Goal: Task Accomplishment & Management: Manage account settings

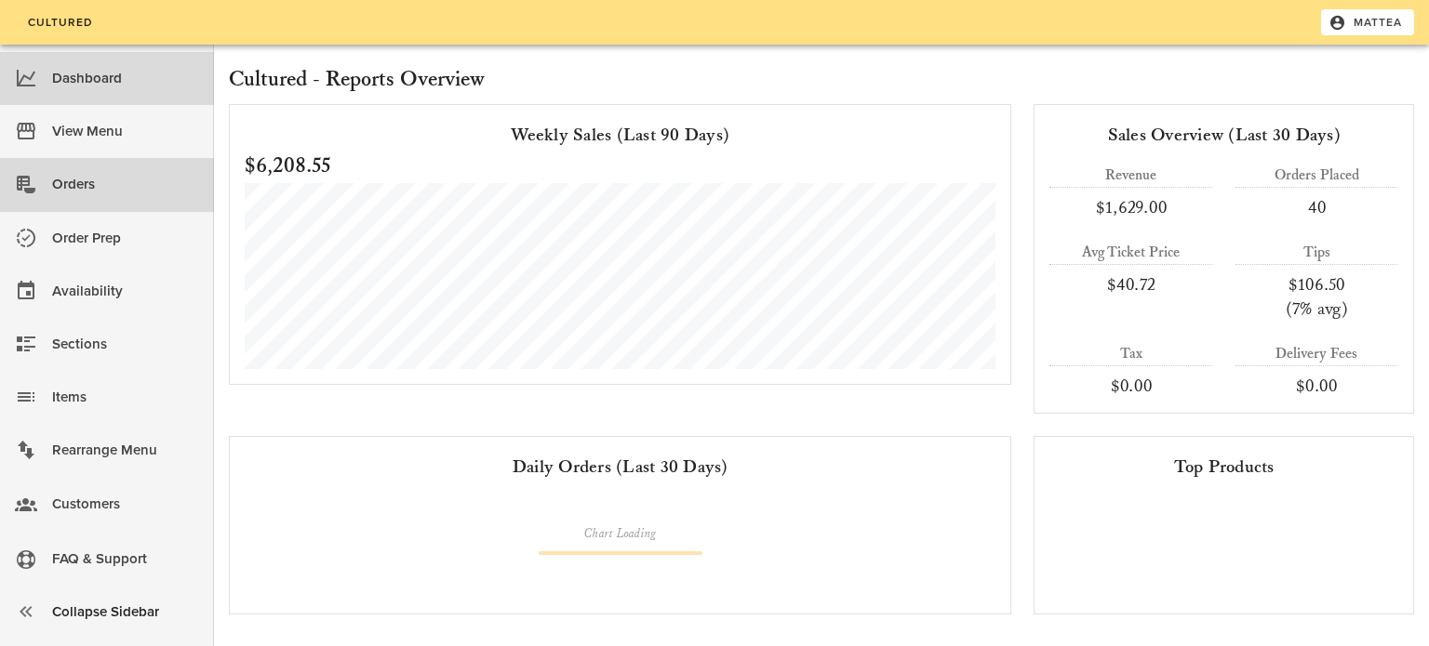
click at [116, 192] on div "Orders" at bounding box center [125, 184] width 147 height 31
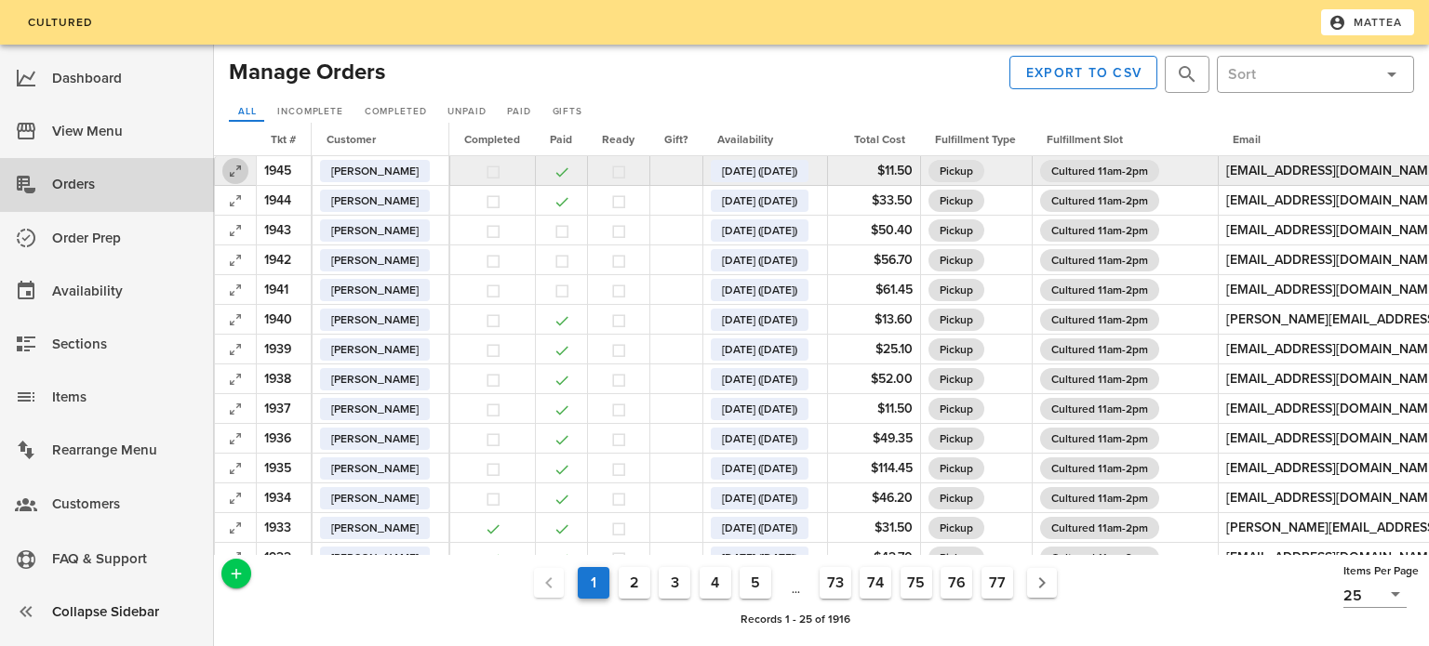
click at [229, 167] on icon "button" at bounding box center [235, 171] width 22 height 22
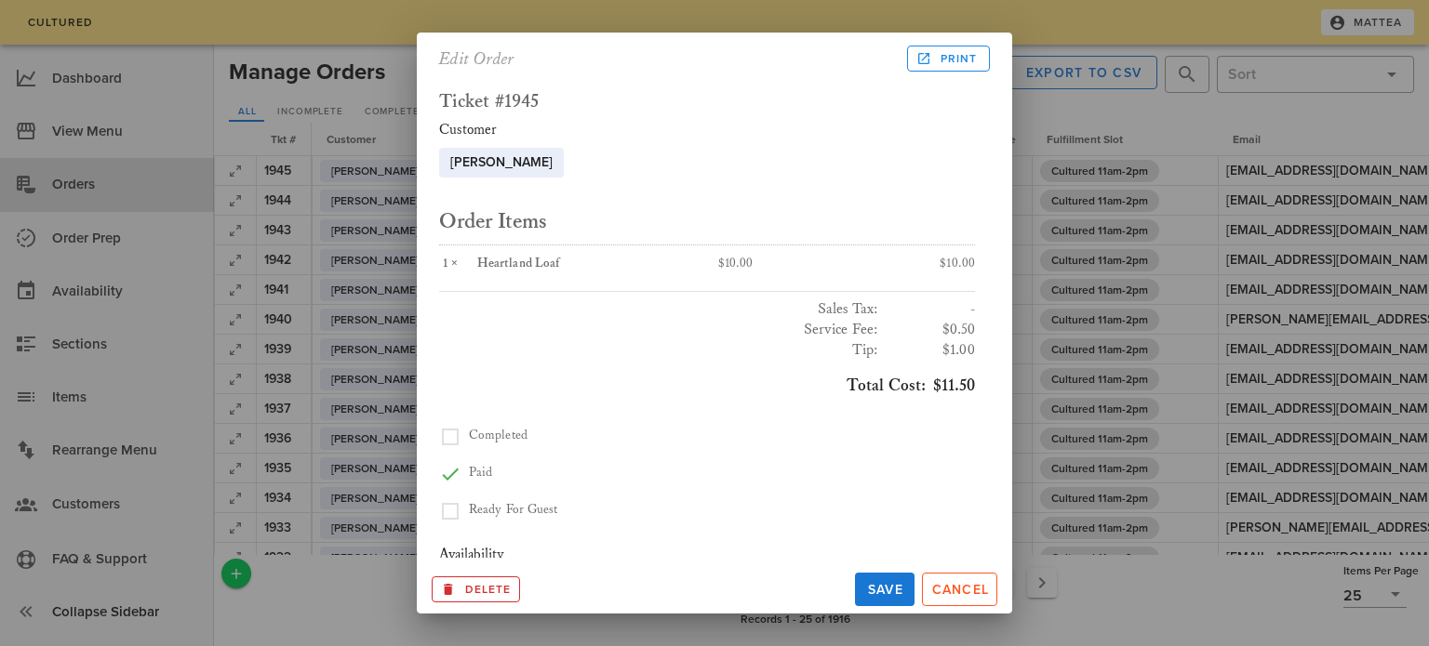
click at [405, 73] on div at bounding box center [714, 323] width 1429 height 646
click at [940, 588] on span "Cancel" at bounding box center [959, 590] width 59 height 16
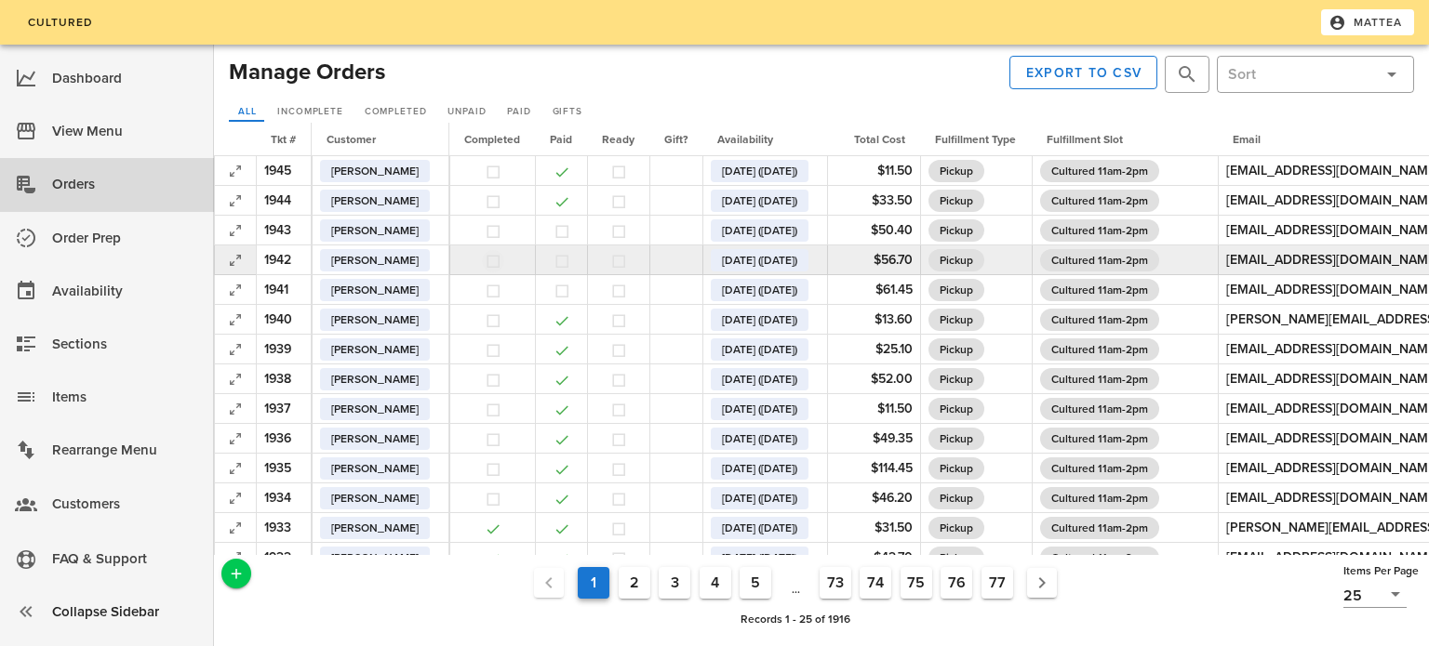
click at [501, 262] on button "button" at bounding box center [493, 261] width 17 height 17
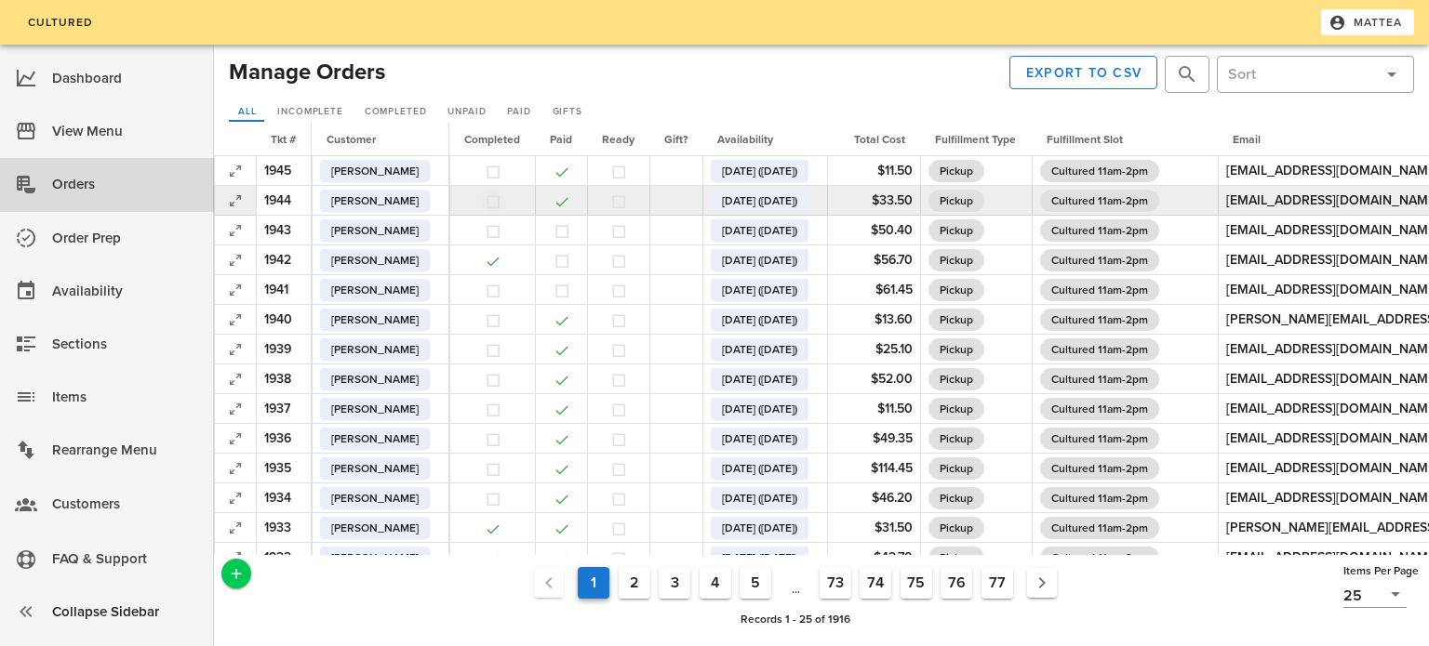
click at [501, 198] on button "button" at bounding box center [493, 201] width 17 height 17
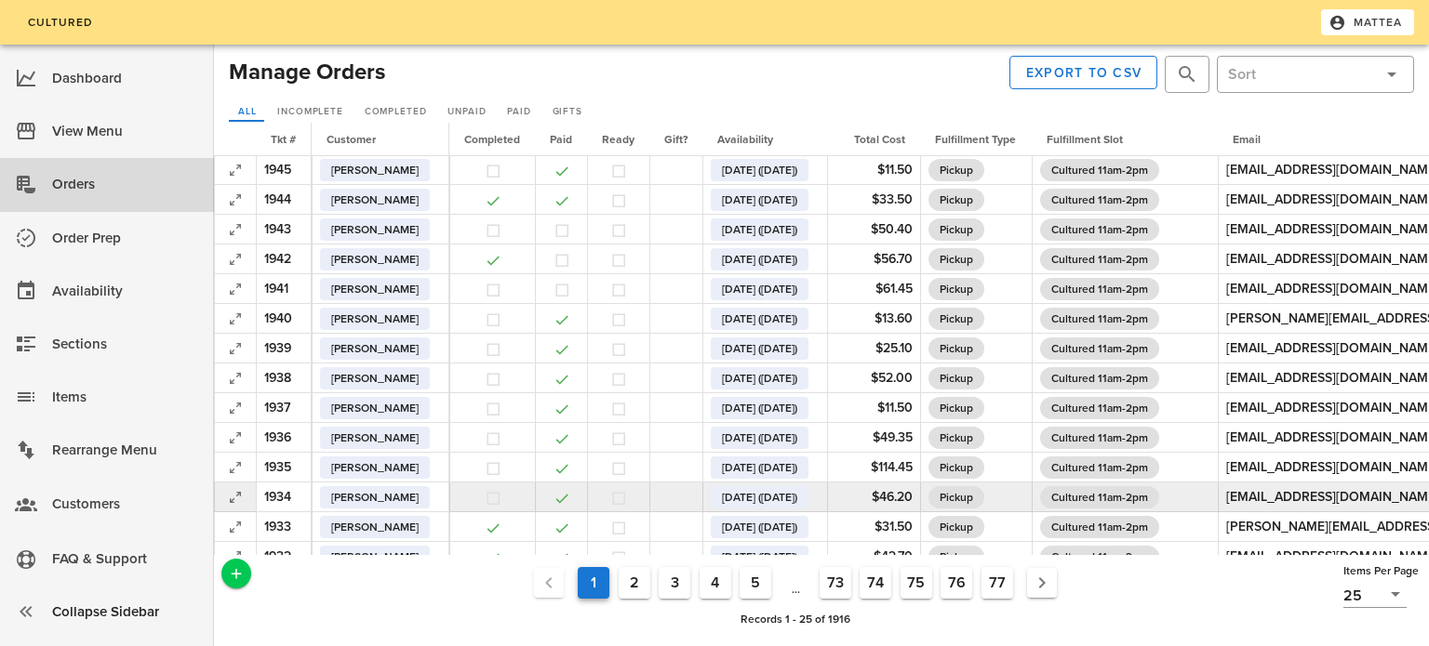
scroll to position [2, 0]
click at [501, 494] on button "button" at bounding box center [493, 497] width 17 height 17
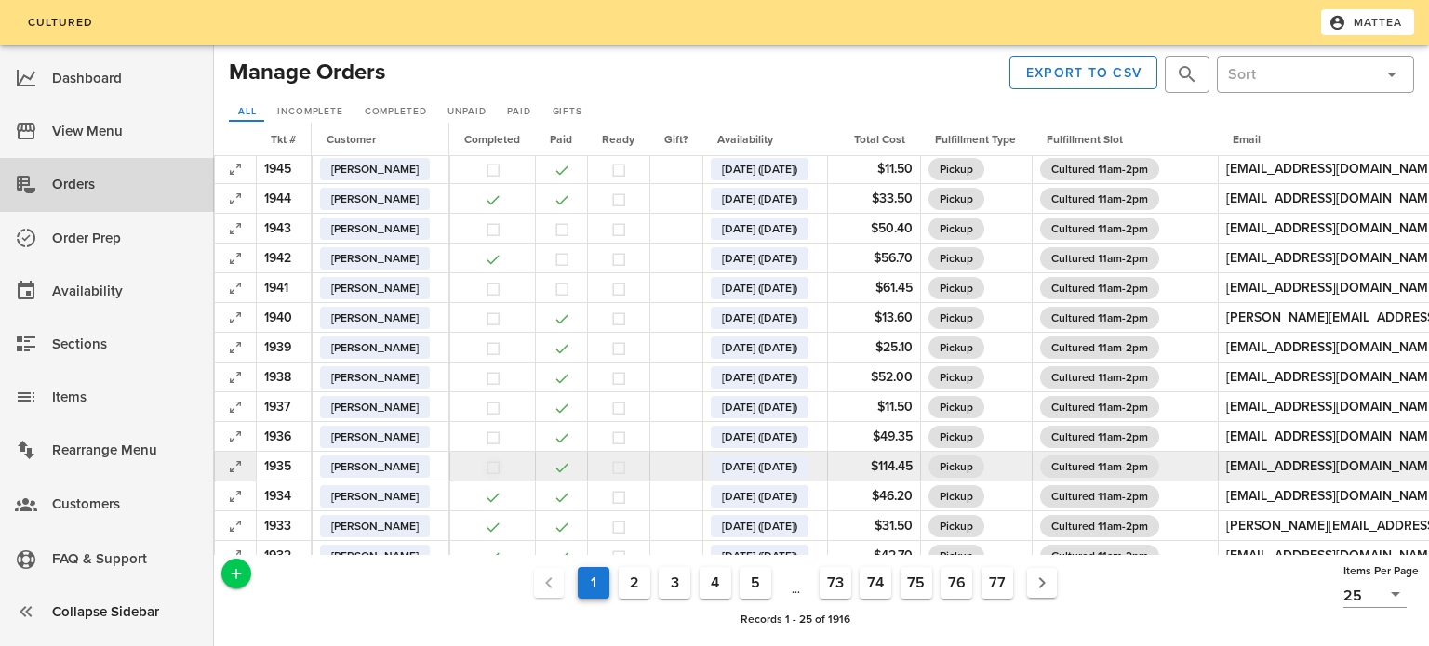
click at [501, 460] on button "button" at bounding box center [493, 467] width 17 height 17
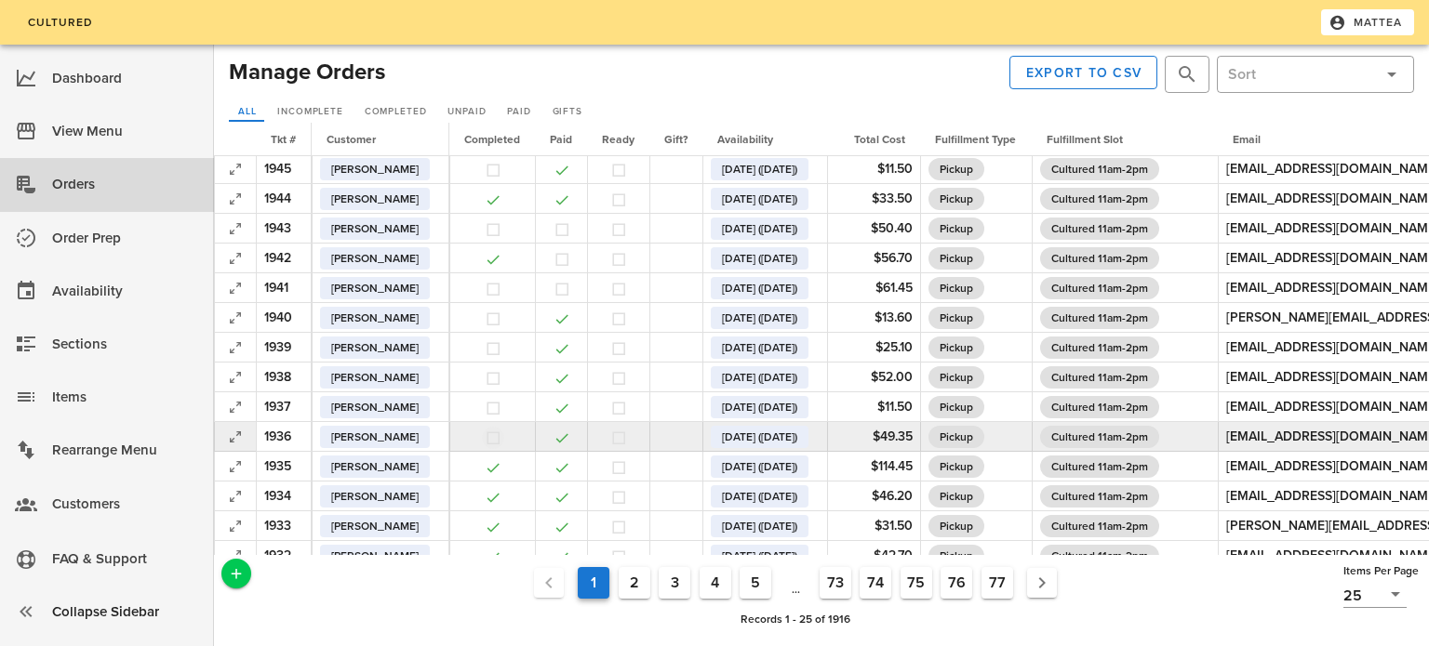
click at [501, 430] on button "button" at bounding box center [493, 438] width 17 height 17
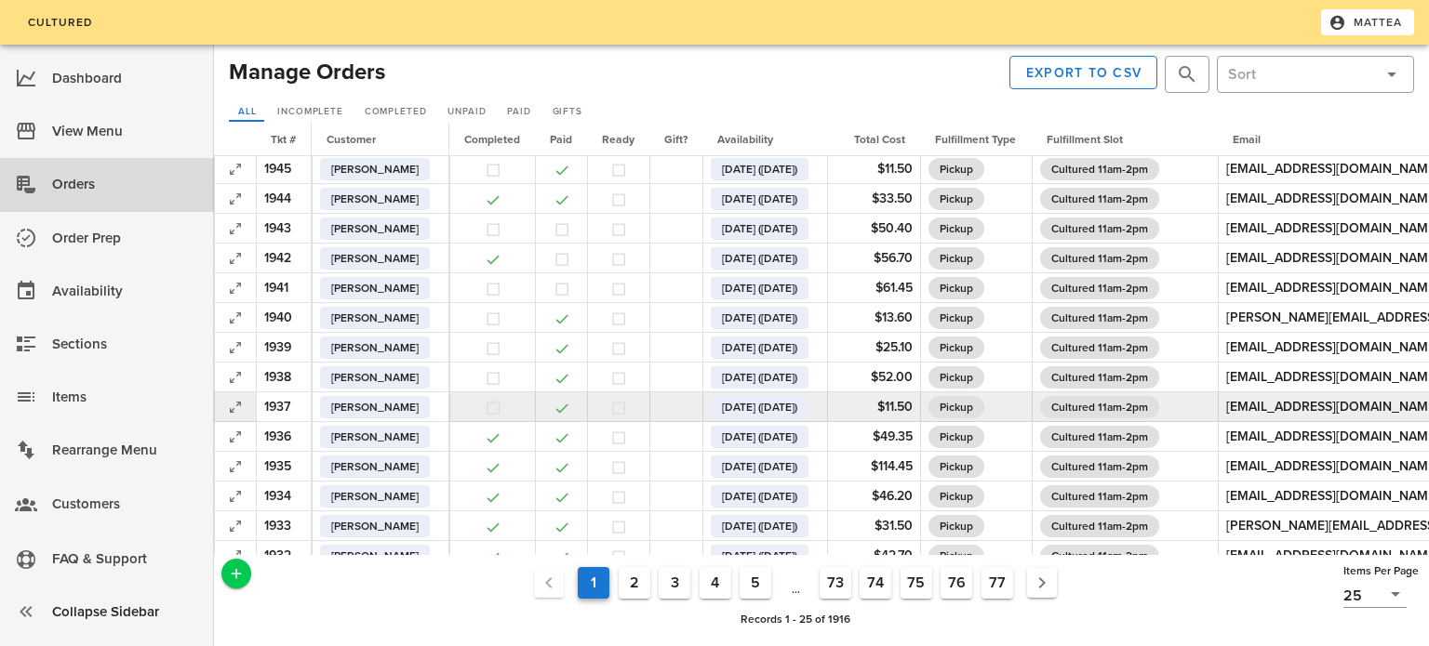
click at [501, 406] on button "button" at bounding box center [493, 408] width 17 height 17
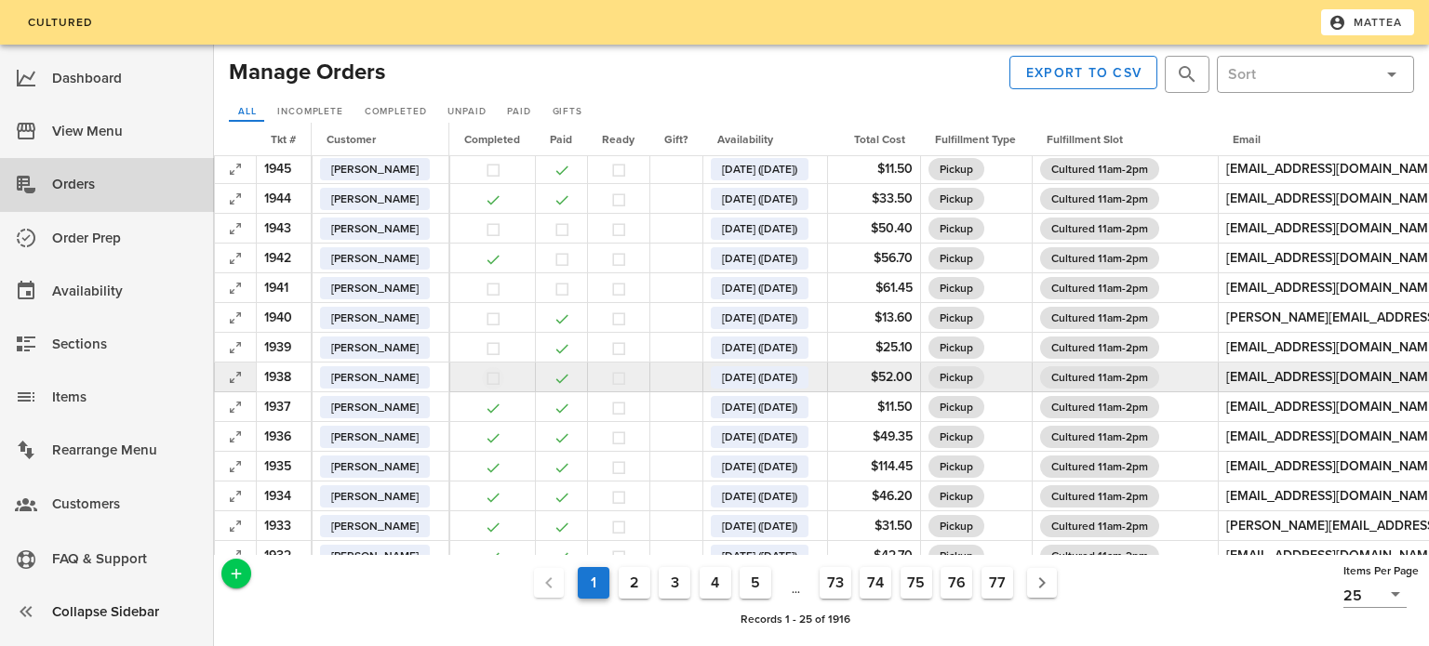
click at [501, 381] on button "button" at bounding box center [493, 378] width 17 height 17
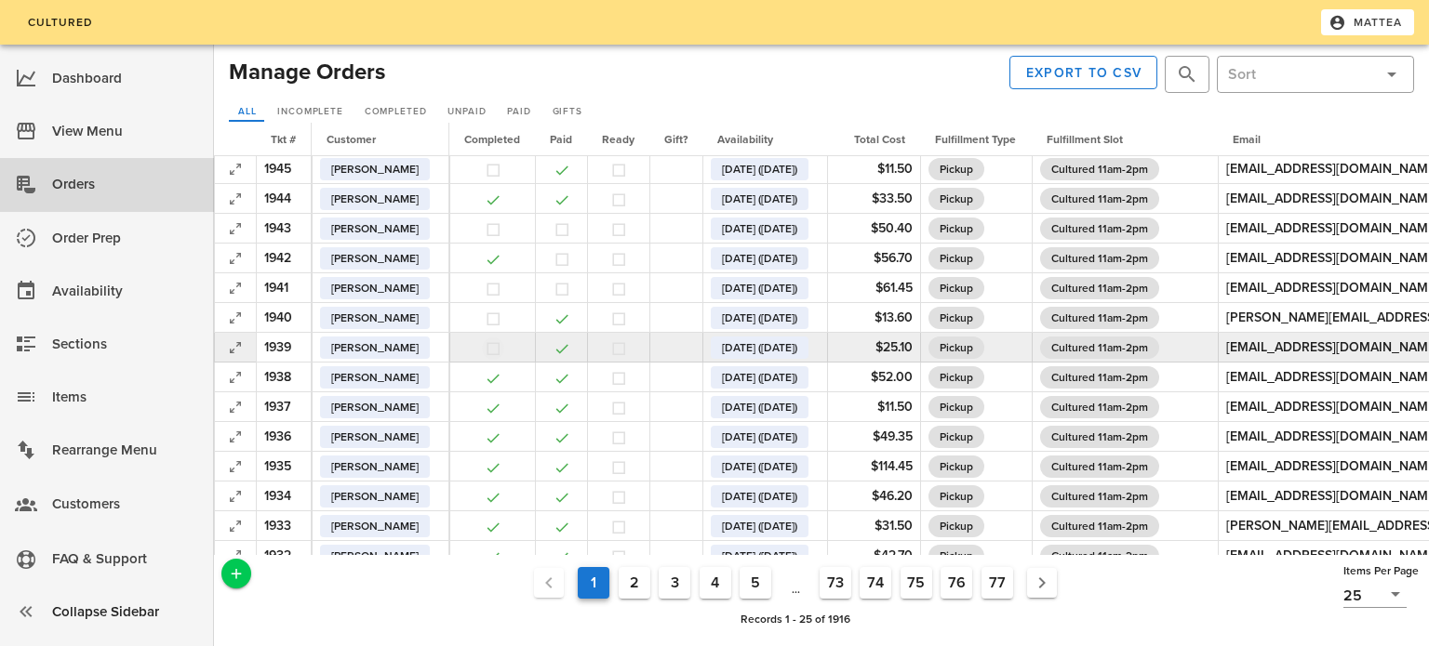
click at [501, 348] on button "button" at bounding box center [493, 348] width 17 height 17
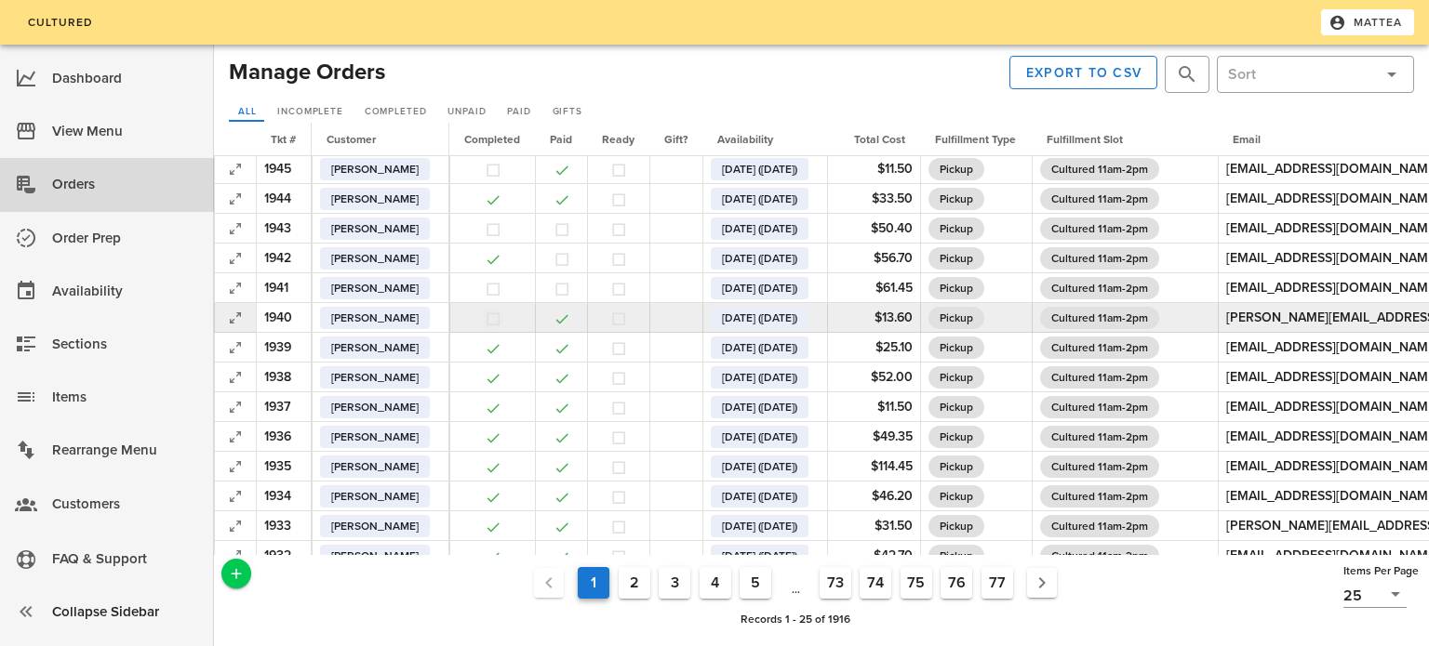
click at [501, 316] on button "button" at bounding box center [493, 319] width 17 height 17
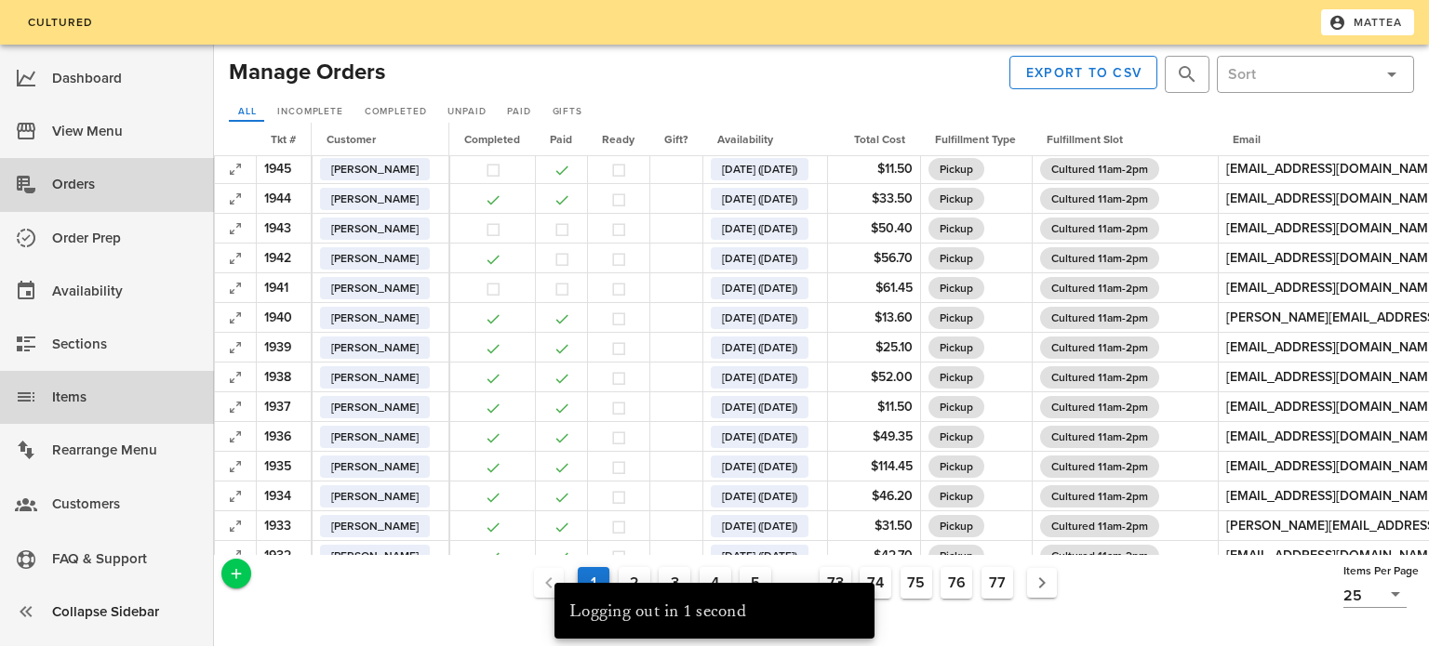
click at [114, 403] on div "Items" at bounding box center [125, 397] width 147 height 31
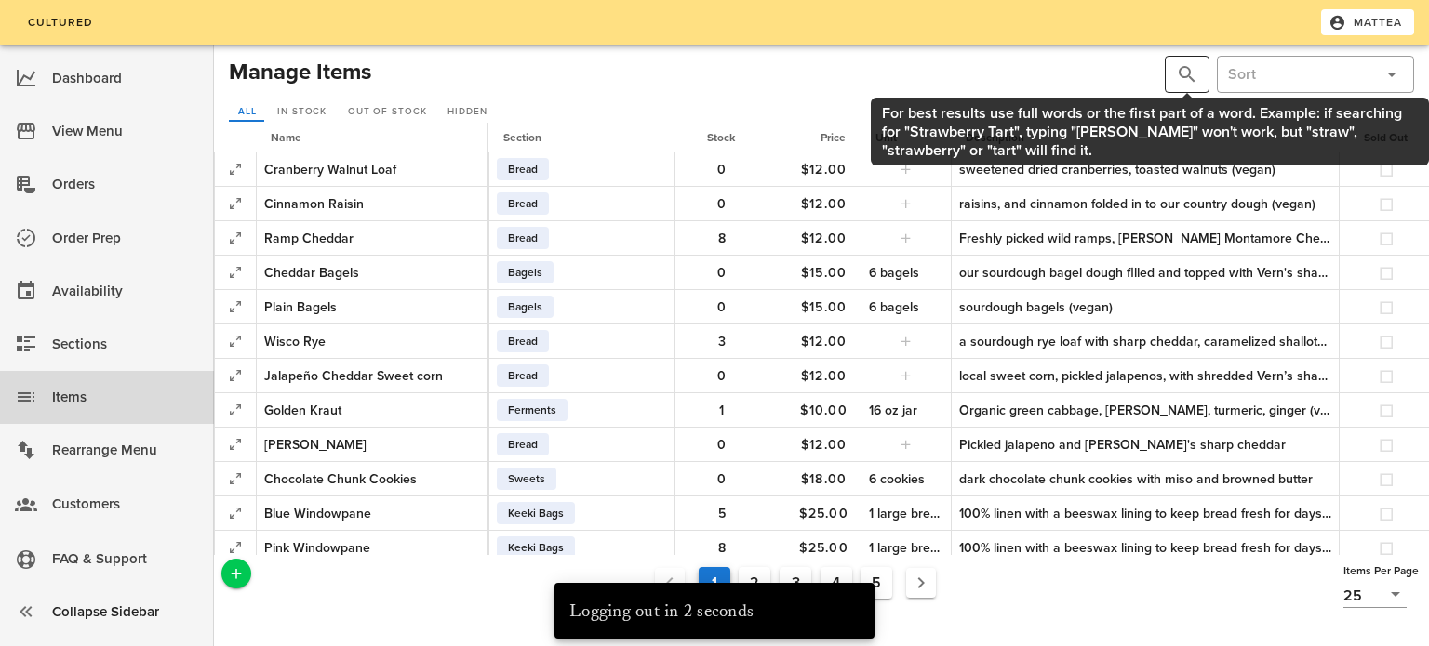
click at [1194, 80] on button "prepend icon" at bounding box center [1187, 74] width 22 height 22
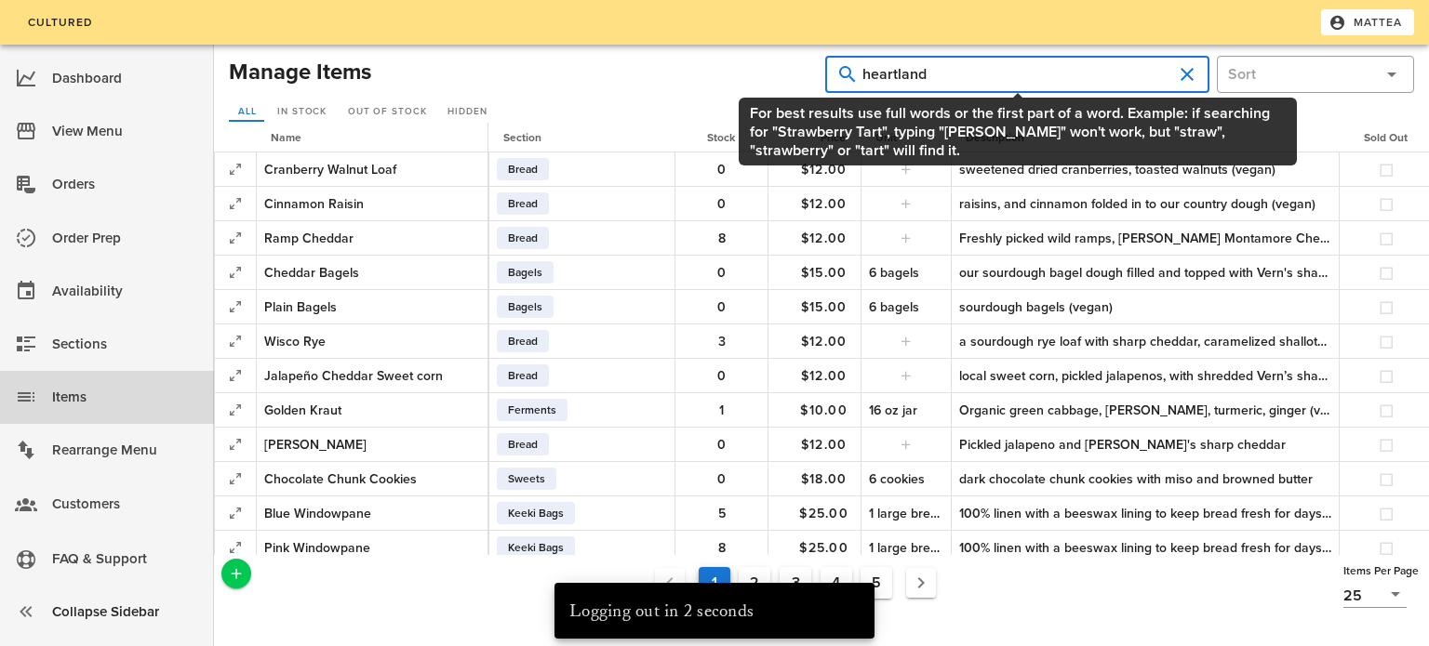
type input "heartland"
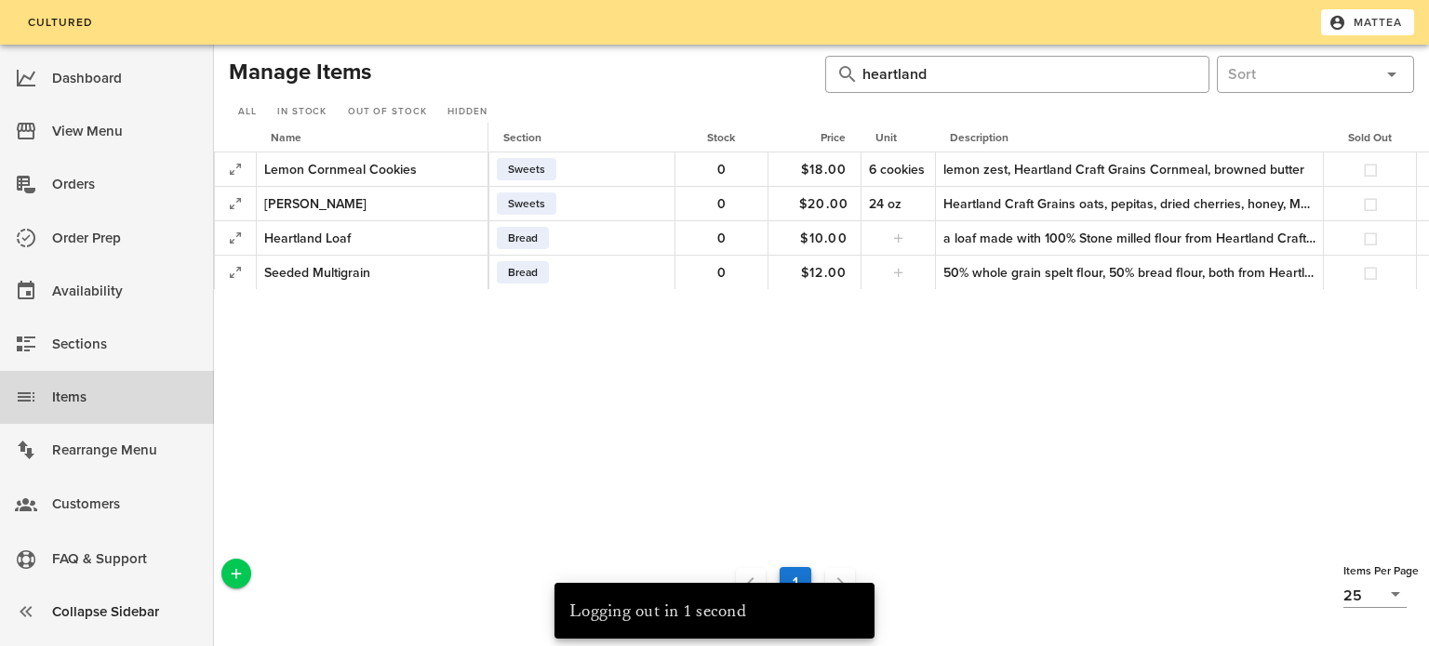
scroll to position [0, 257]
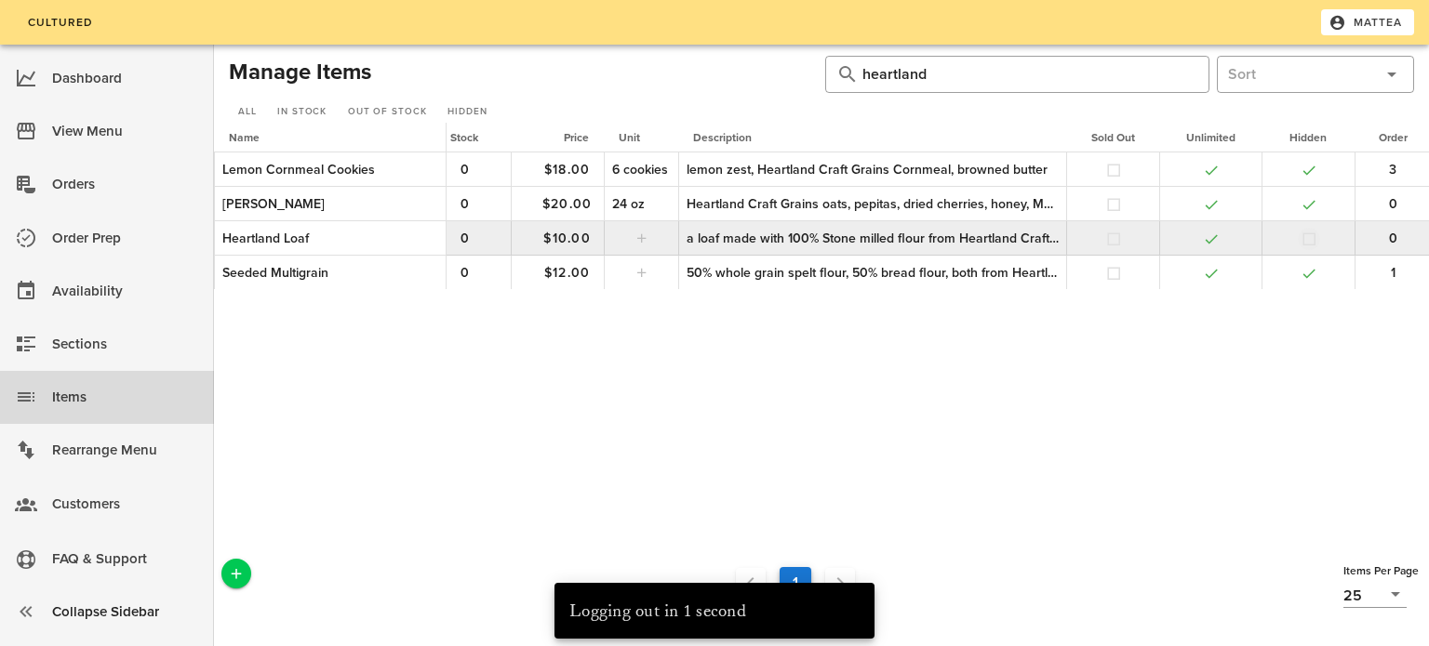
click at [1311, 239] on button "button" at bounding box center [1308, 239] width 17 height 17
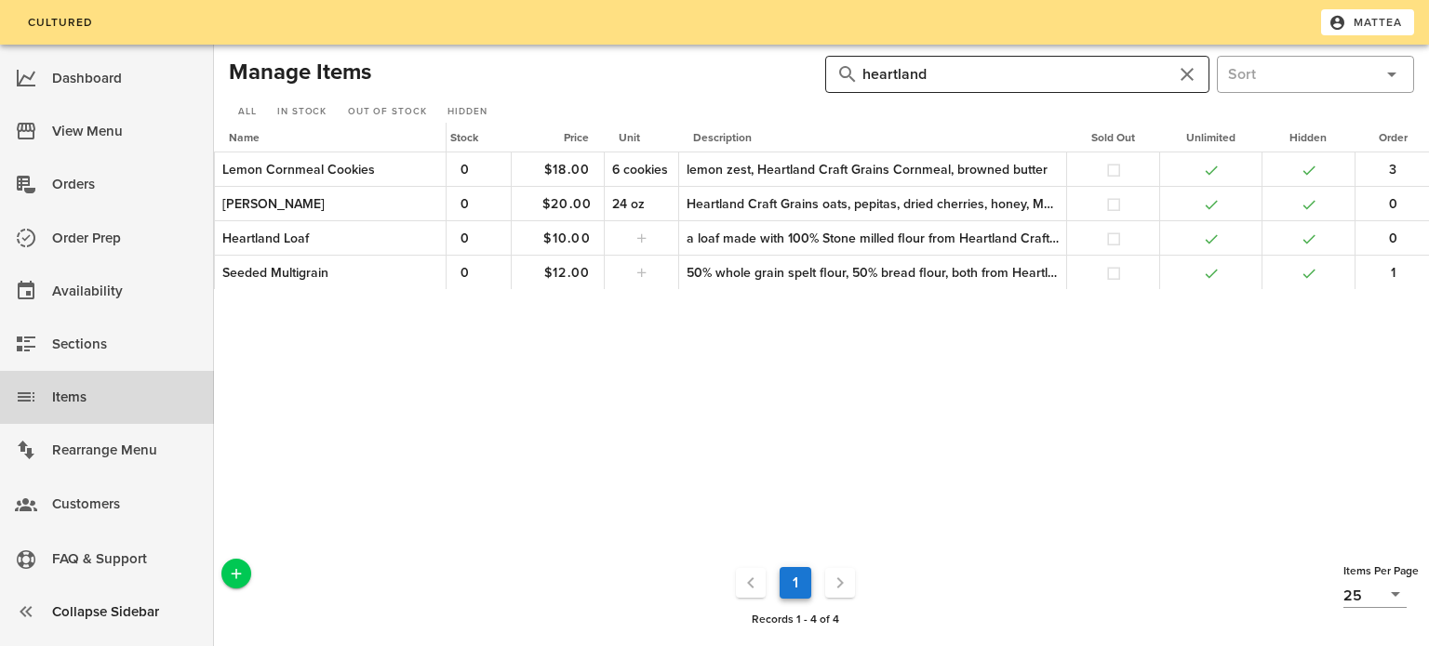
click at [1084, 74] on input "heartland" at bounding box center [1017, 75] width 310 height 30
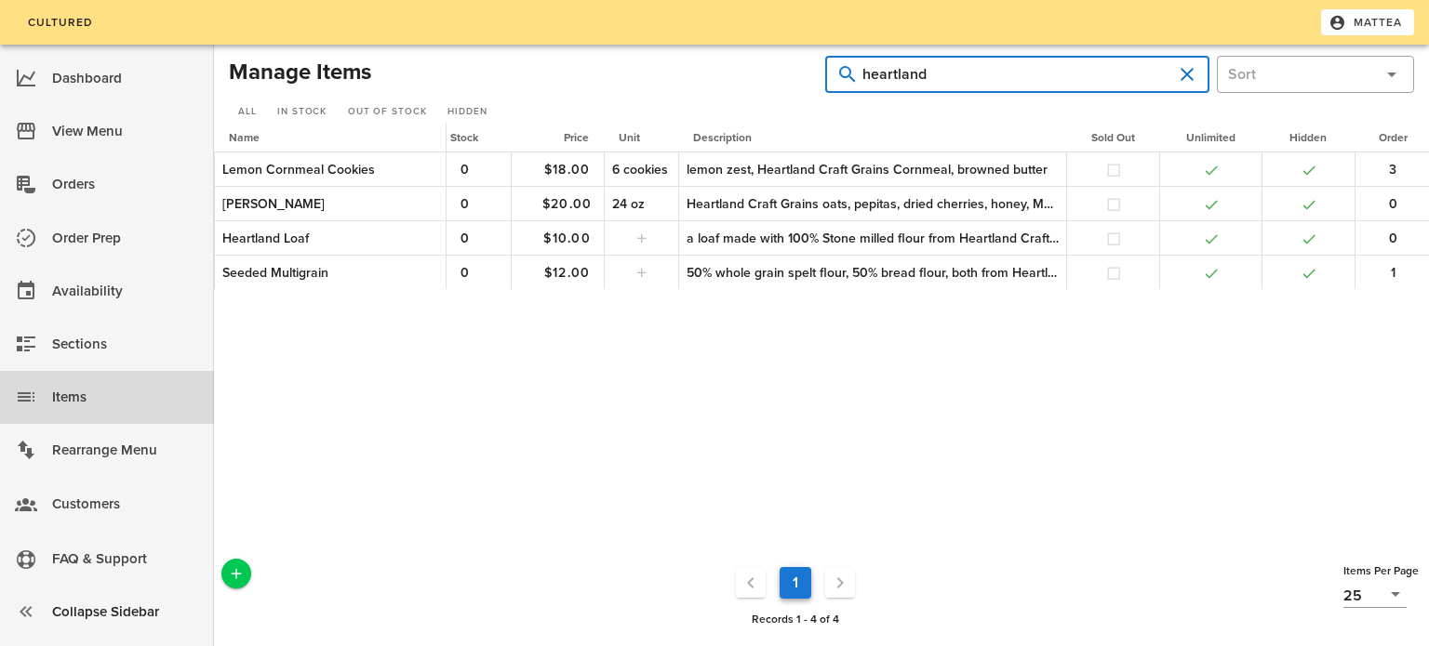
click at [1084, 74] on input "heartland" at bounding box center [1017, 75] width 310 height 30
type input "cinnamon"
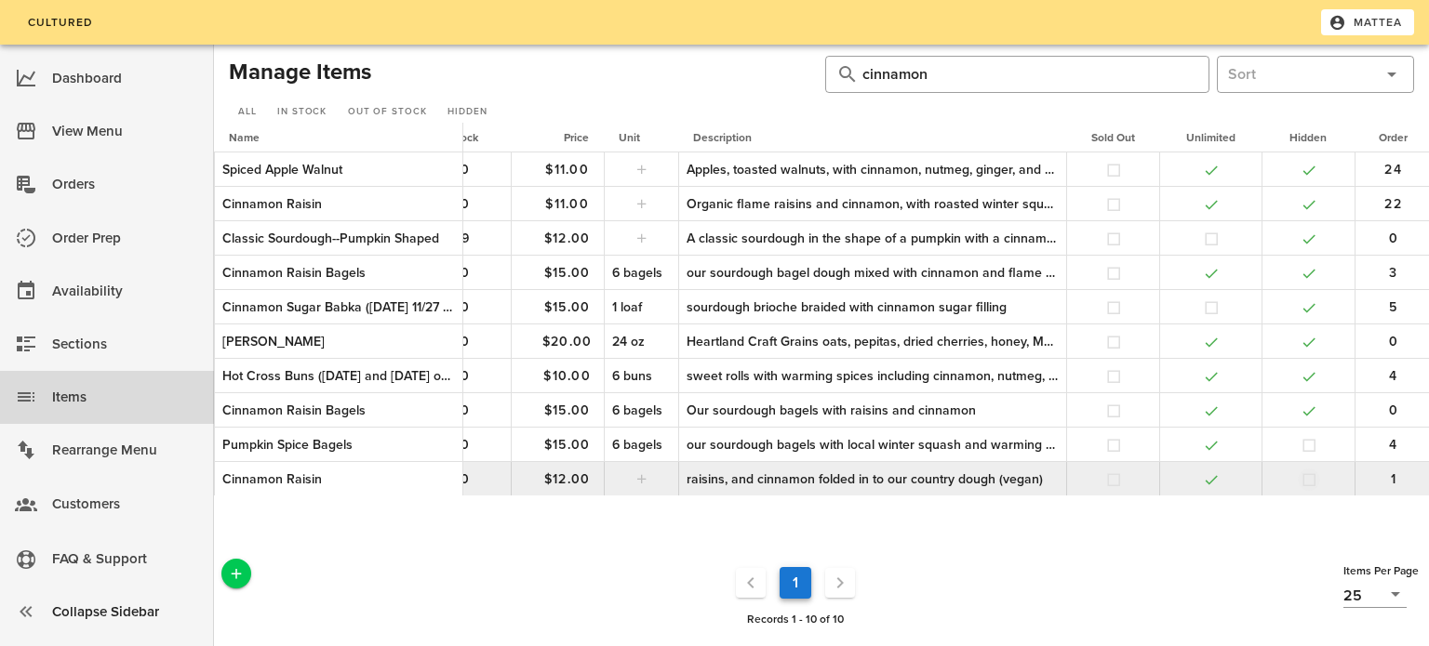
scroll to position [0, 273]
click at [1305, 478] on button "button" at bounding box center [1309, 480] width 17 height 17
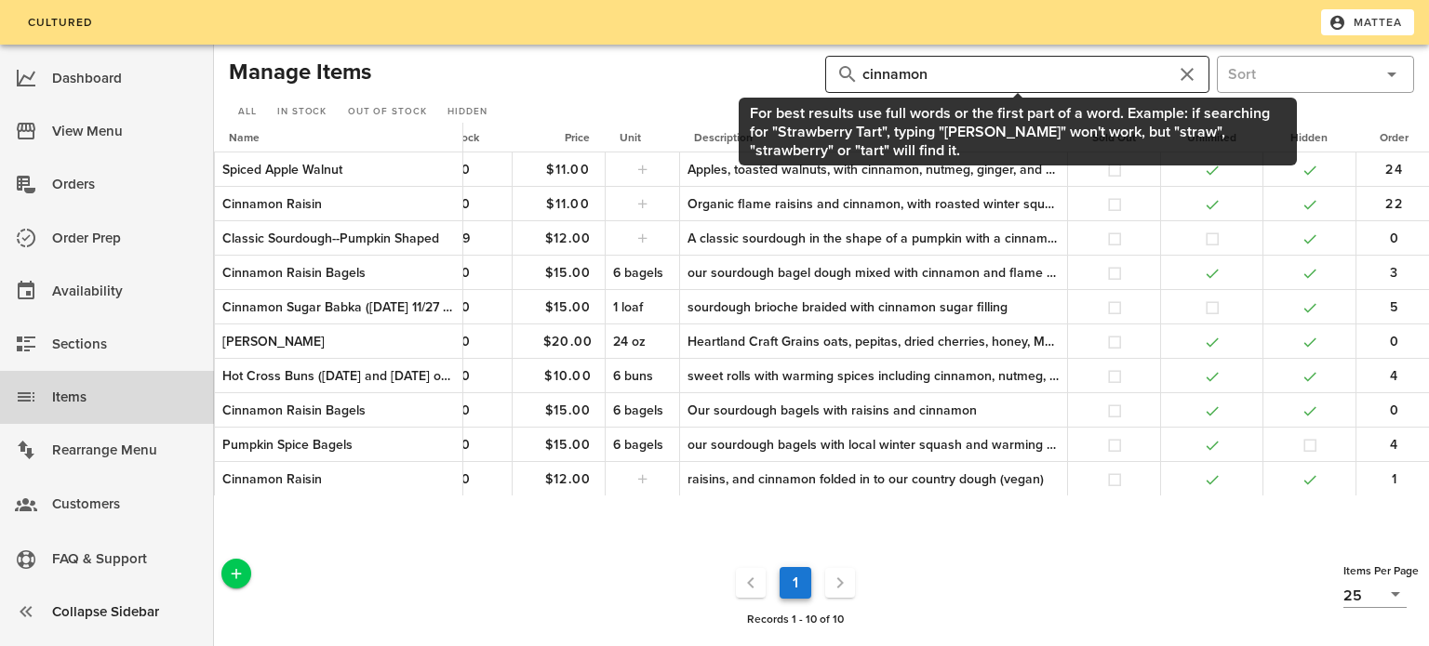
click at [936, 71] on input "cinnamon" at bounding box center [1017, 75] width 310 height 30
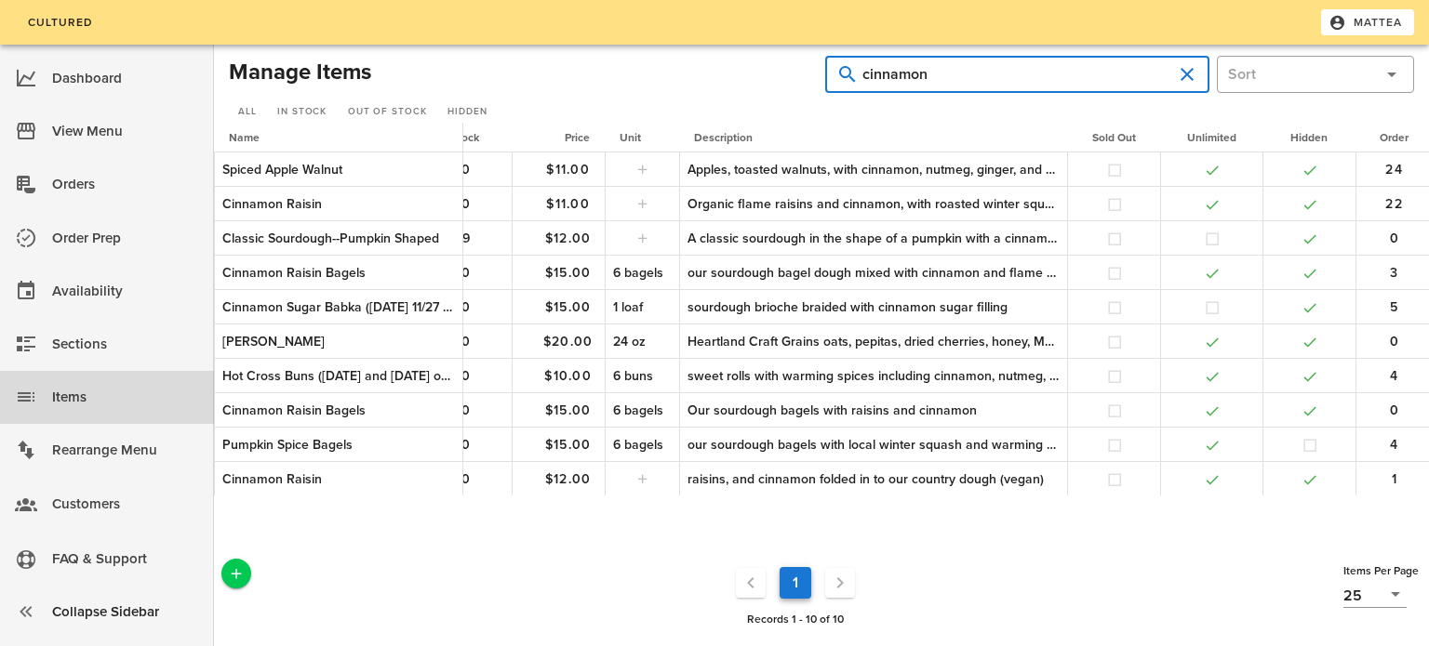
click at [936, 71] on input "cinnamon" at bounding box center [1017, 75] width 310 height 30
type input "pizza"
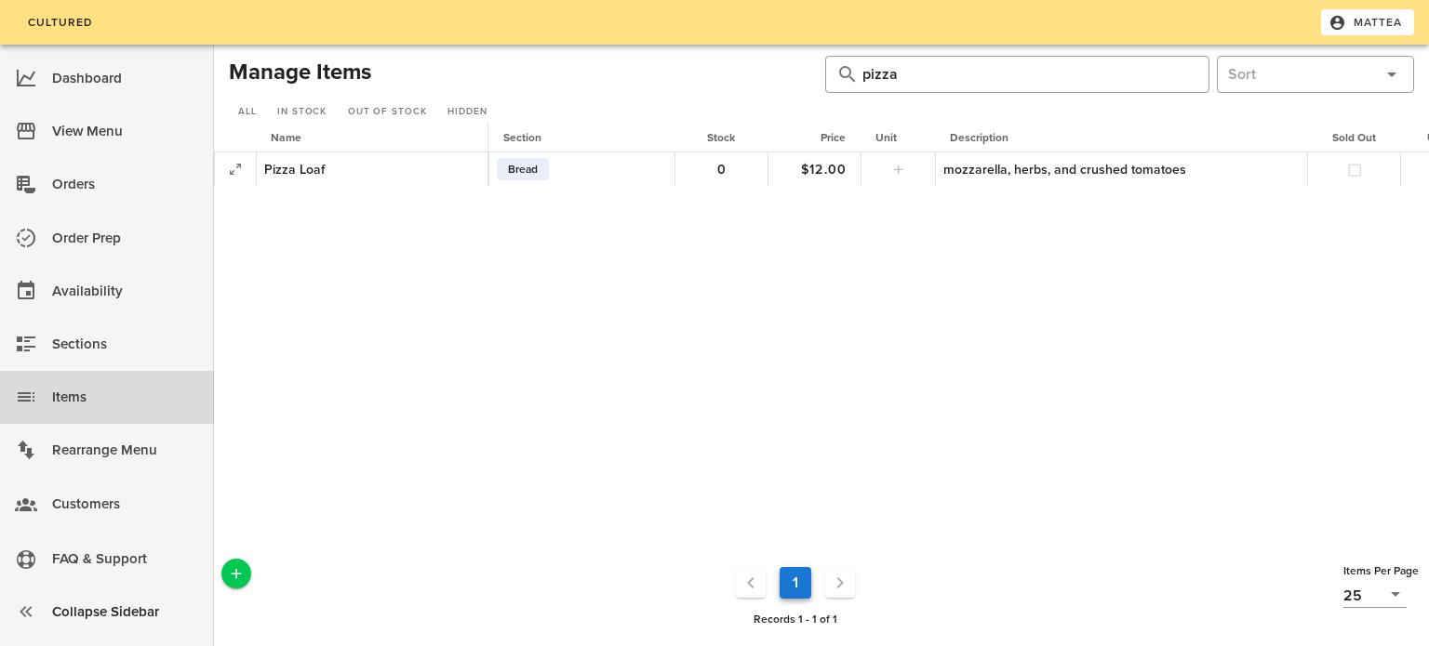
scroll to position [0, 242]
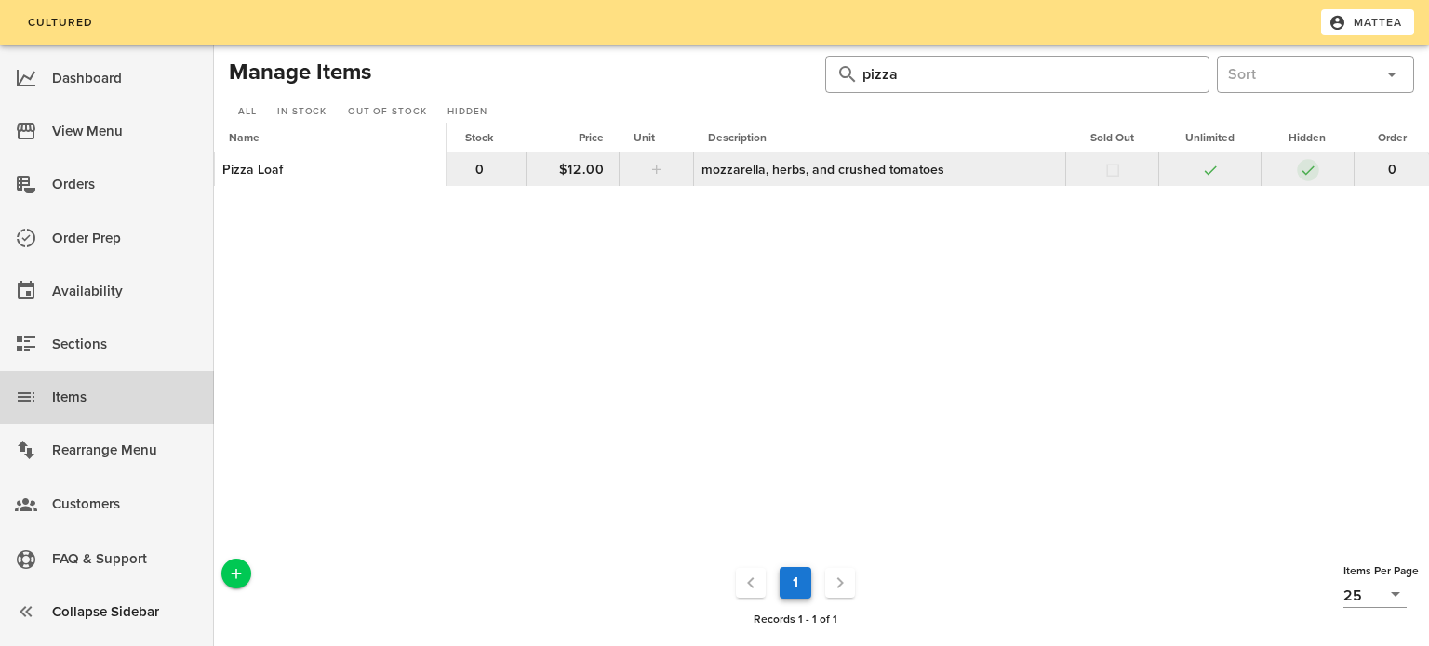
click at [1307, 174] on button "button" at bounding box center [1307, 170] width 17 height 17
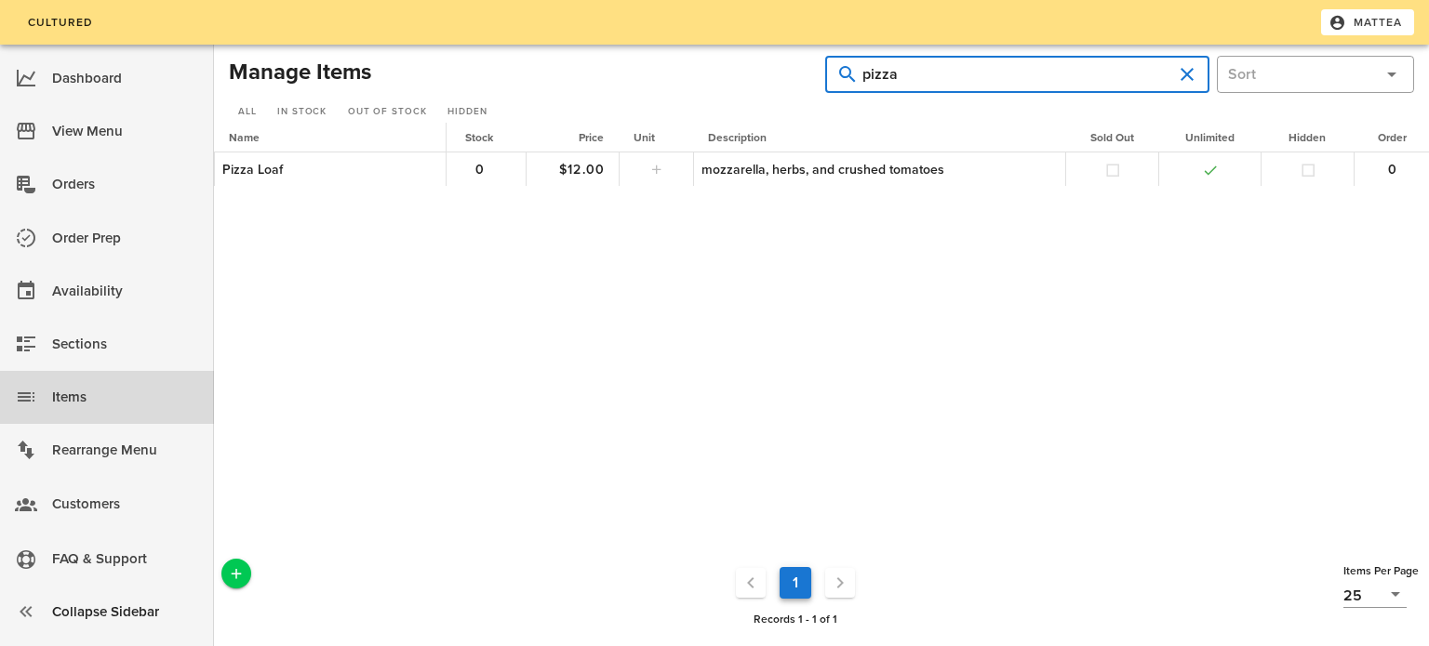
click at [1110, 79] on input "pizza" at bounding box center [1017, 75] width 310 height 30
type input "rye"
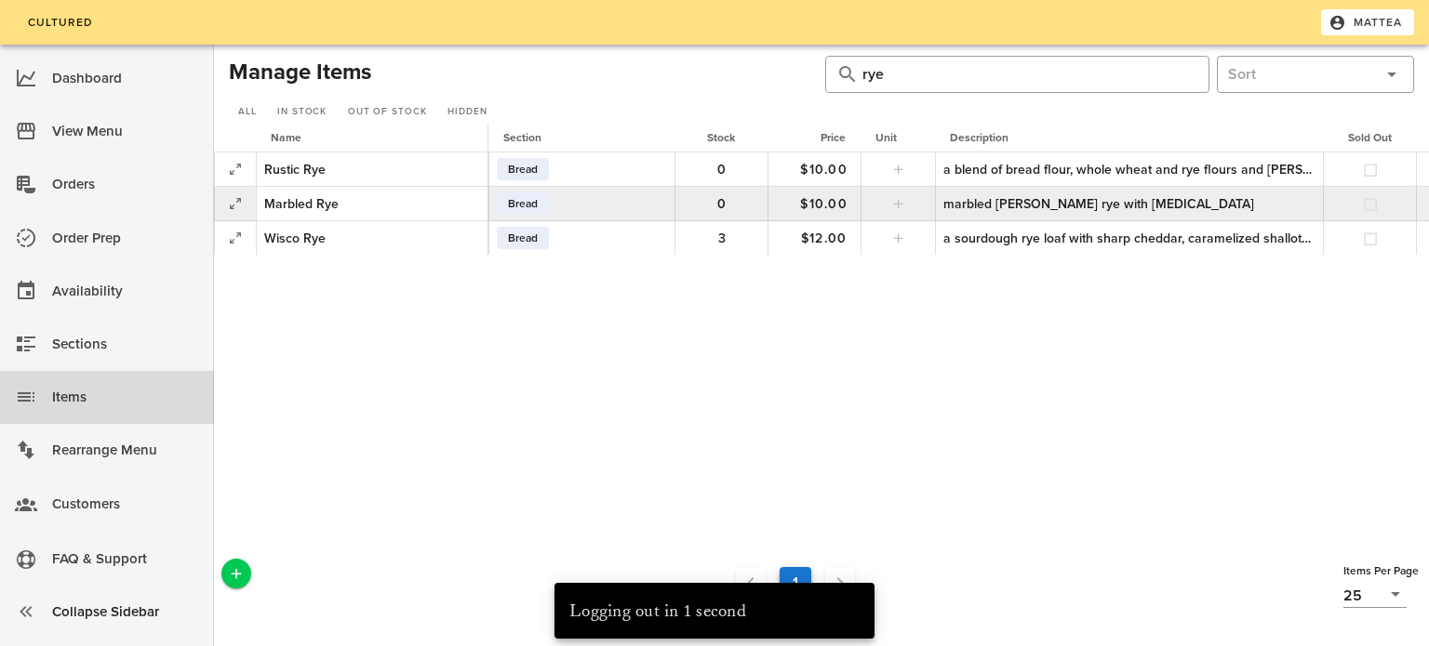
scroll to position [0, 257]
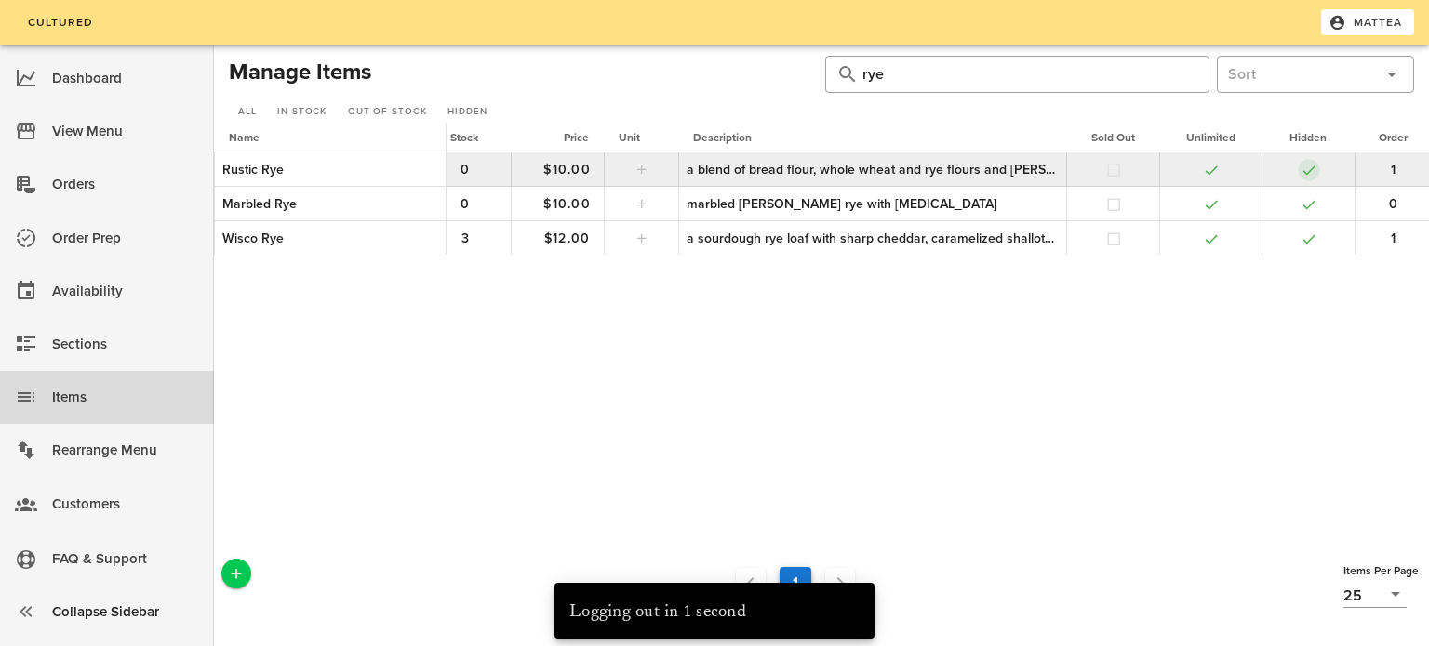
click at [1303, 171] on button "button" at bounding box center [1308, 170] width 17 height 17
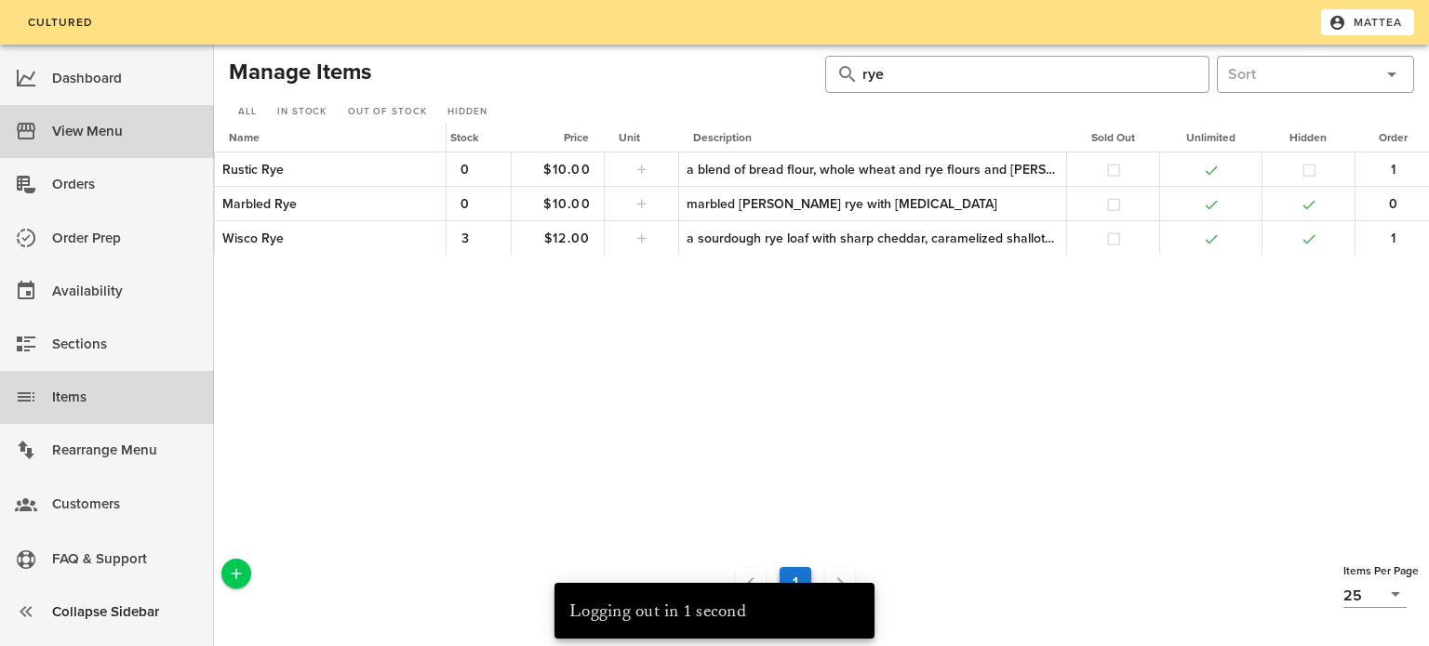
click at [110, 123] on div "View Menu" at bounding box center [125, 131] width 147 height 31
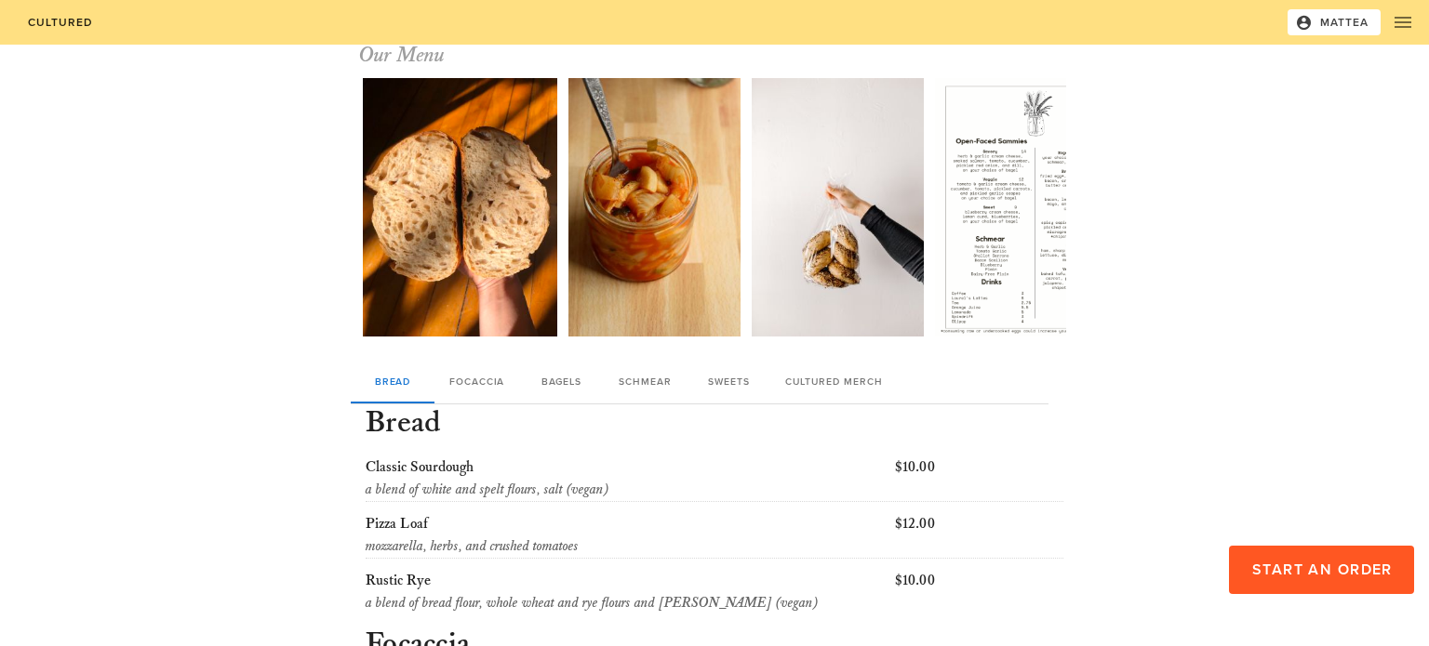
scroll to position [24, 0]
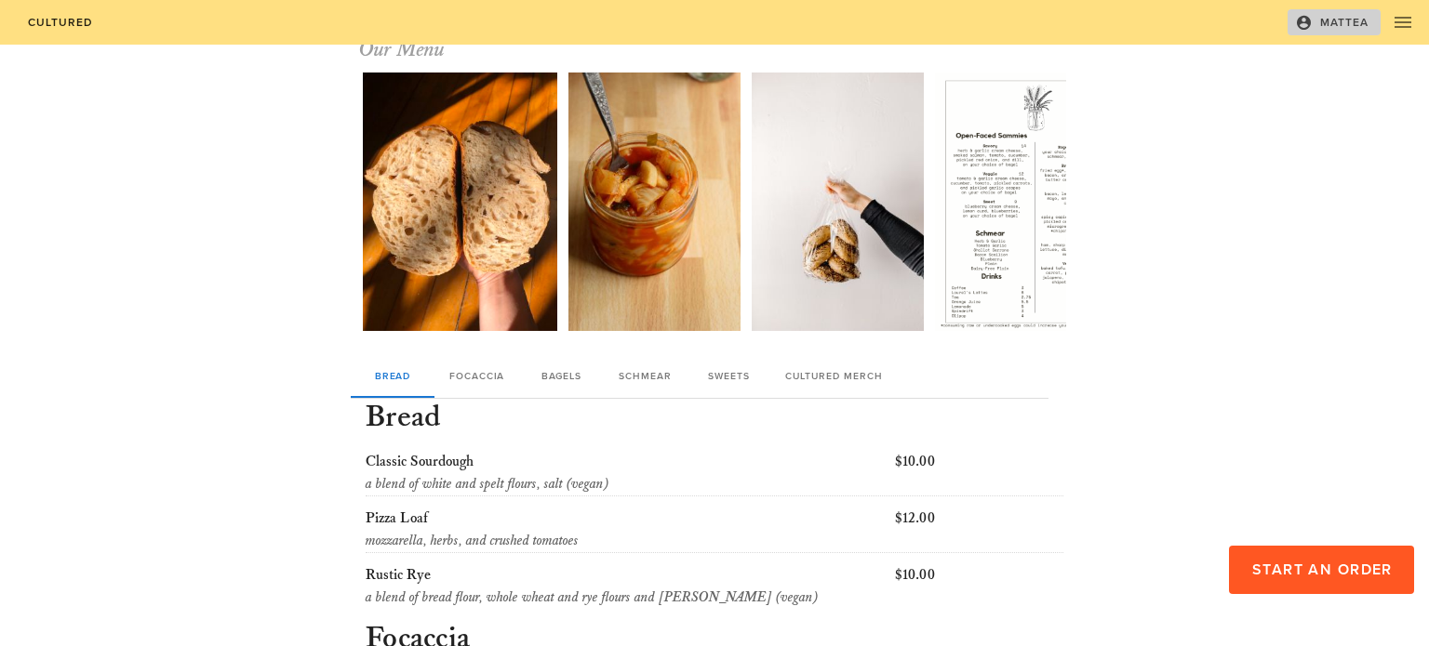
click at [1333, 28] on span "Mattea" at bounding box center [1333, 22] width 71 height 17
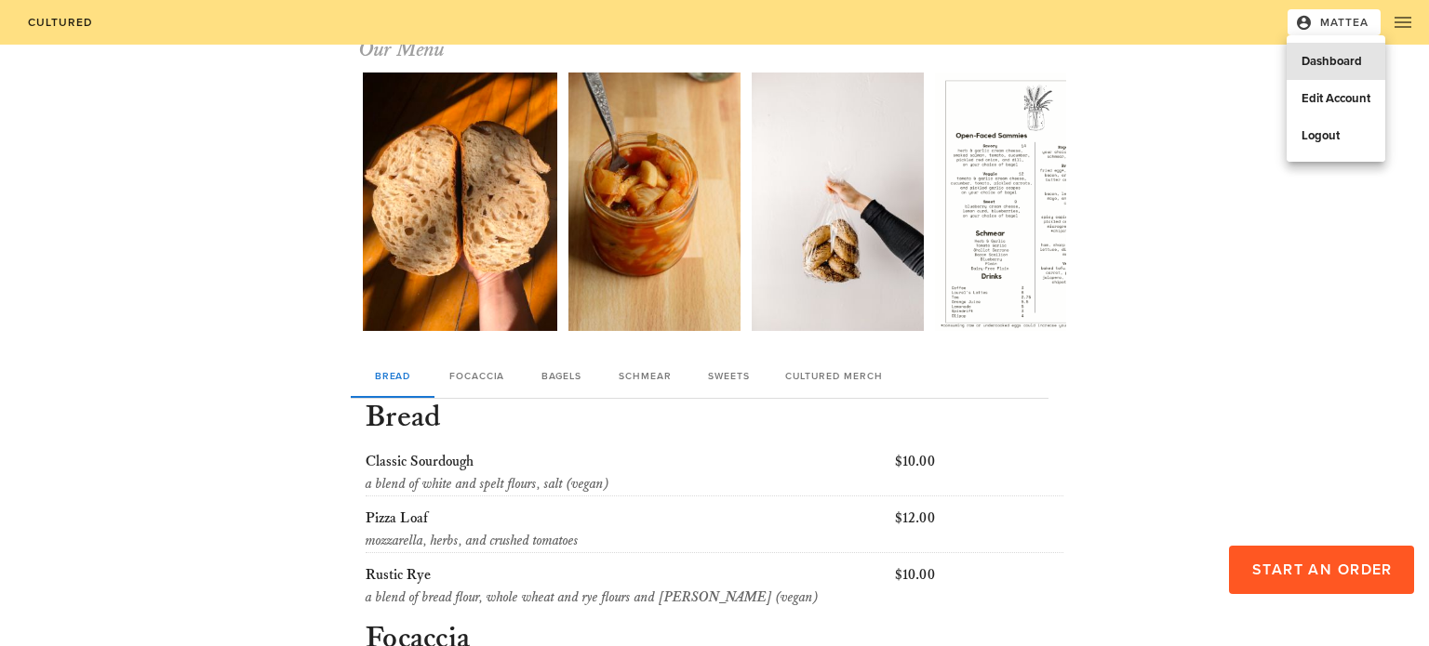
click at [1315, 54] on div "Dashboard" at bounding box center [1335, 61] width 69 height 15
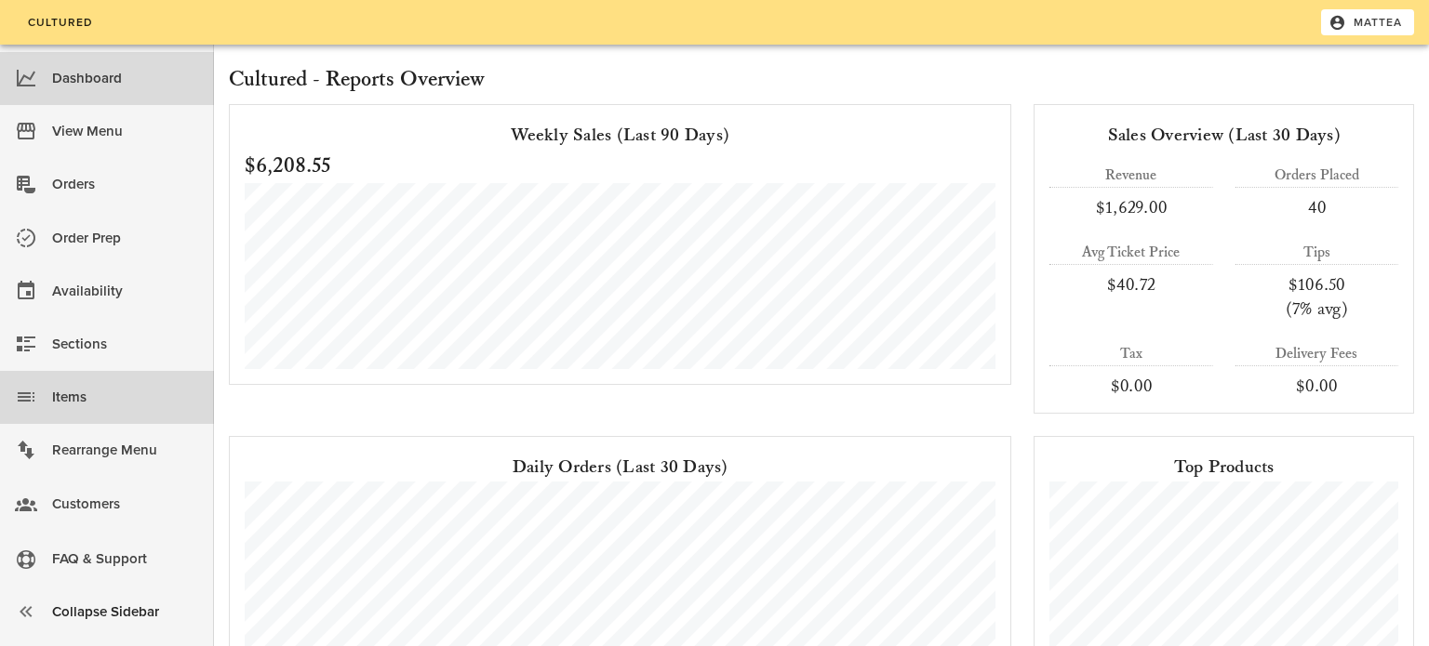
click at [86, 403] on div "Items" at bounding box center [125, 397] width 147 height 31
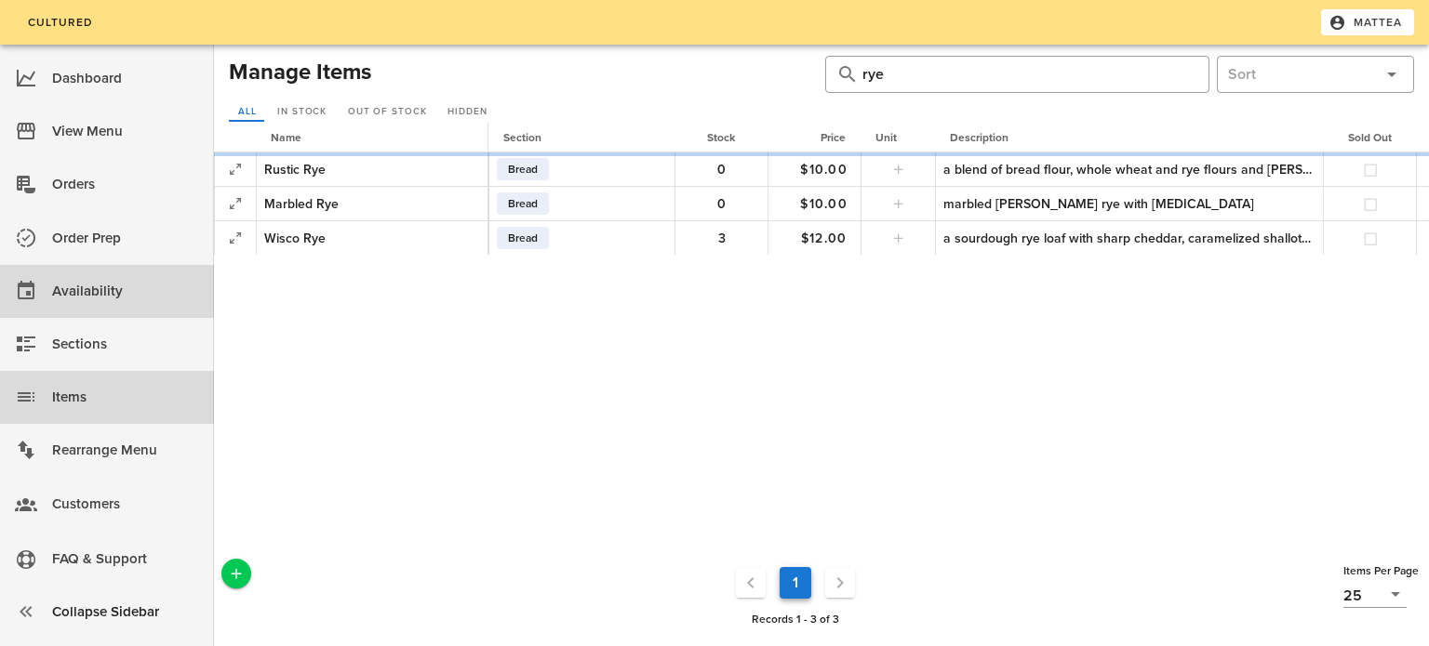
click at [140, 284] on div "Availability" at bounding box center [125, 291] width 147 height 31
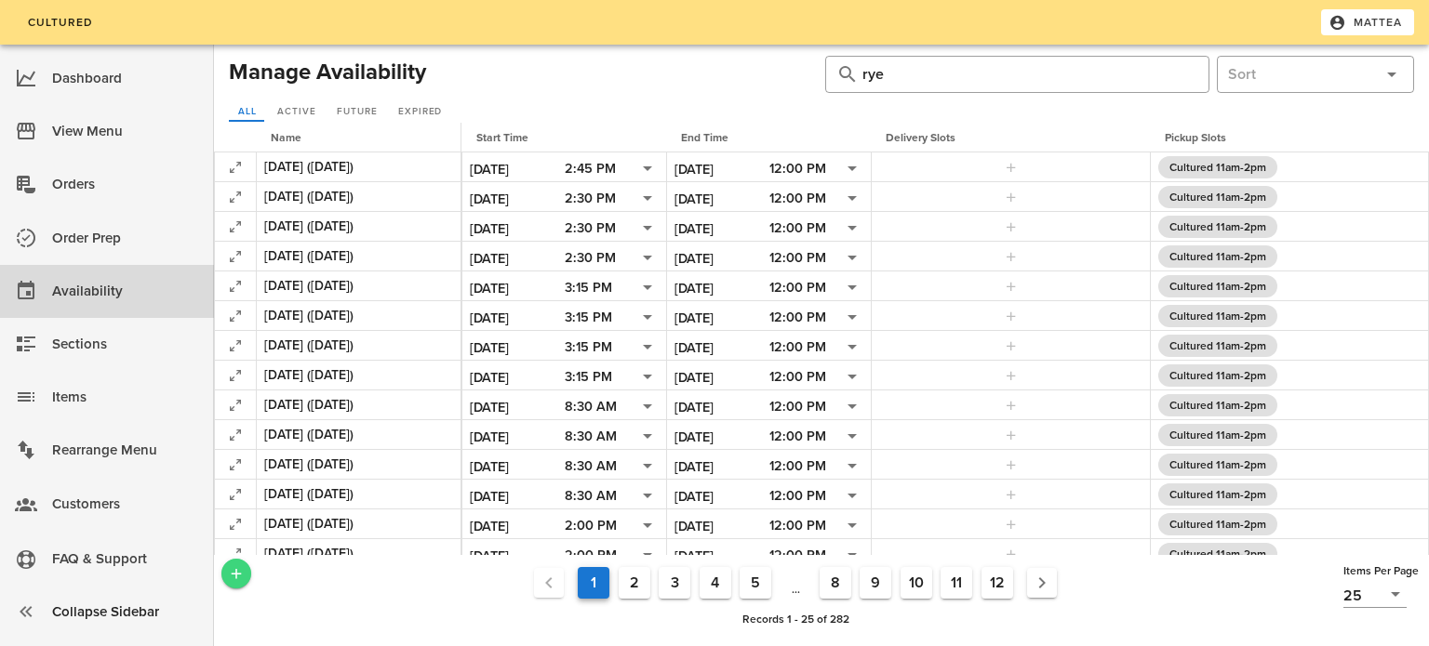
click at [242, 567] on icon "Add a New Record" at bounding box center [236, 574] width 17 height 17
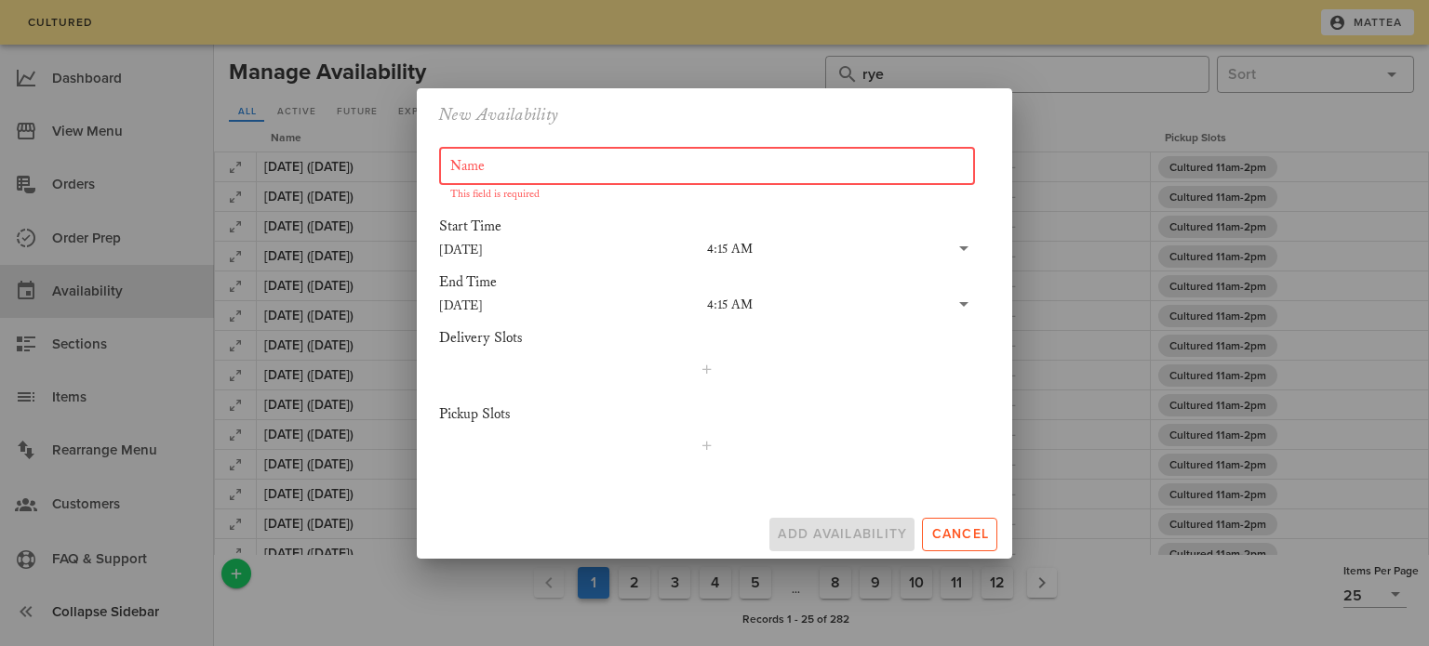
click at [481, 306] on input "[DATE]" at bounding box center [573, 305] width 268 height 24
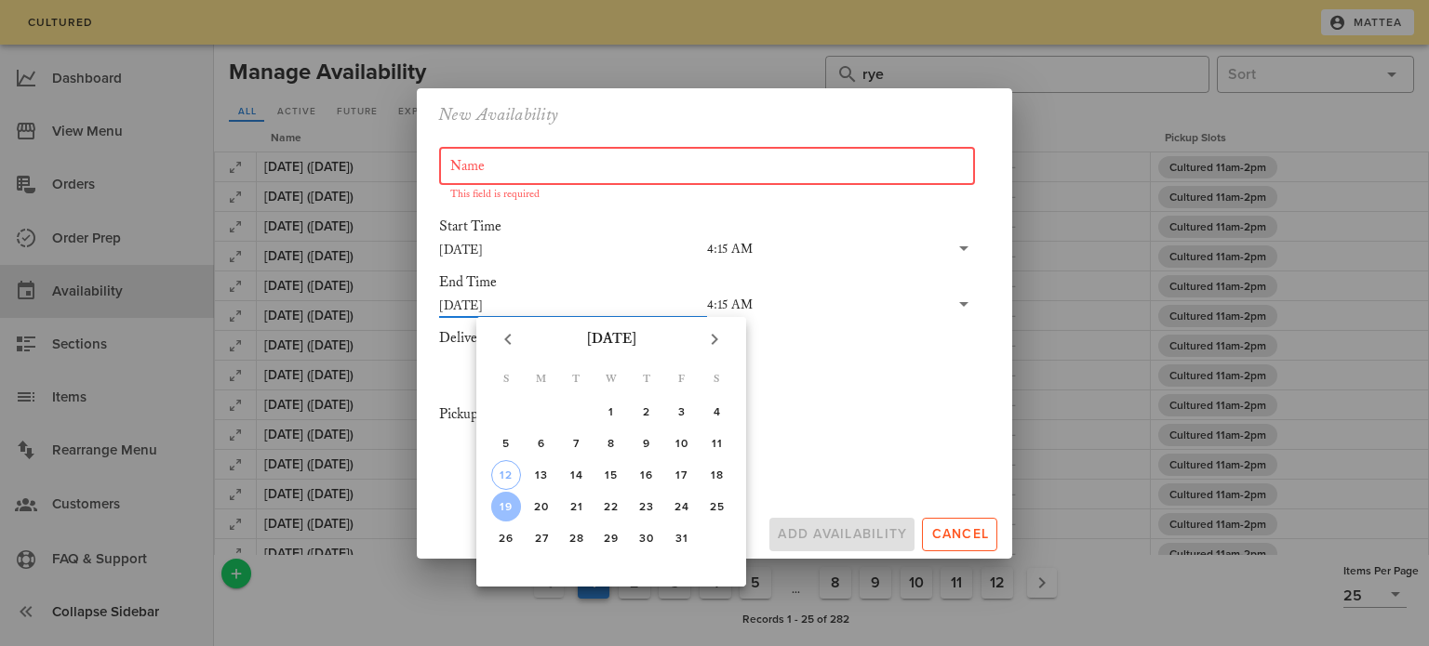
click at [545, 161] on input "Name" at bounding box center [706, 167] width 513 height 30
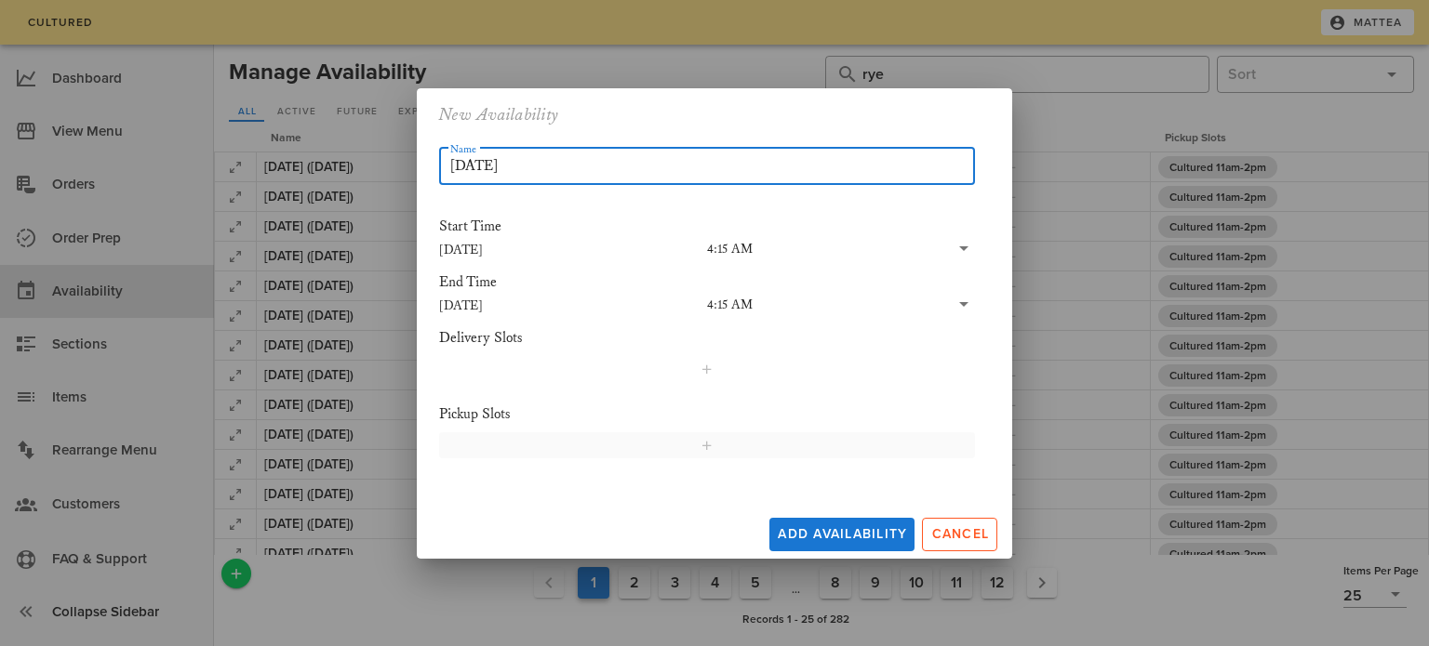
type input "[DATE]"
click at [541, 441] on span "button" at bounding box center [706, 445] width 512 height 15
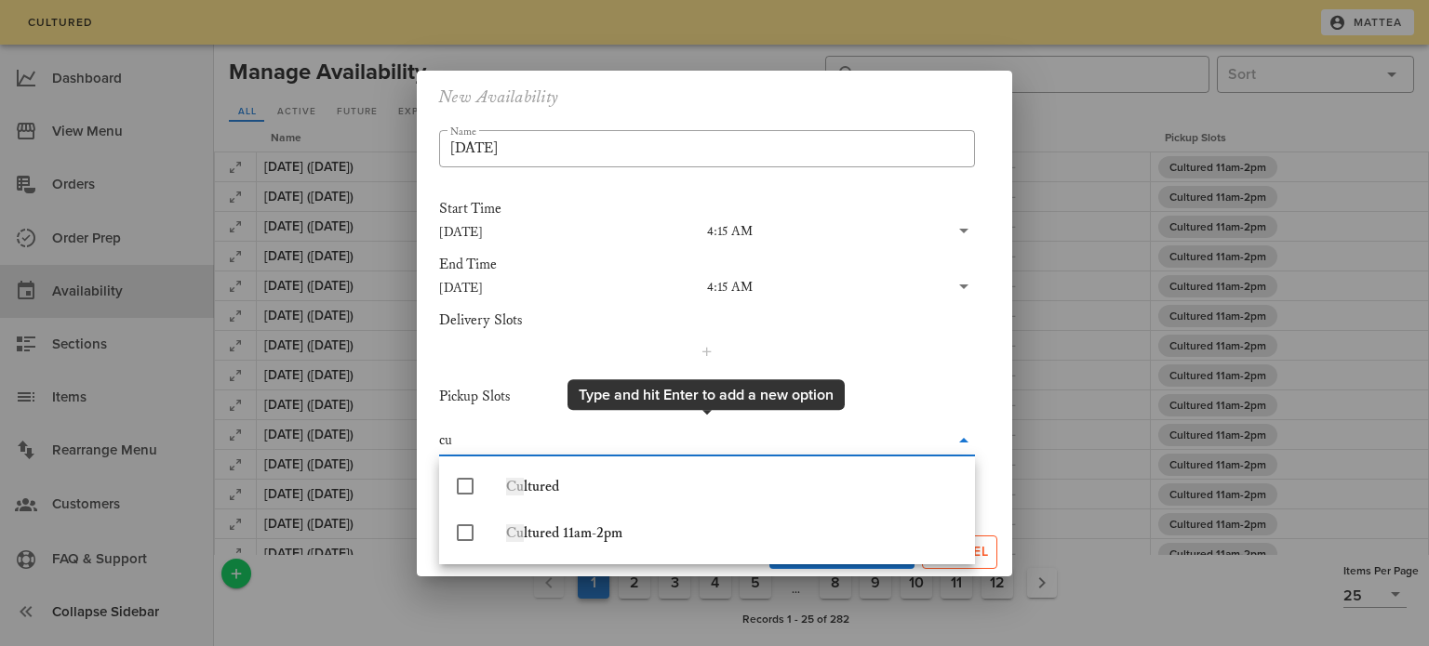
type input "cul"
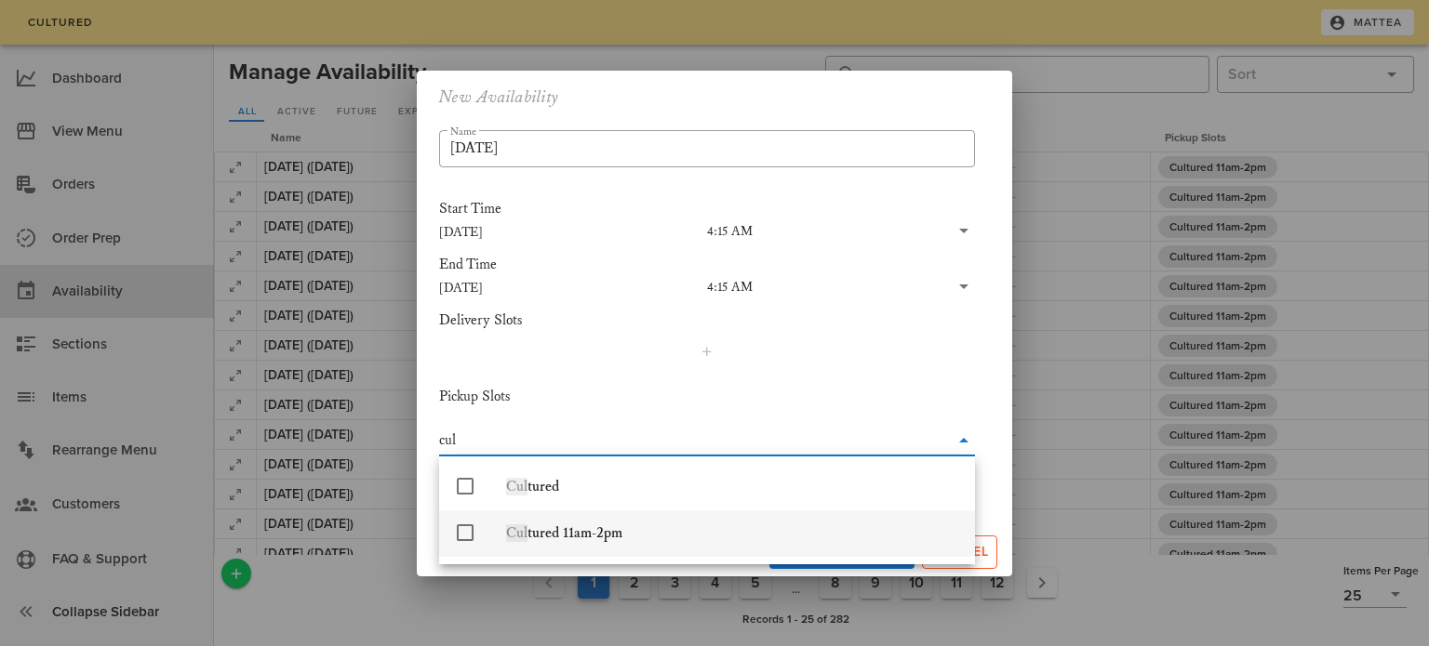
click at [544, 531] on div "Cul tured 11am-2pm" at bounding box center [733, 534] width 454 height 18
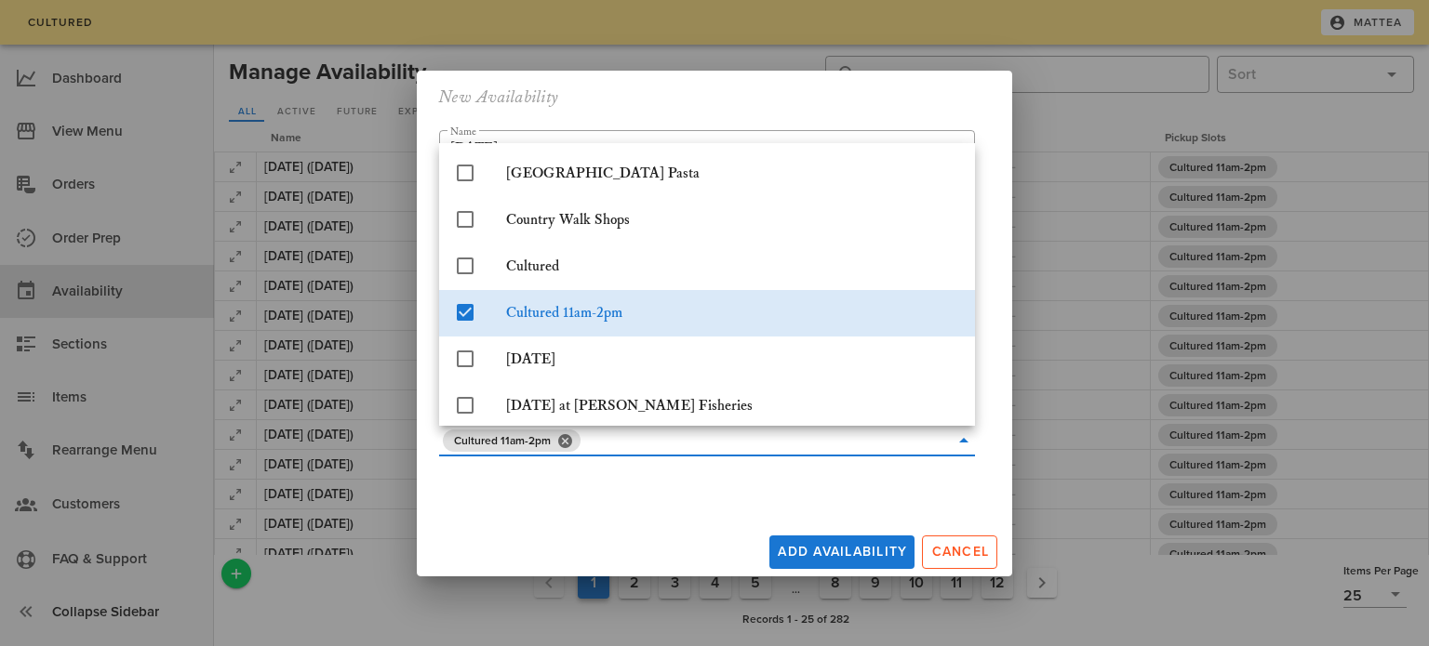
click at [580, 521] on div "Add Availability Cancel" at bounding box center [714, 549] width 595 height 56
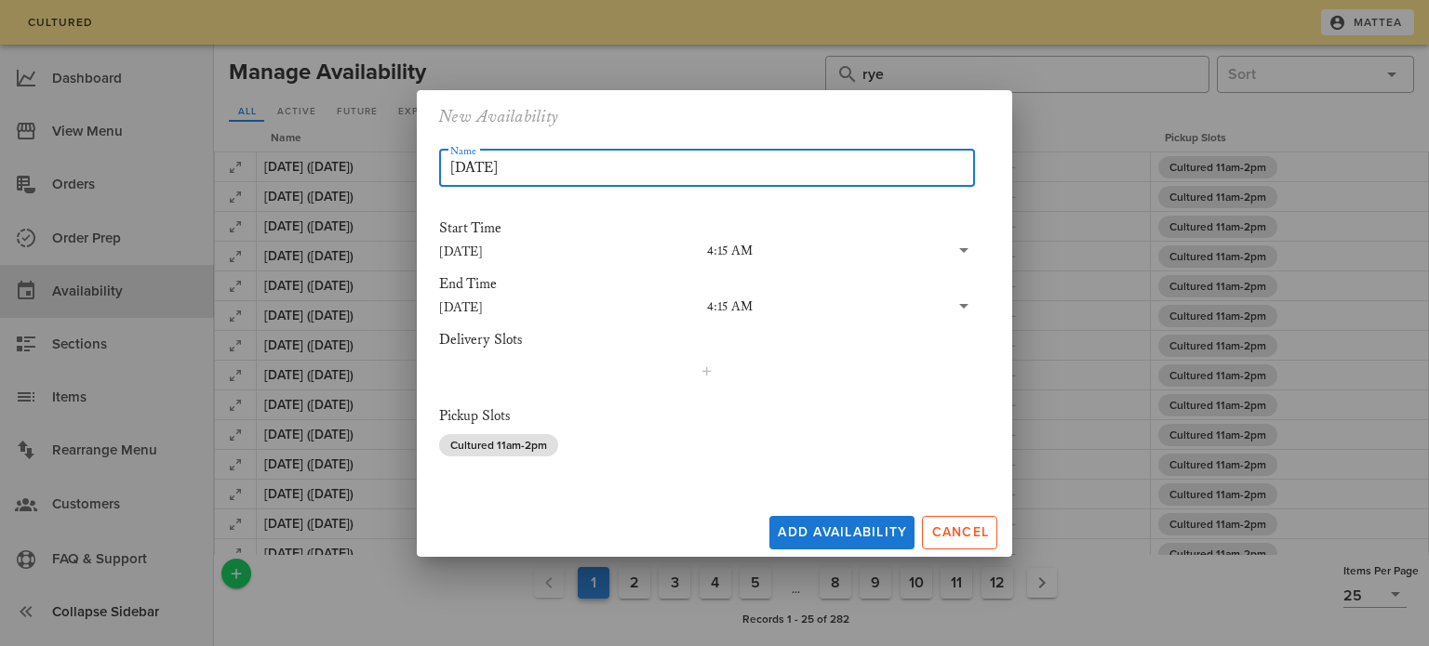
click at [601, 171] on input "[DATE]" at bounding box center [706, 168] width 513 height 30
type input "[DATE] ([DATE])"
click at [826, 527] on span "Add Availability" at bounding box center [842, 533] width 130 height 16
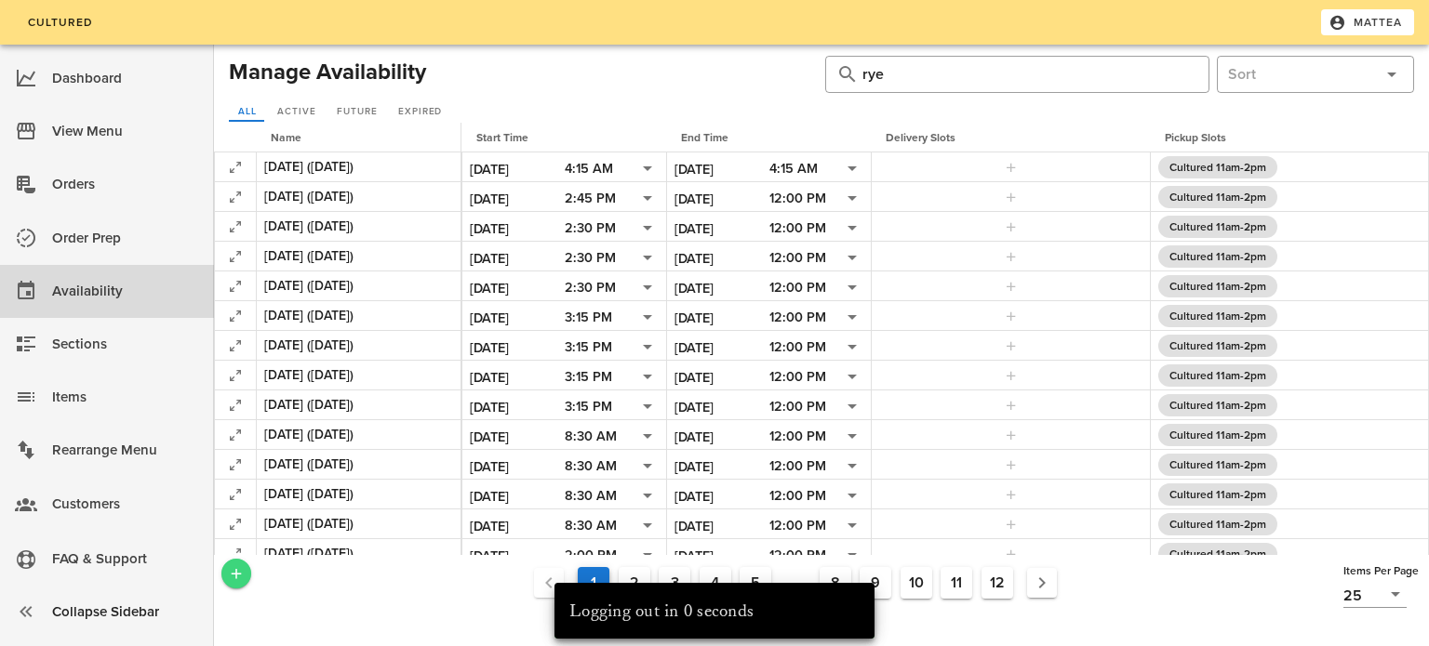
click at [240, 570] on icon "Add a New Record" at bounding box center [236, 574] width 17 height 17
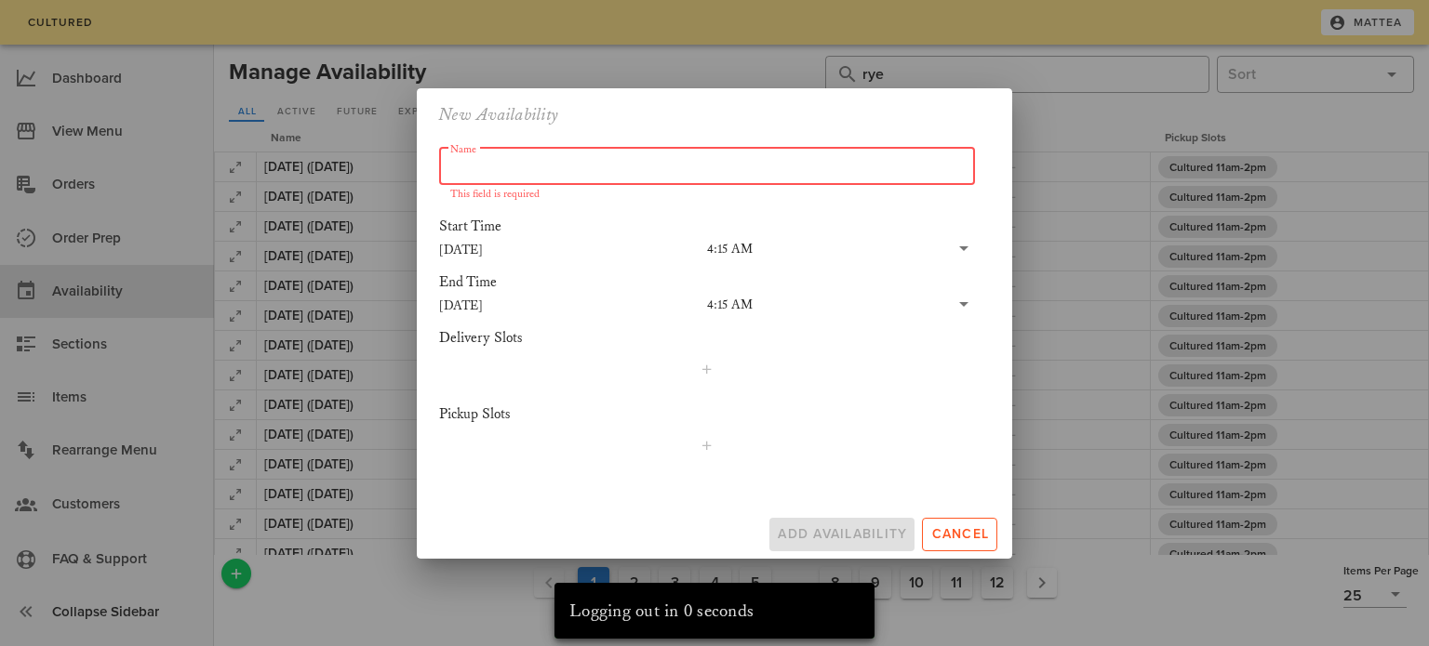
click at [571, 166] on input "Name" at bounding box center [706, 167] width 513 height 30
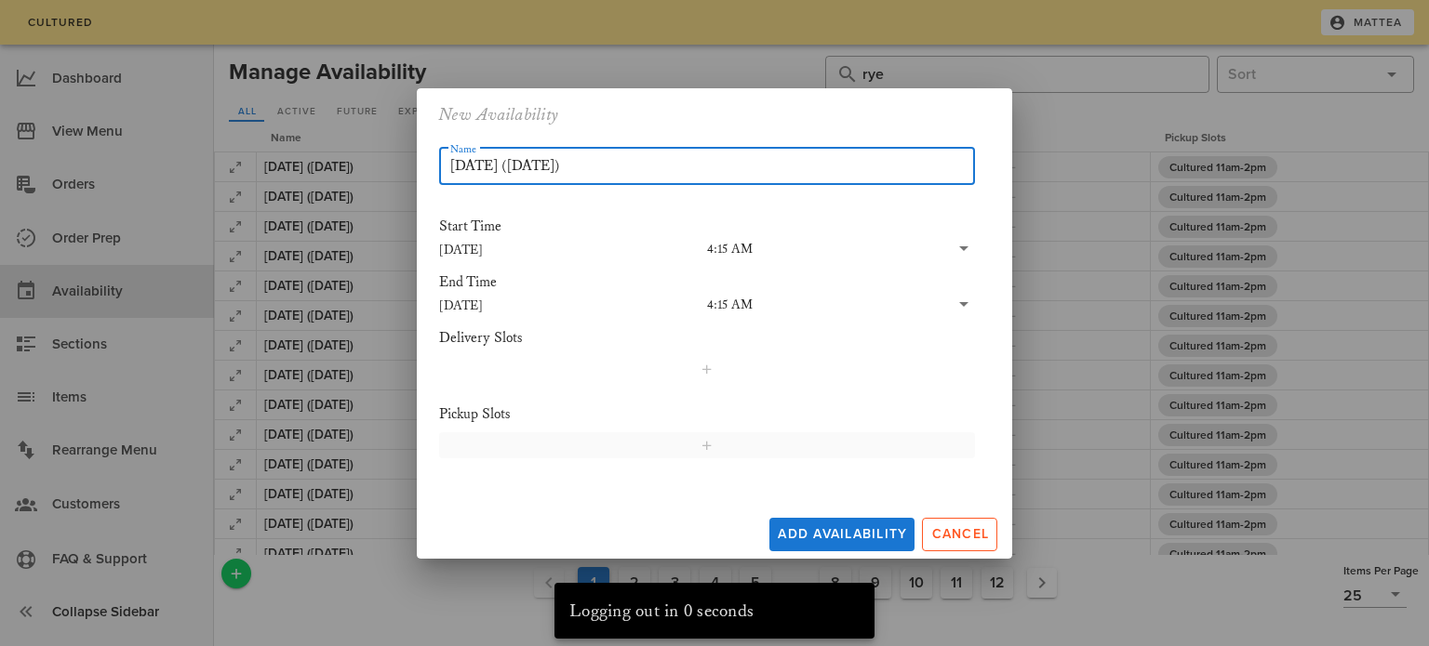
type input "[DATE] ([DATE])"
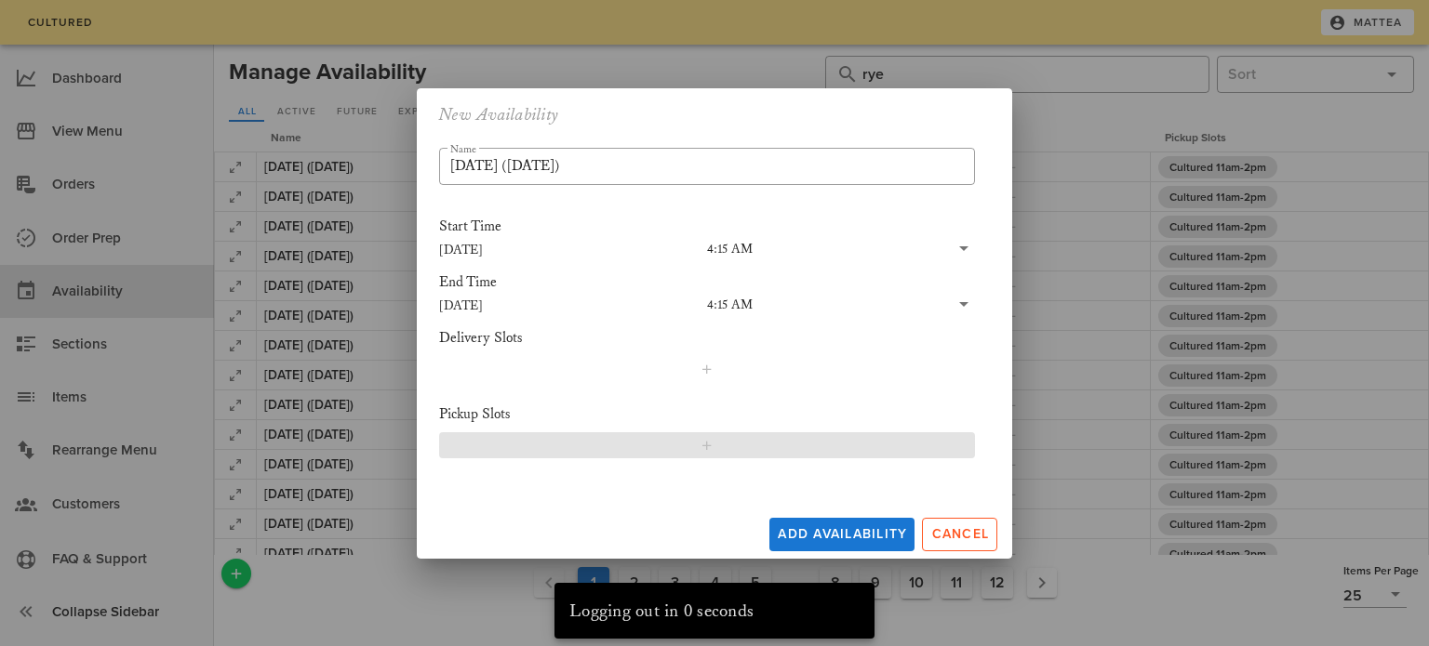
click at [547, 455] on button "button" at bounding box center [707, 445] width 536 height 26
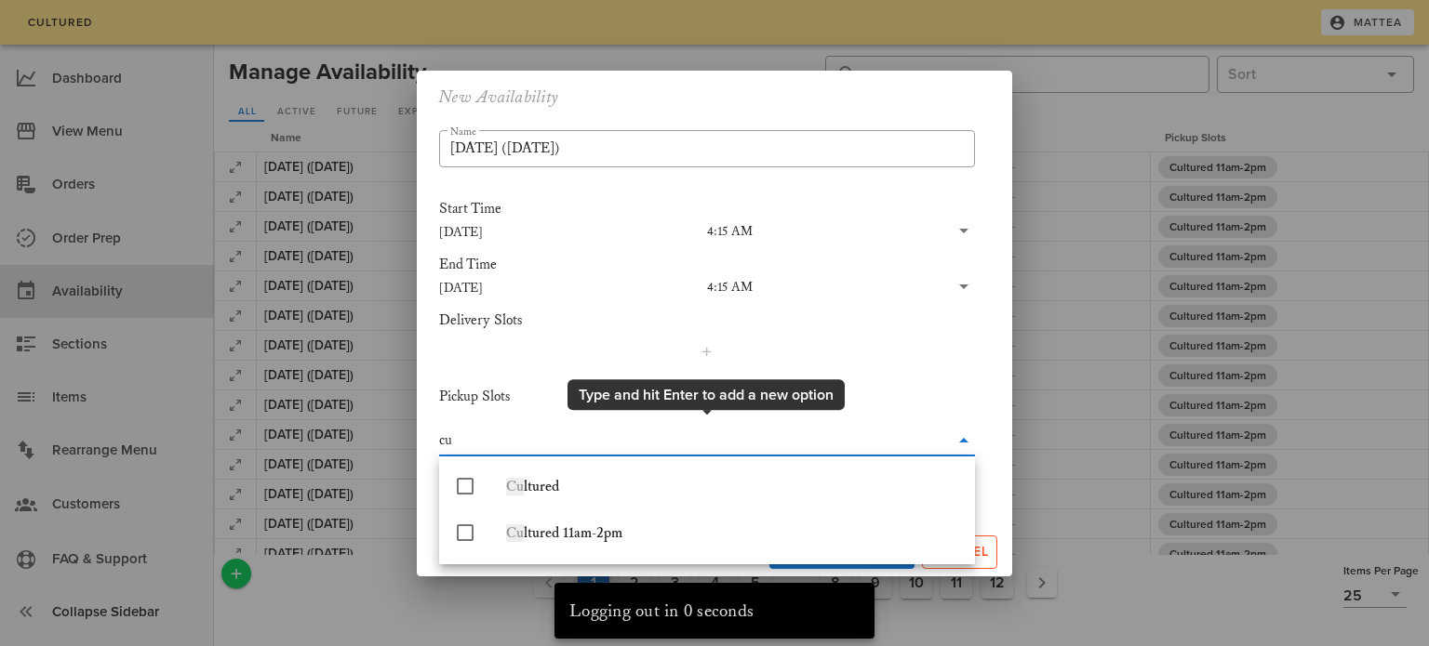
type input "cul"
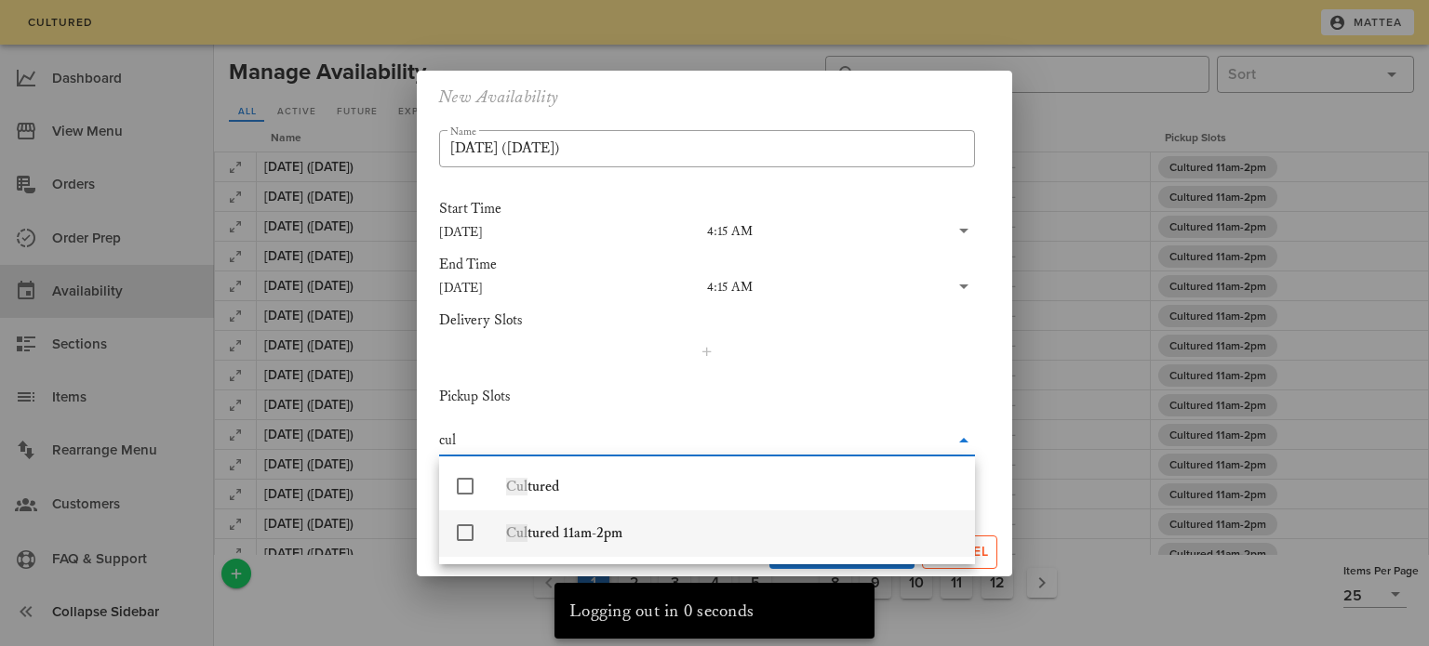
click at [568, 533] on div "Cul tured 11am-2pm" at bounding box center [733, 534] width 454 height 18
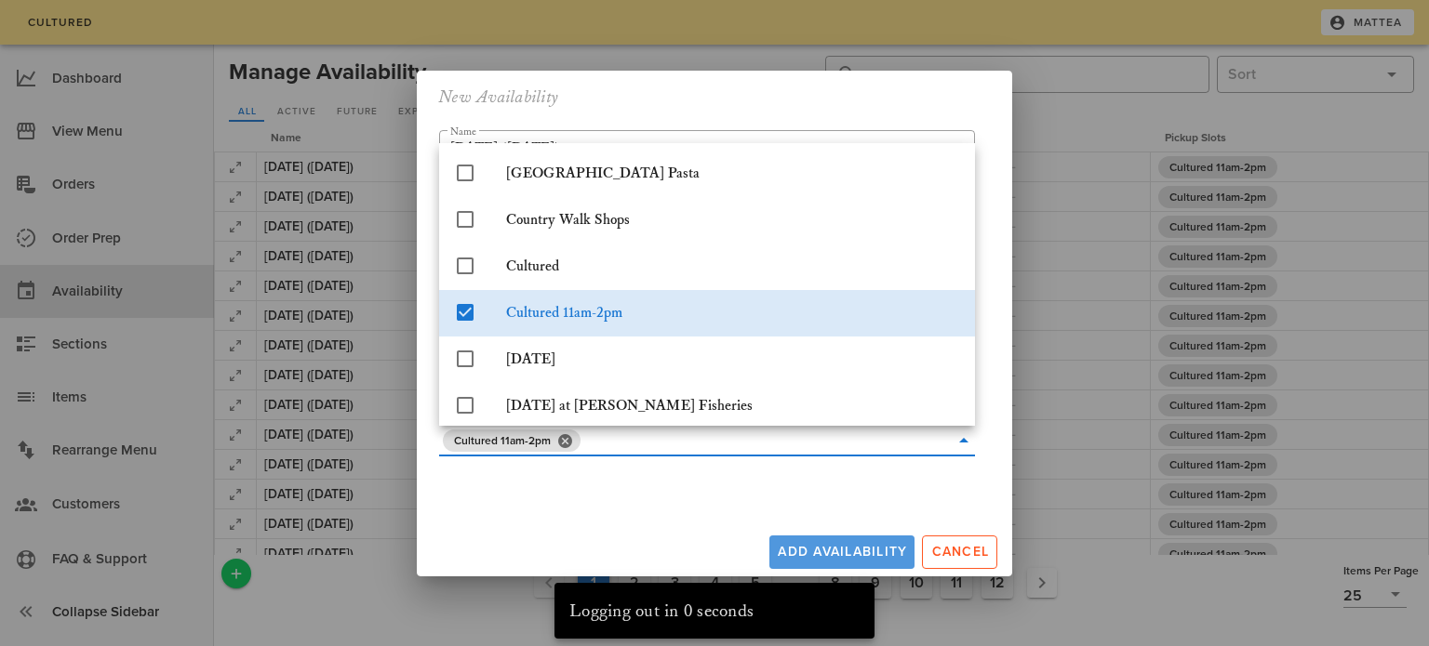
click at [849, 539] on button "Add Availability" at bounding box center [841, 552] width 145 height 33
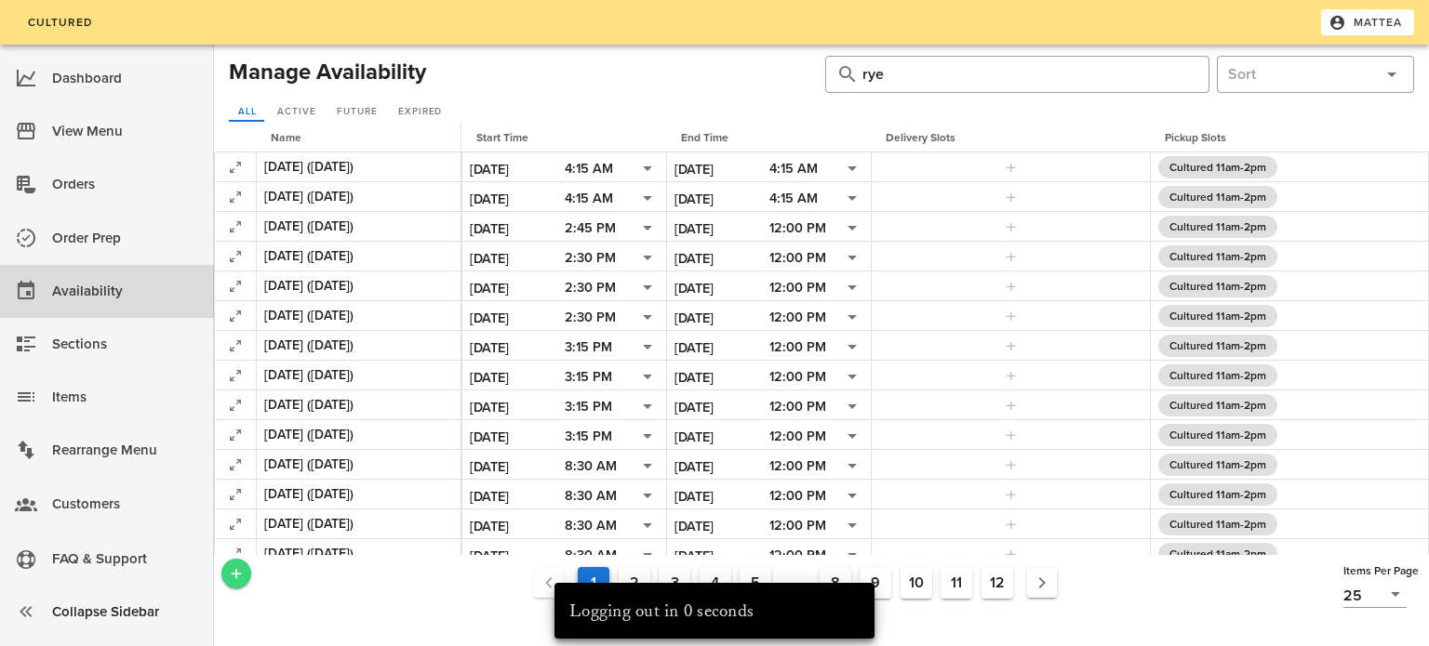
click at [231, 575] on icon "Add a New Record" at bounding box center [236, 574] width 17 height 17
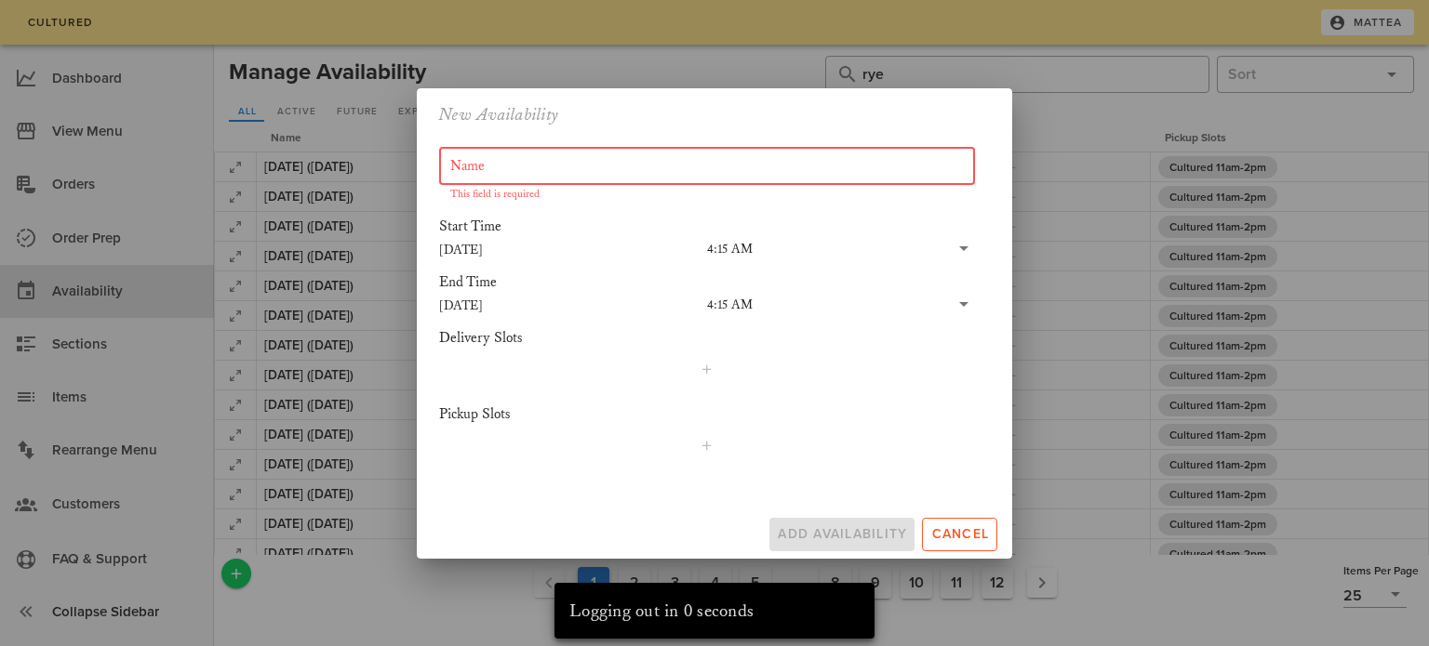
click at [578, 161] on input "Name" at bounding box center [706, 167] width 513 height 30
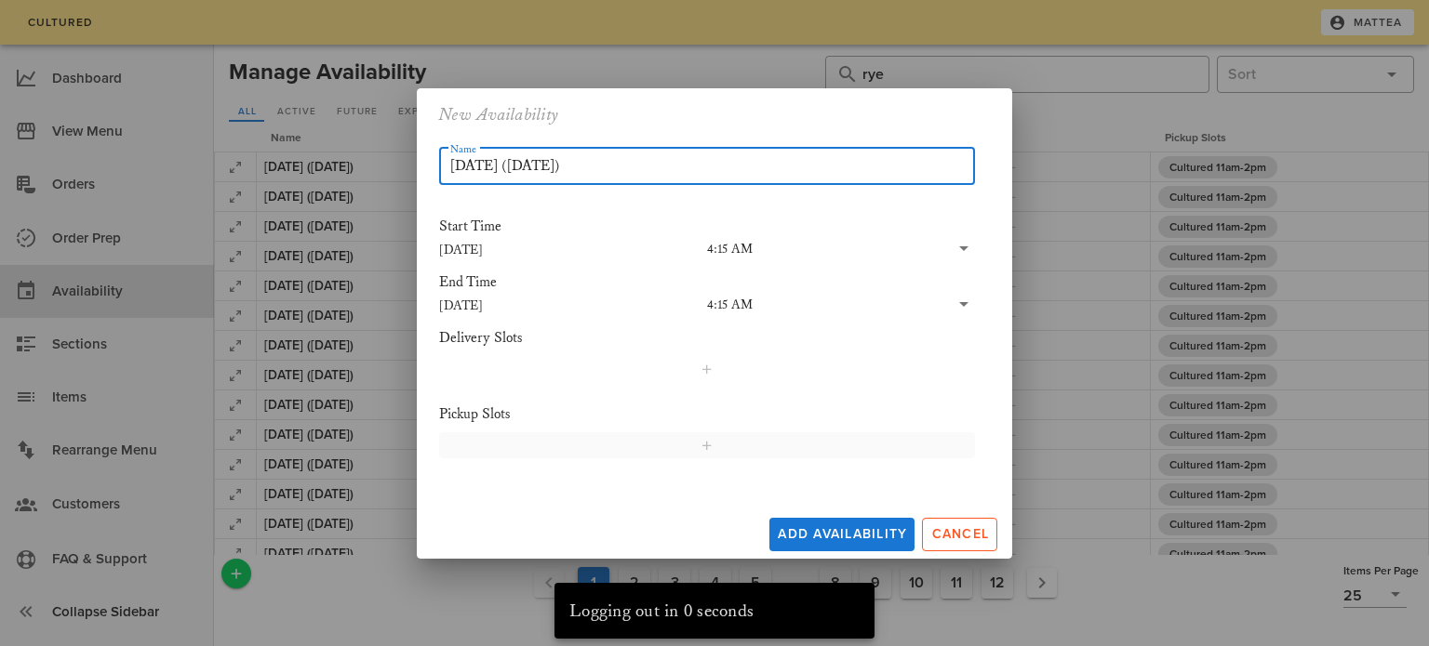
type input "[DATE] ([DATE])"
click at [692, 450] on span "button" at bounding box center [706, 445] width 512 height 15
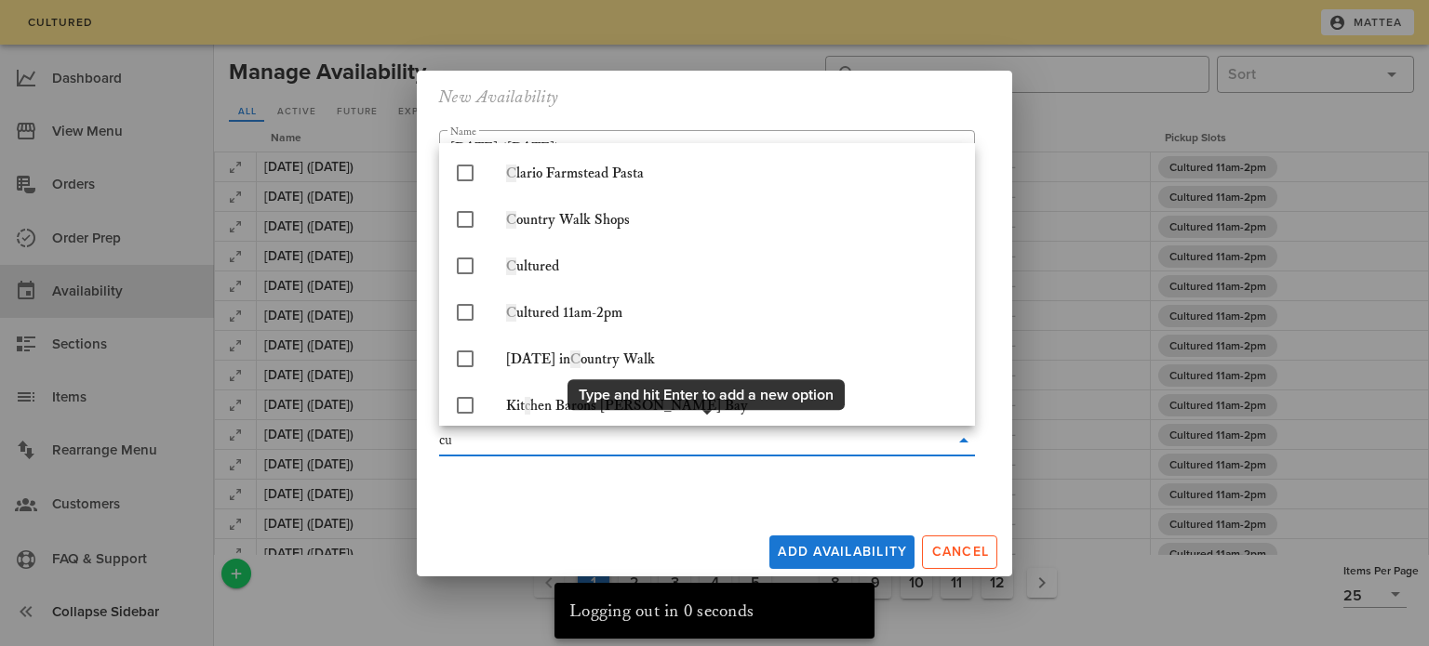
type input "cul"
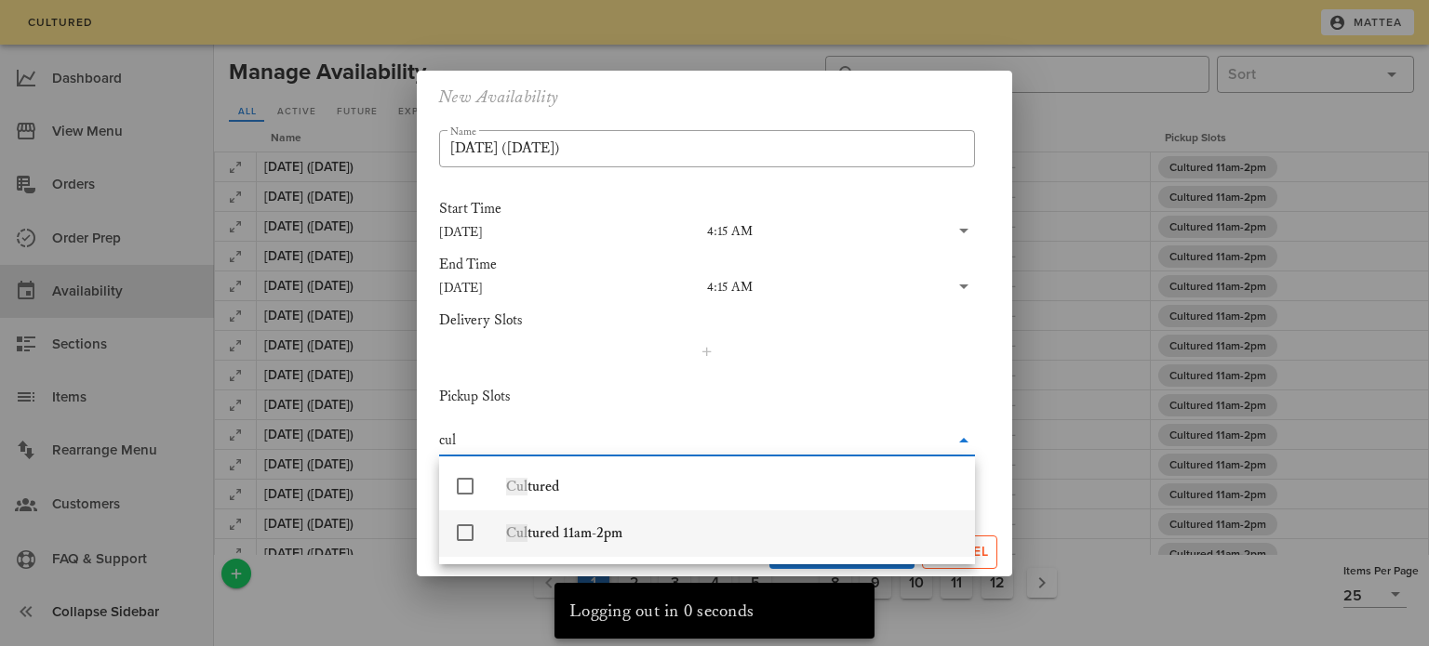
click at [682, 539] on div "Cul tured 11am-2pm" at bounding box center [733, 534] width 454 height 18
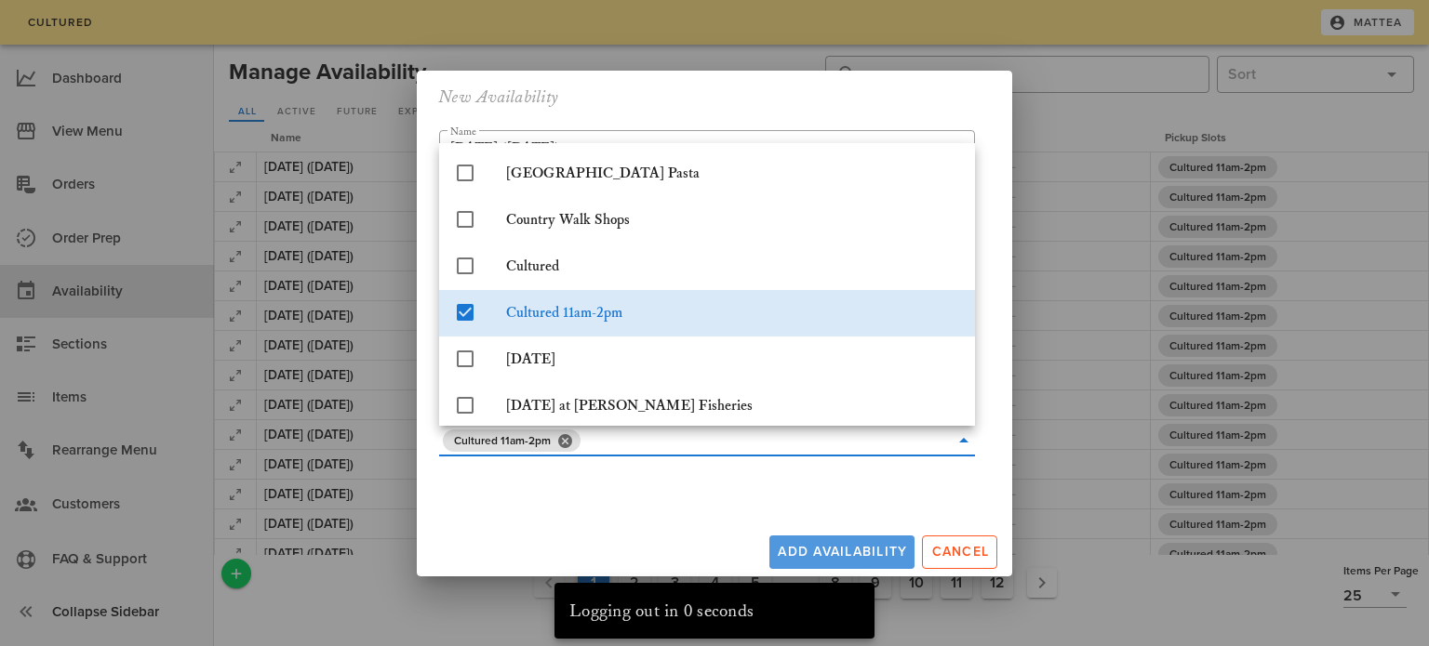
click at [846, 547] on button "Add Availability" at bounding box center [841, 552] width 145 height 33
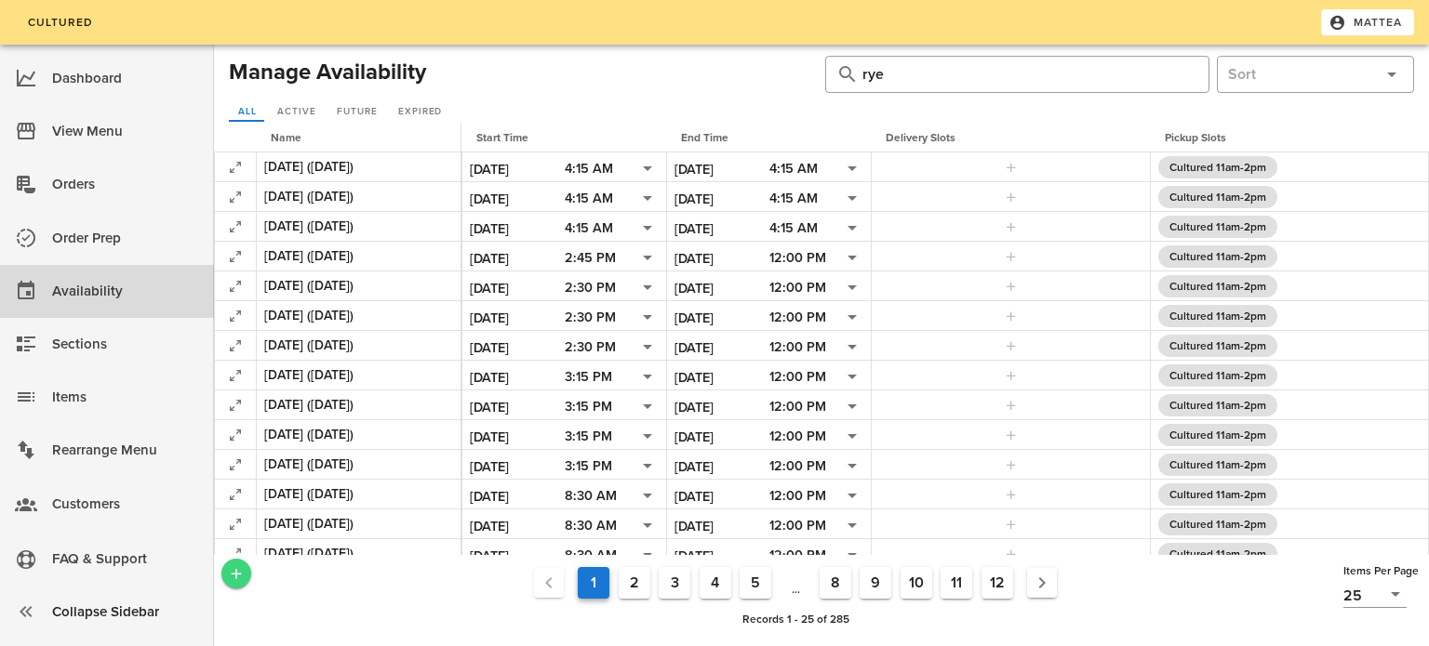
click at [228, 579] on icon "Add a New Record" at bounding box center [236, 574] width 17 height 17
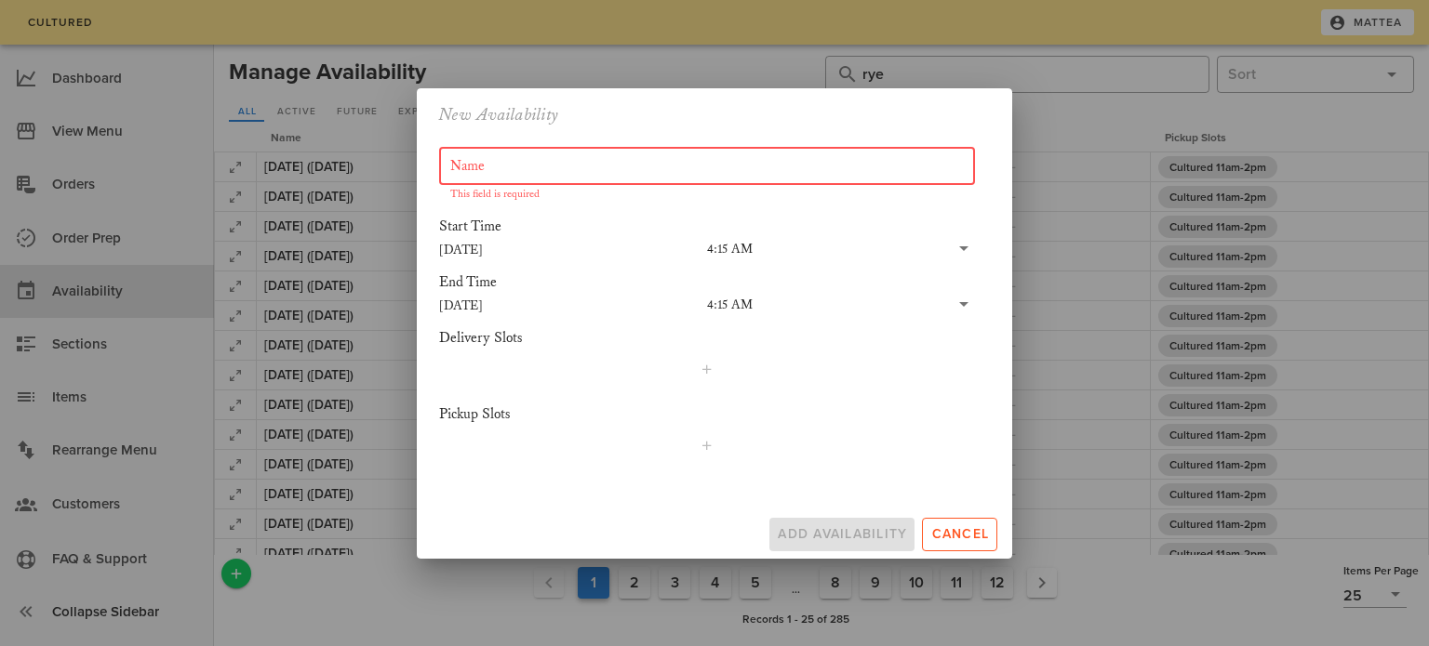
click at [542, 177] on input "Name" at bounding box center [706, 167] width 513 height 30
type input "c"
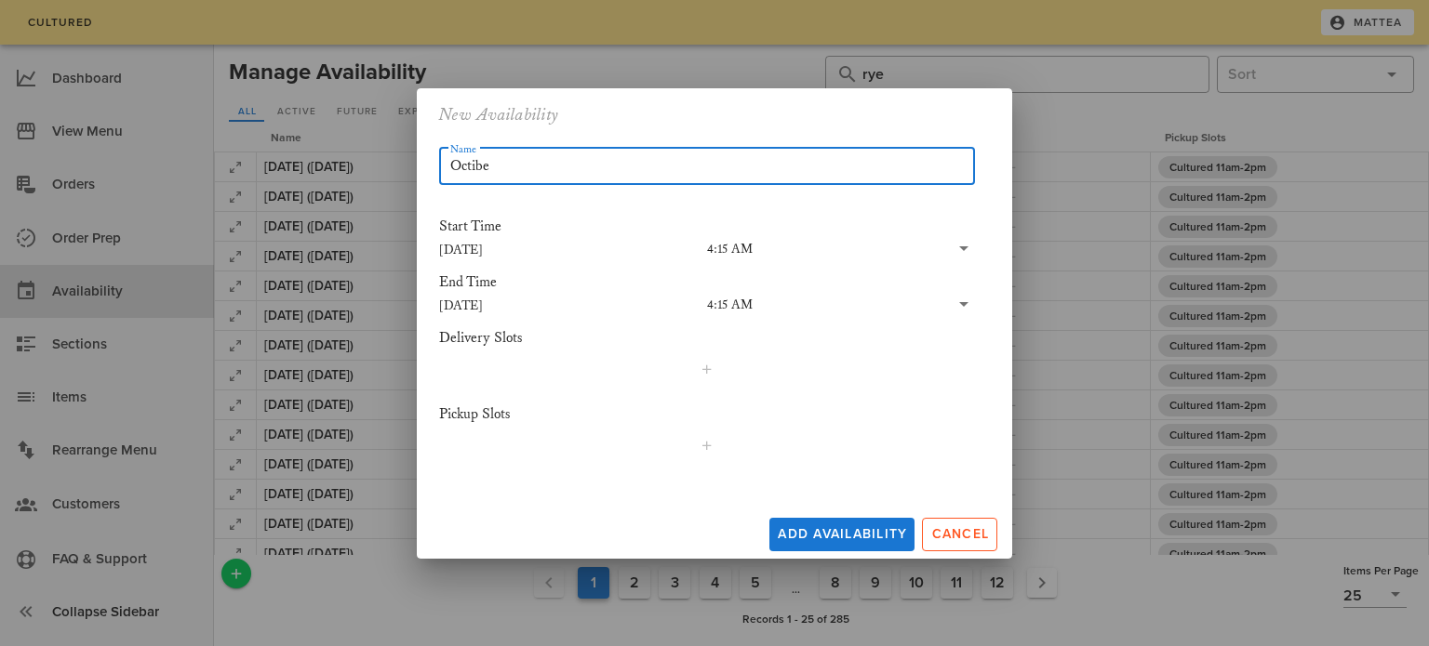
type input "Octiber"
type input "[DATE] ([DATE])"
click at [525, 427] on div "Pickup Slots" at bounding box center [707, 432] width 536 height 54
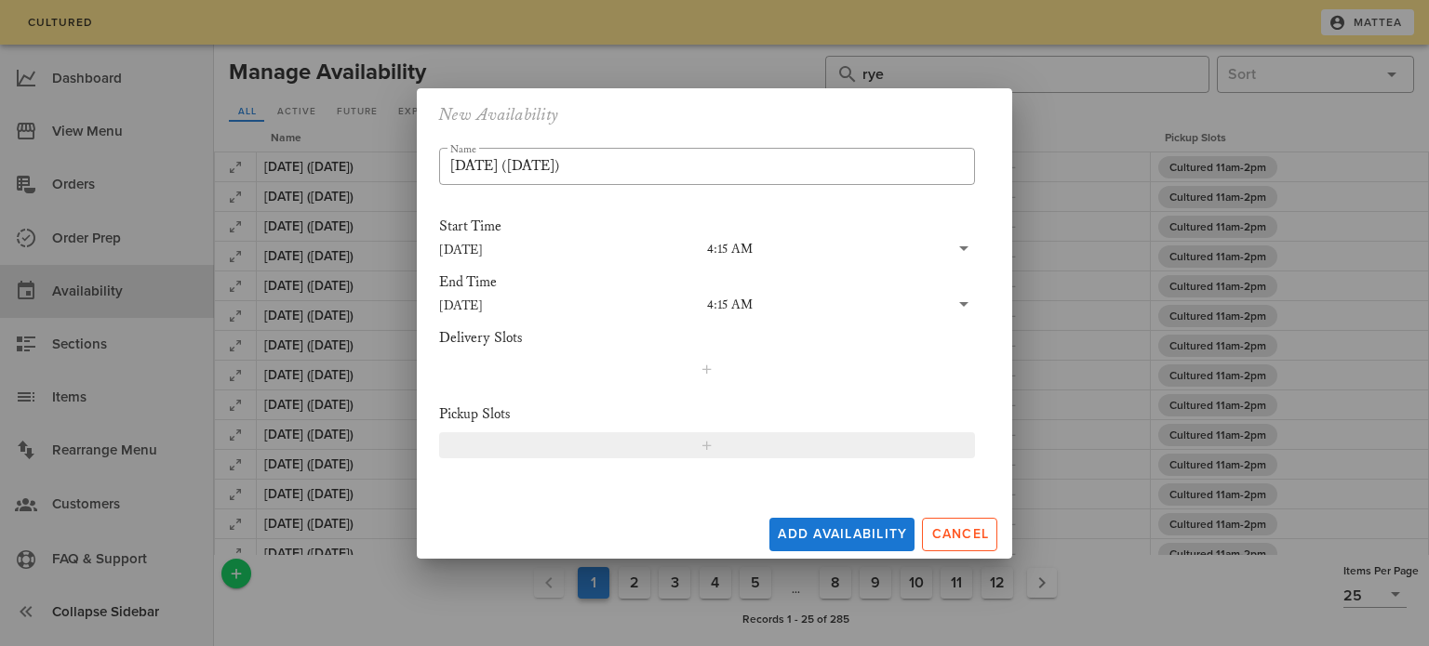
click at [545, 439] on span "button" at bounding box center [706, 445] width 512 height 15
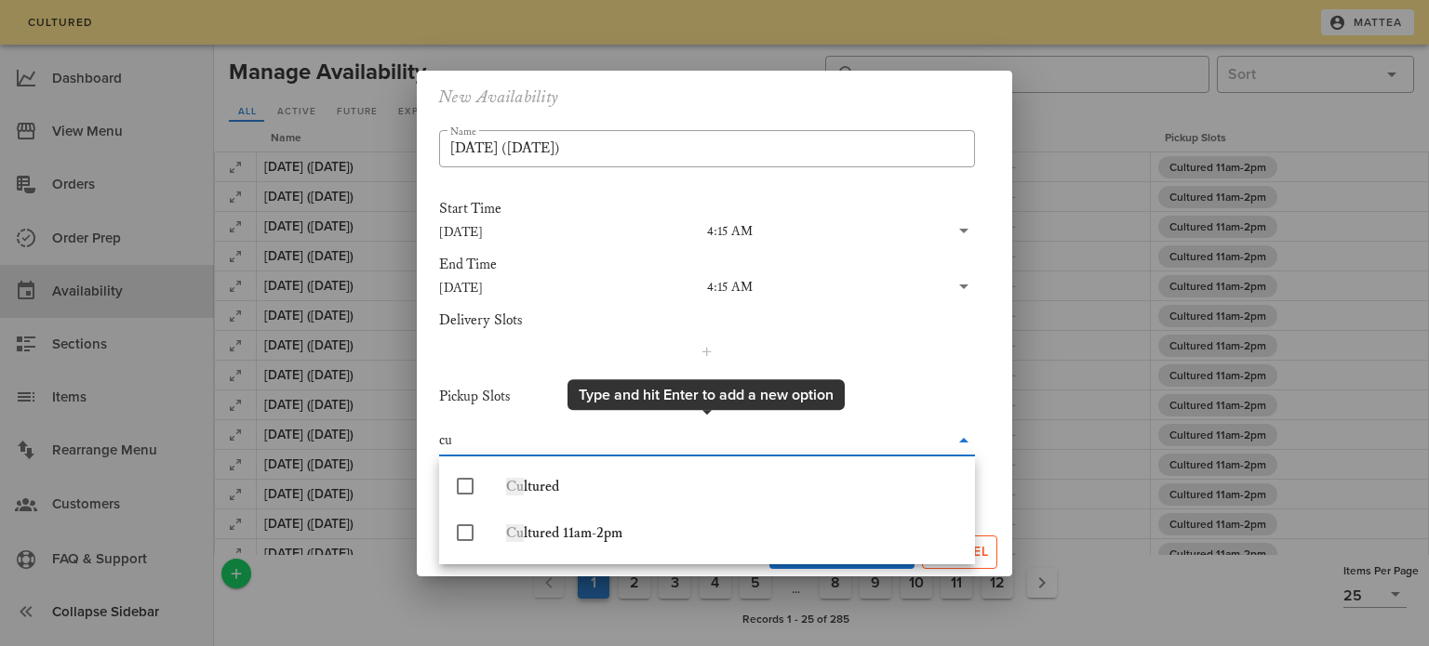
type input "cul"
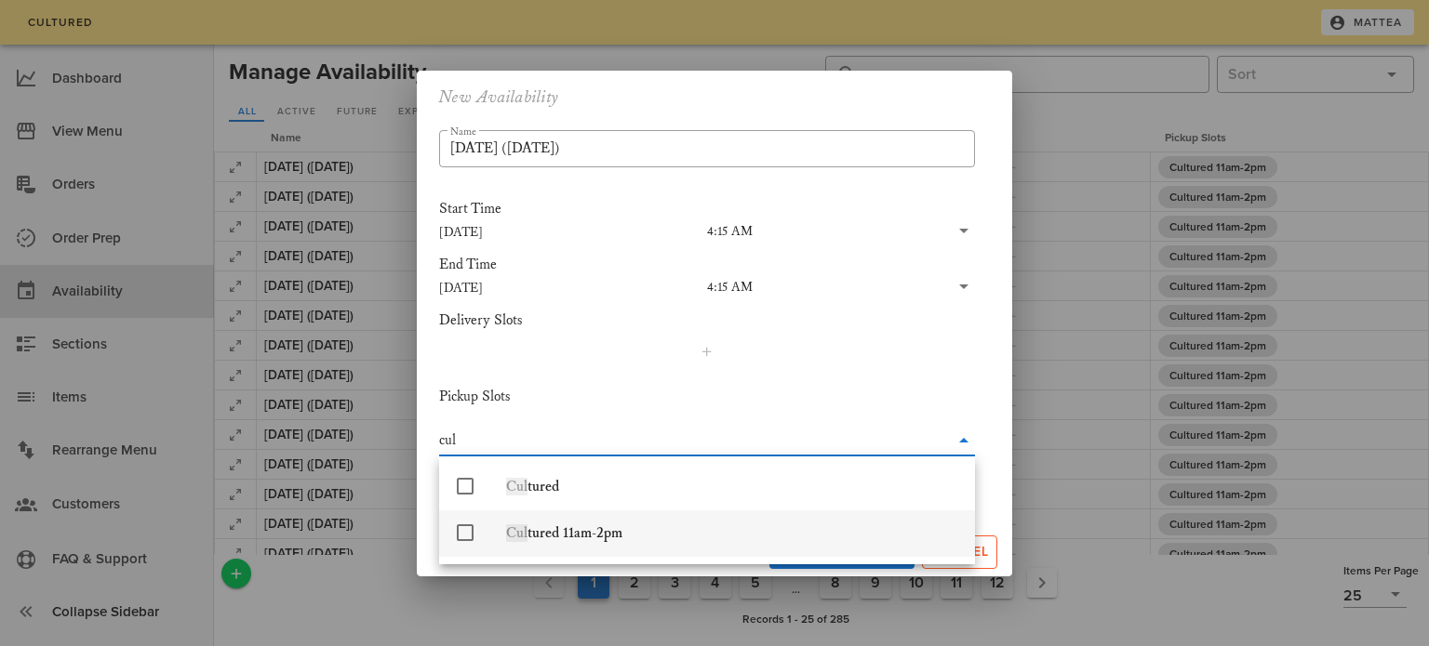
click at [544, 544] on div "Cul tured 11am-2pm" at bounding box center [733, 533] width 454 height 40
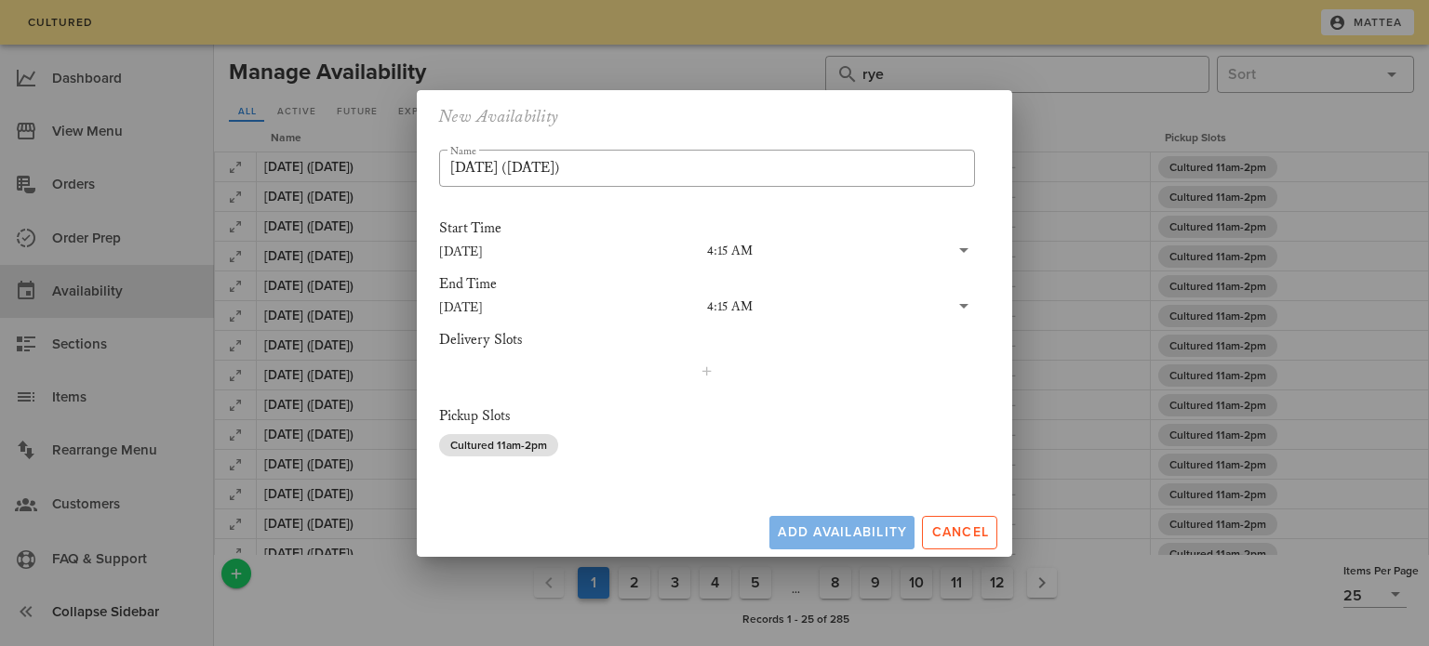
click at [854, 550] on div "Add Availability Cancel" at bounding box center [714, 529] width 595 height 56
click at [846, 527] on span "Add Availability" at bounding box center [842, 533] width 130 height 16
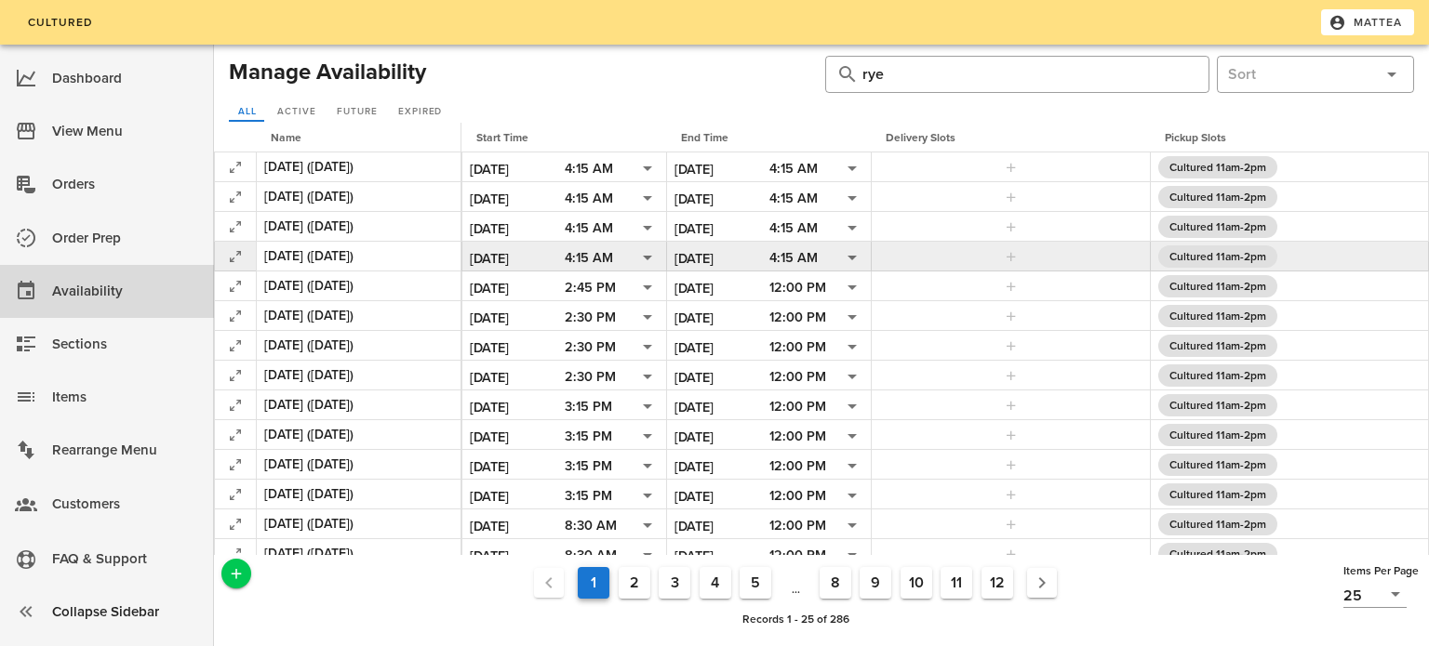
click at [705, 255] on input "[DATE]" at bounding box center [721, 258] width 95 height 24
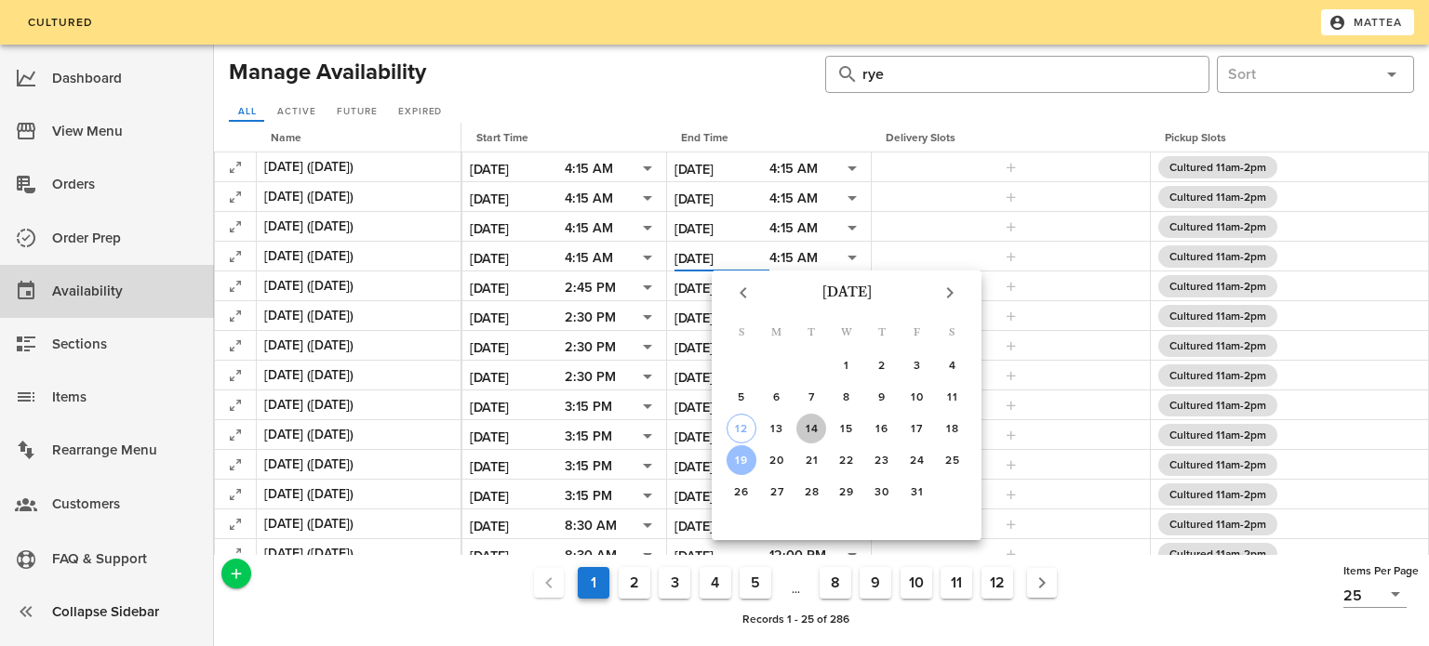
click at [811, 422] on div "14" at bounding box center [811, 428] width 30 height 13
type input "[DATE]"
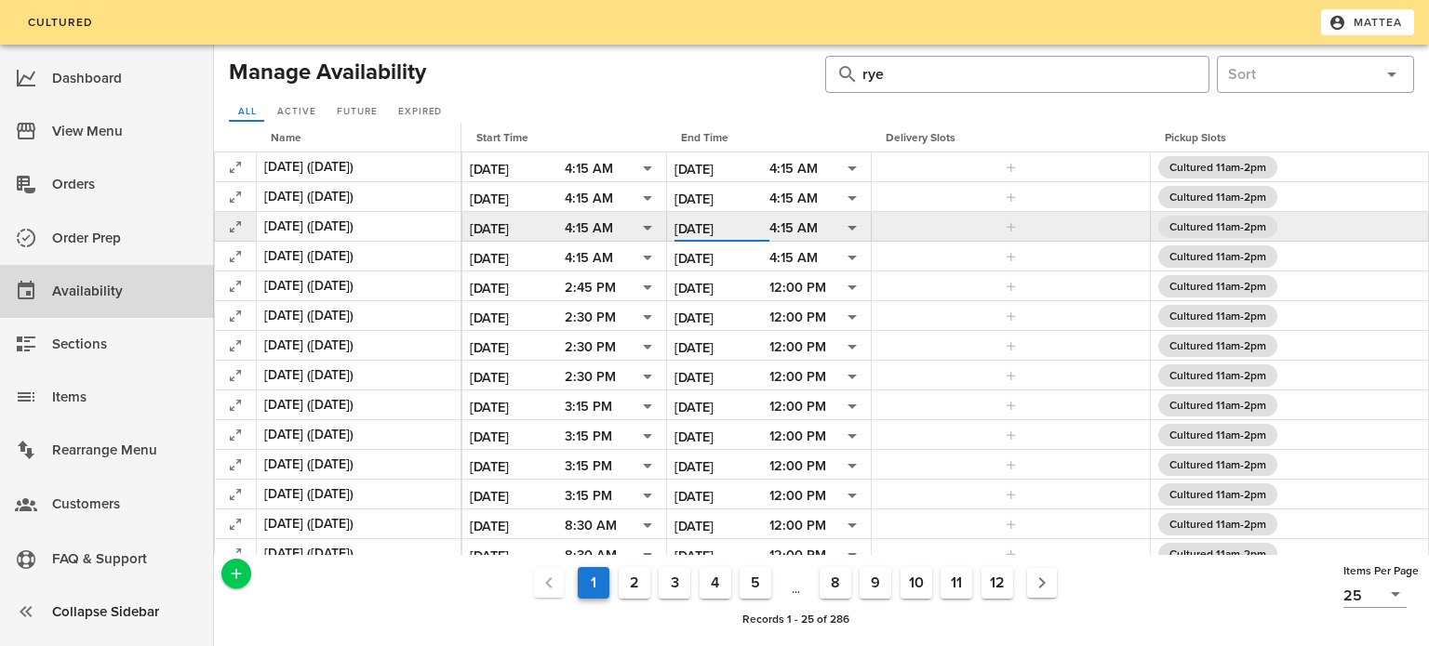
click at [707, 226] on input "[DATE]" at bounding box center [721, 229] width 95 height 24
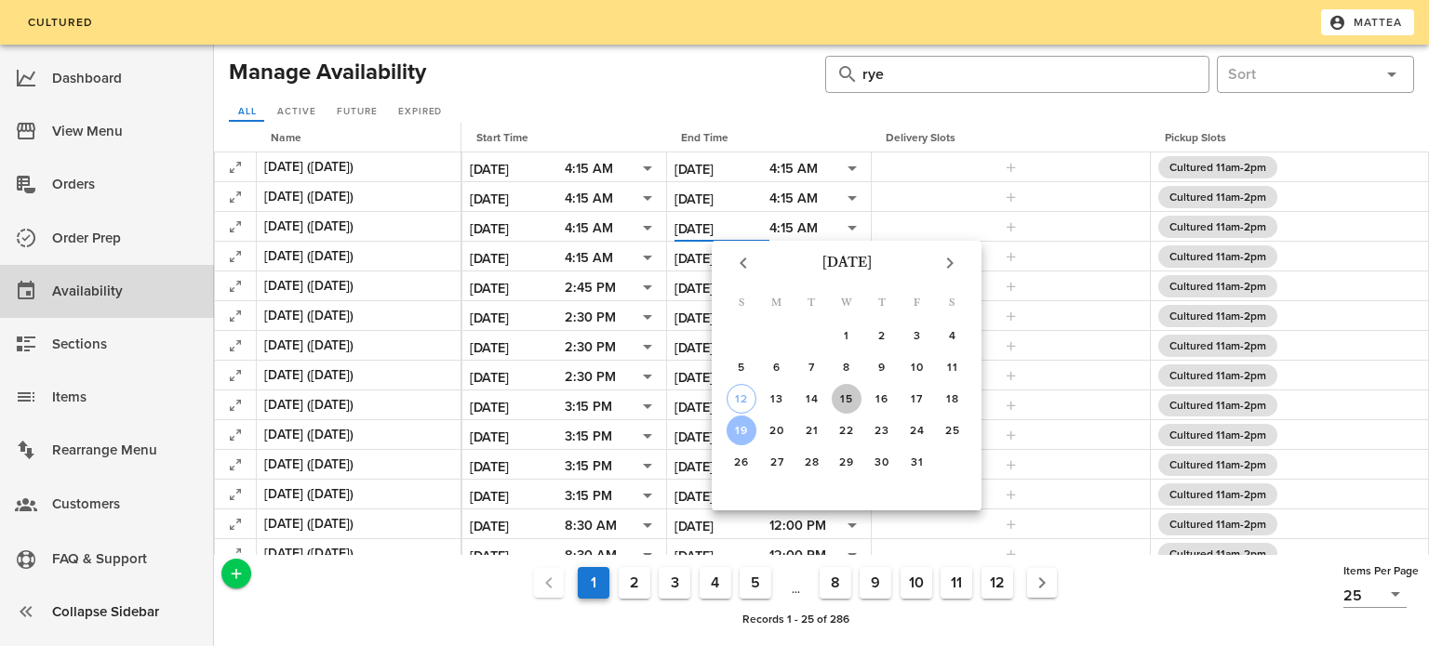
click at [843, 395] on div "15" at bounding box center [847, 399] width 30 height 13
type input "[DATE]"
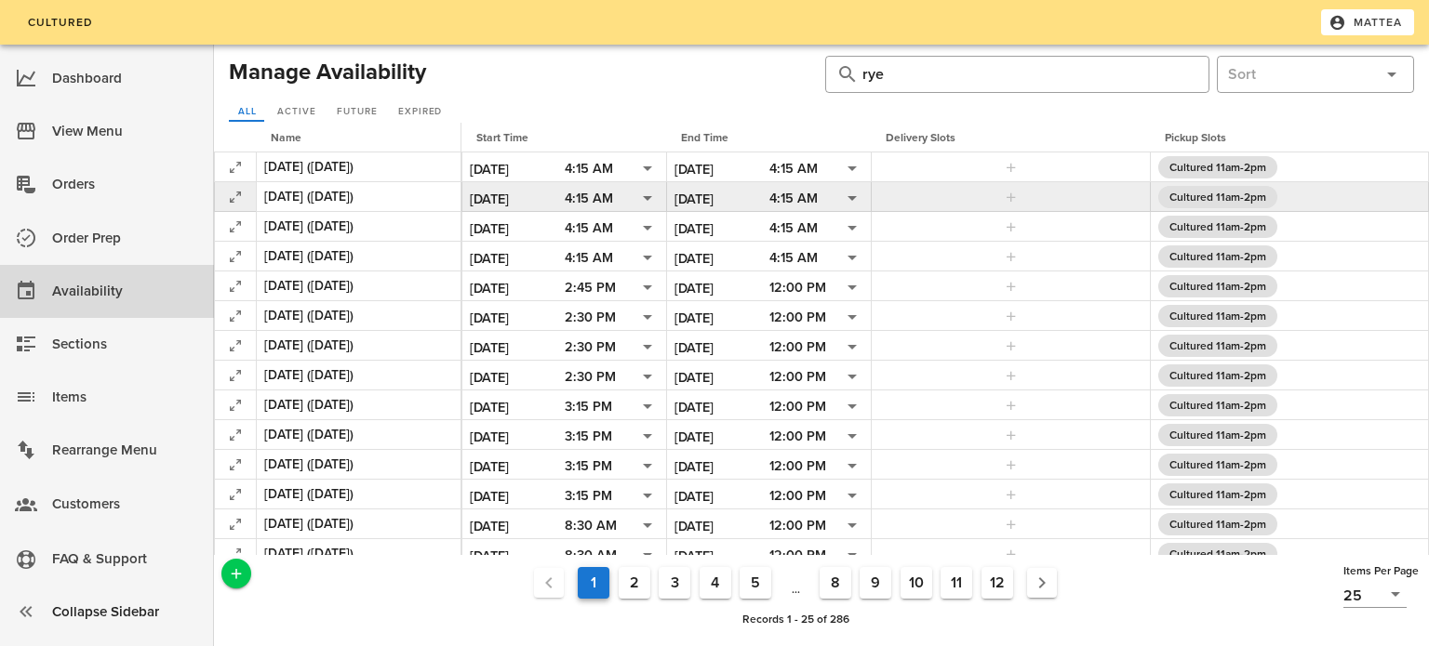
click at [701, 188] on input "[DATE]" at bounding box center [721, 199] width 95 height 24
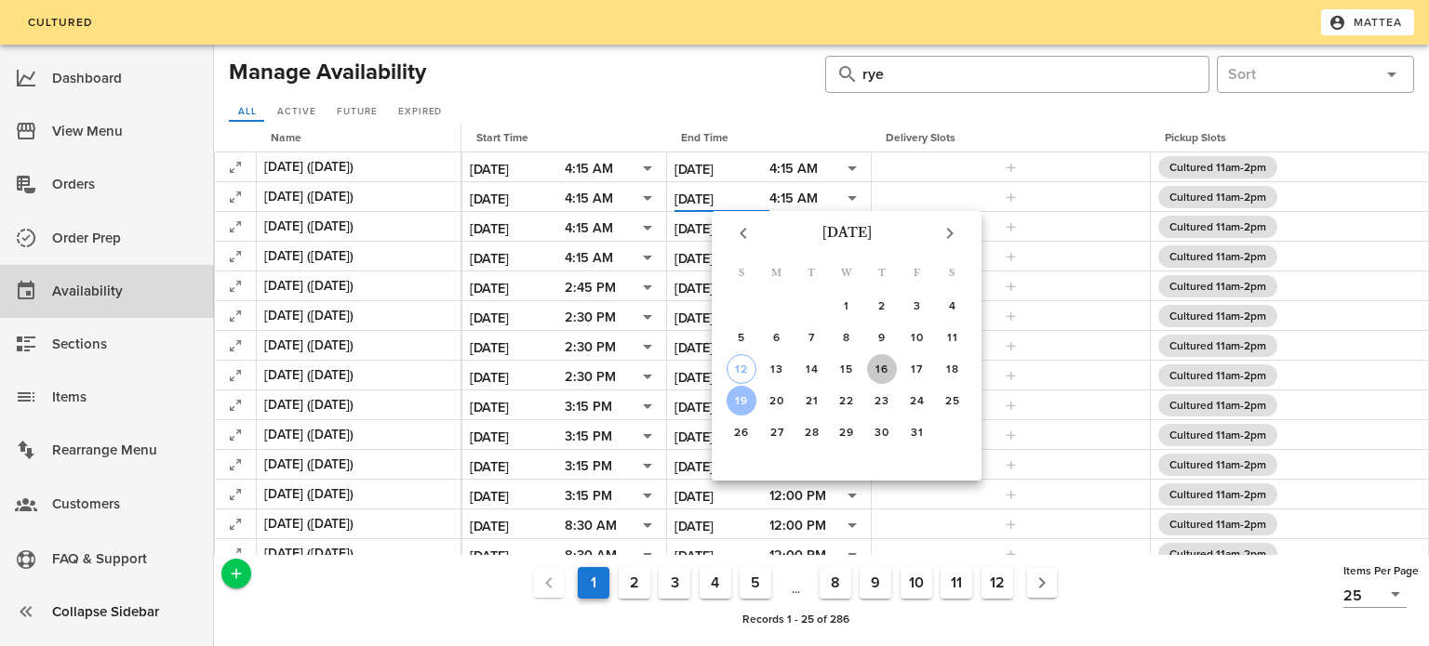
click at [878, 366] on div "16" at bounding box center [882, 369] width 30 height 13
type input "[DATE]"
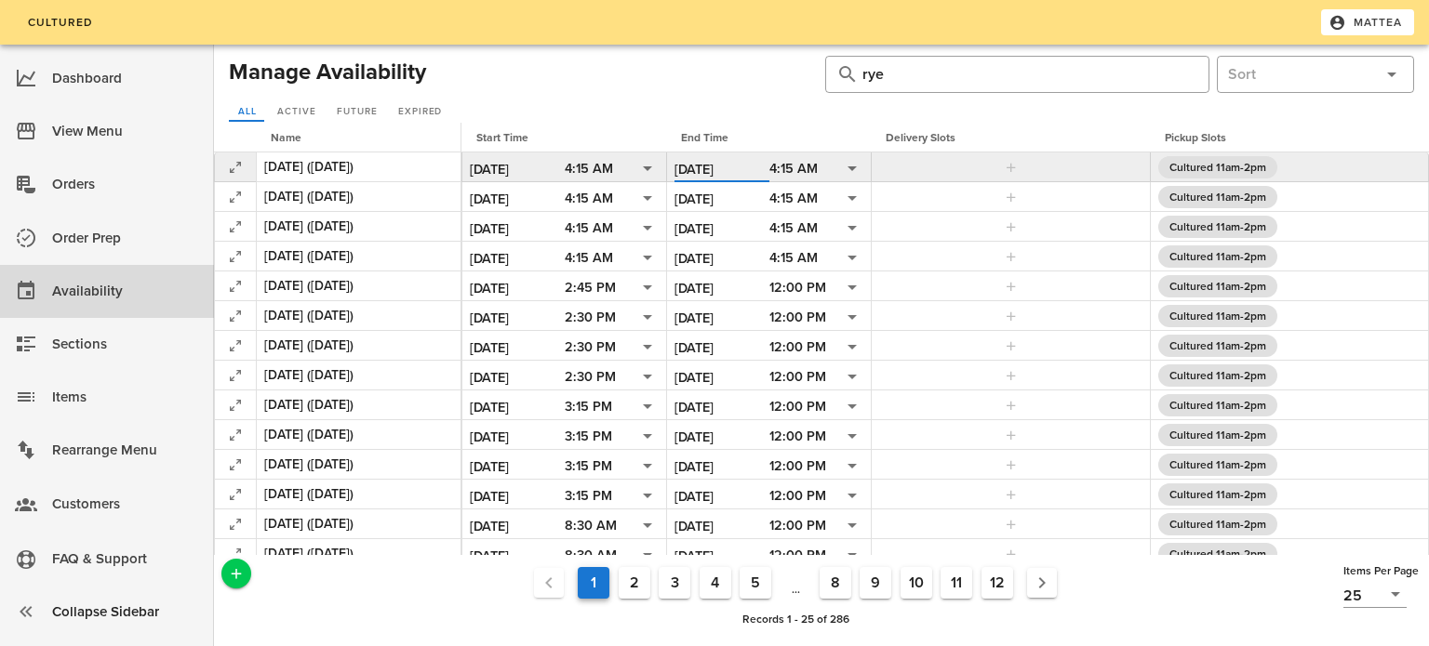
click at [713, 167] on input "[DATE]" at bounding box center [721, 169] width 95 height 24
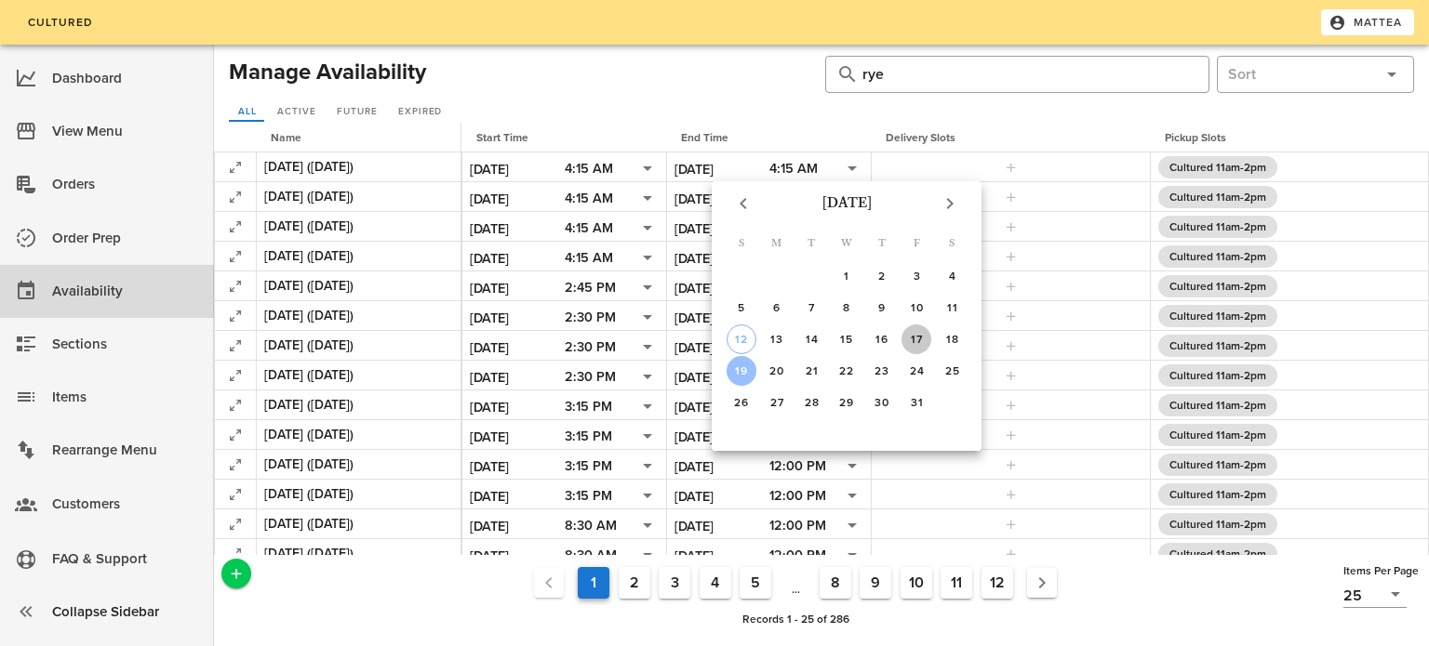
click at [918, 339] on div "17" at bounding box center [916, 339] width 30 height 13
type input "[DATE]"
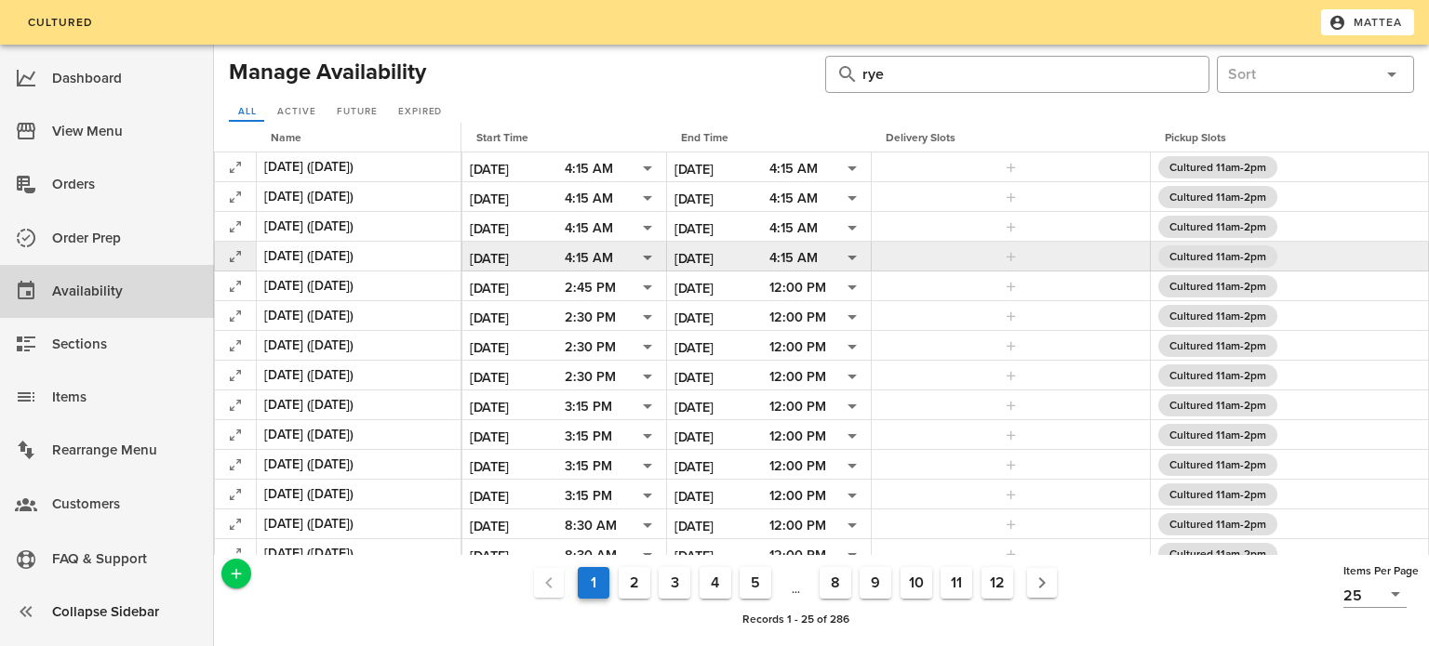
click at [801, 251] on div "4:15 AM" at bounding box center [793, 258] width 48 height 17
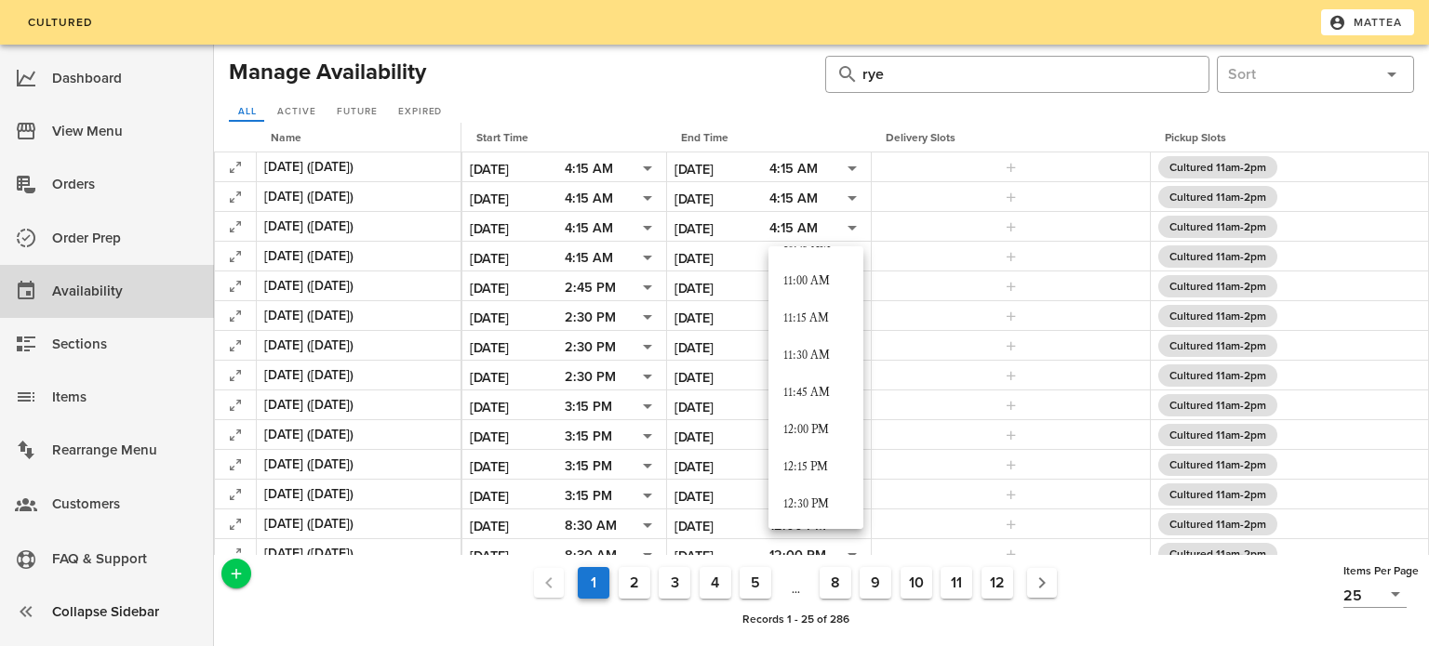
scroll to position [1633, 0]
click at [814, 432] on div "12:00 PM" at bounding box center [815, 425] width 65 height 15
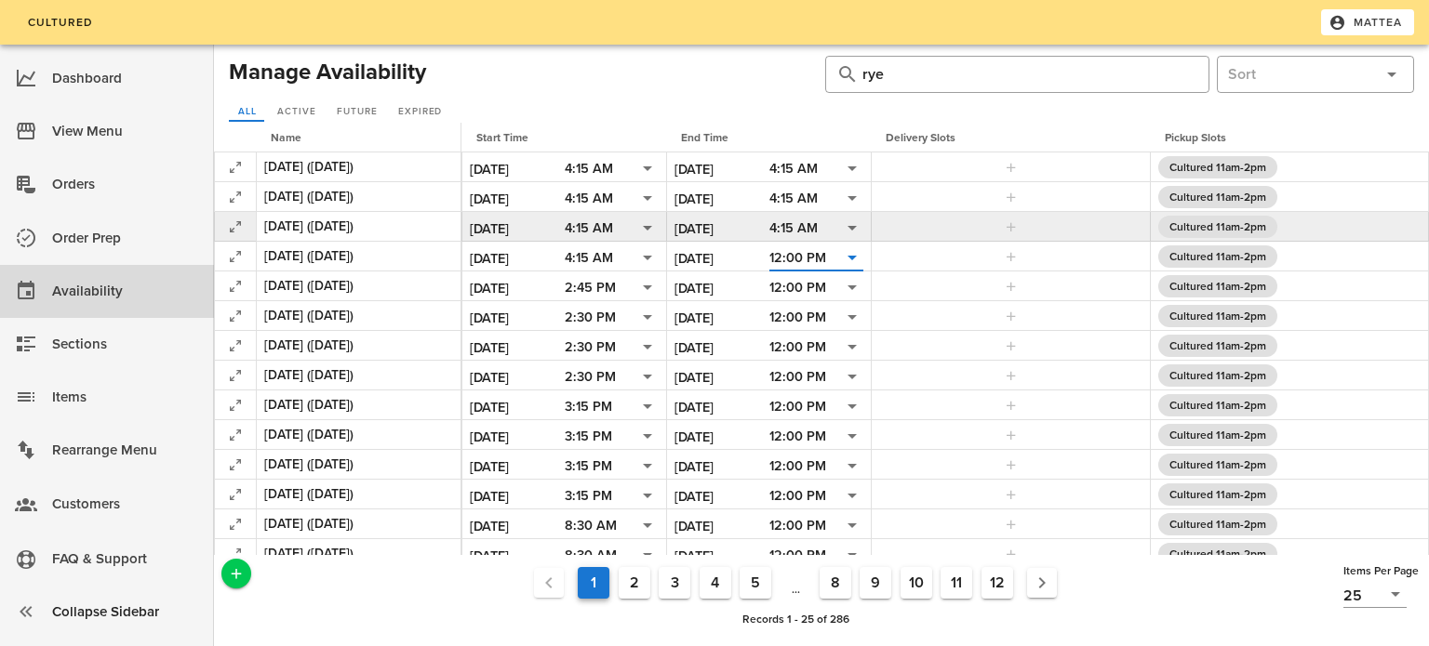
click at [799, 232] on div "4:15 AM" at bounding box center [793, 228] width 48 height 17
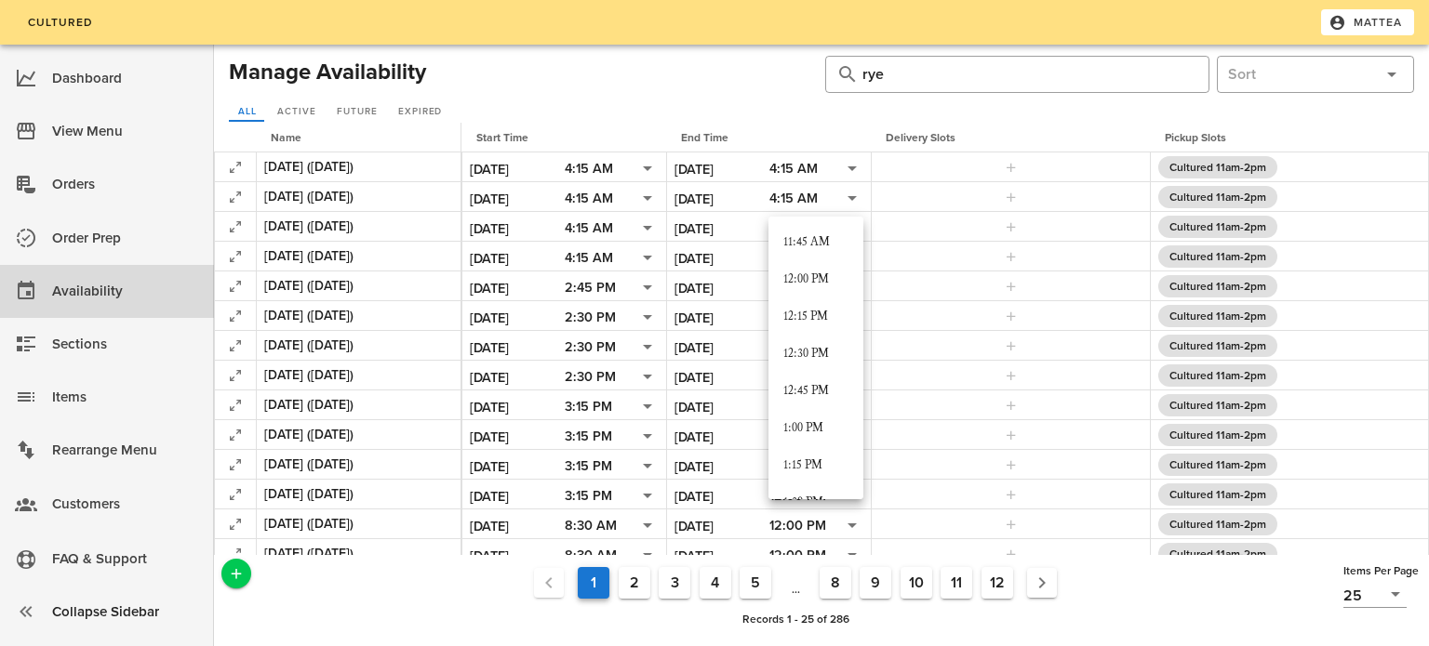
scroll to position [1747, 0]
click at [816, 276] on div "12:00 PM" at bounding box center [815, 281] width 65 height 15
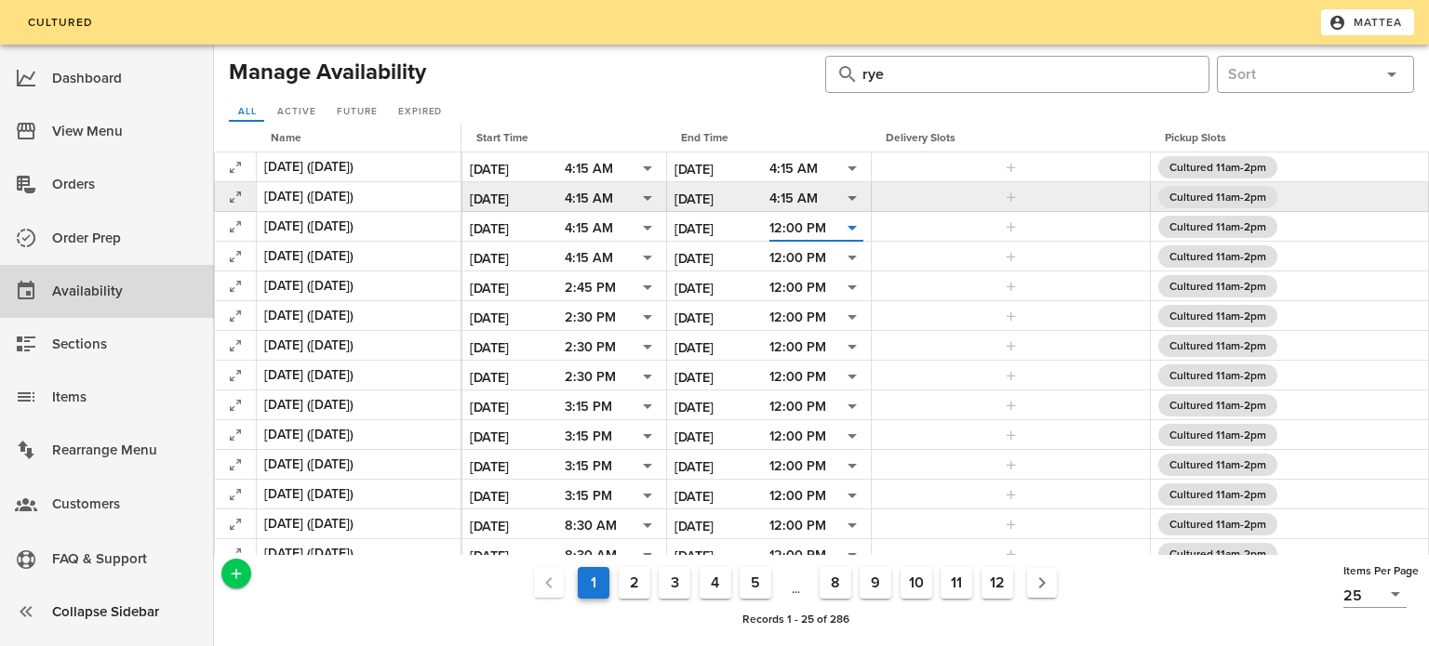
click at [805, 193] on div "4:15 AM" at bounding box center [793, 199] width 48 height 17
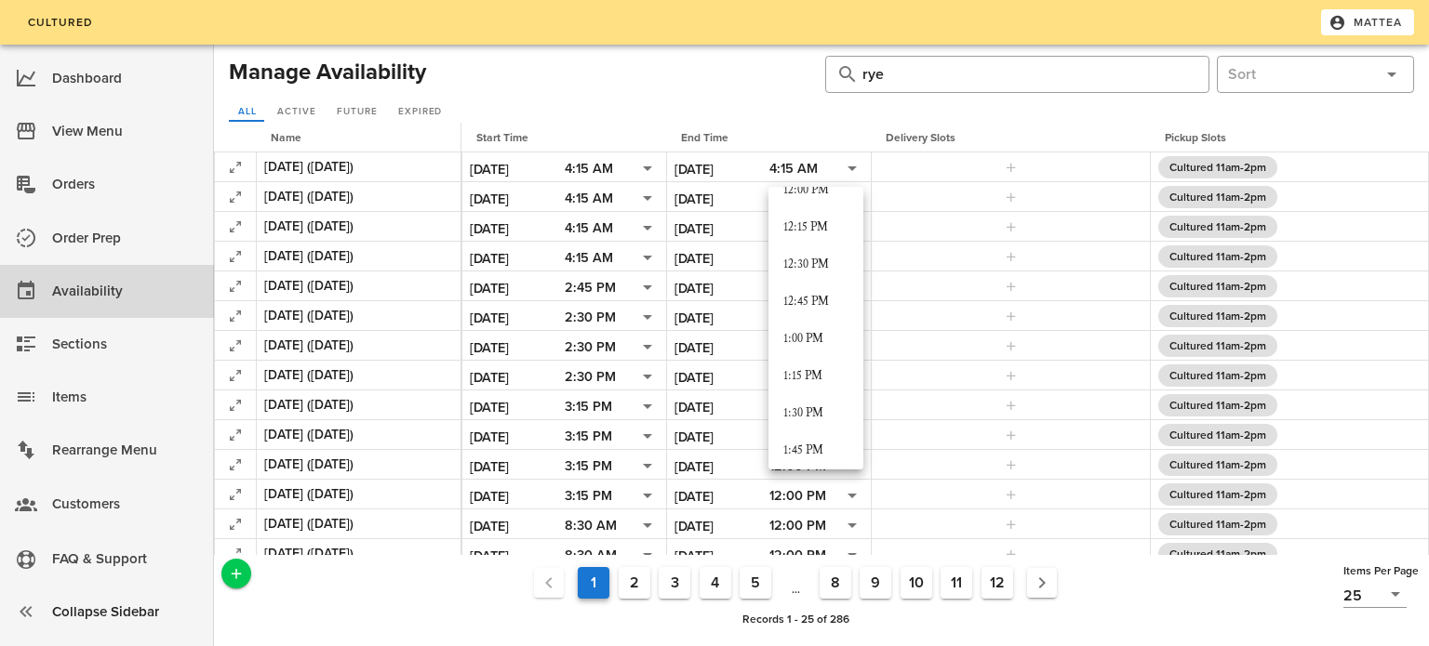
scroll to position [1810, 0]
click at [813, 190] on div "12:00 PM" at bounding box center [815, 188] width 65 height 15
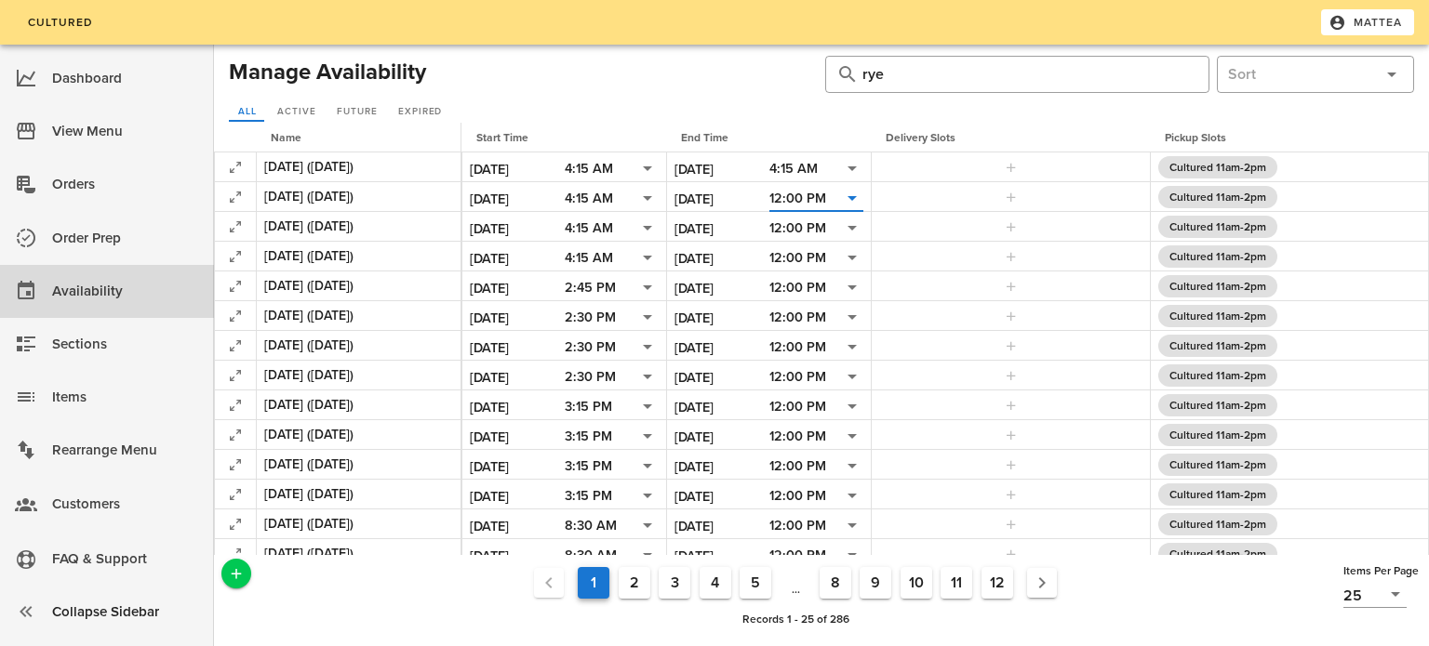
scroll to position [0, 0]
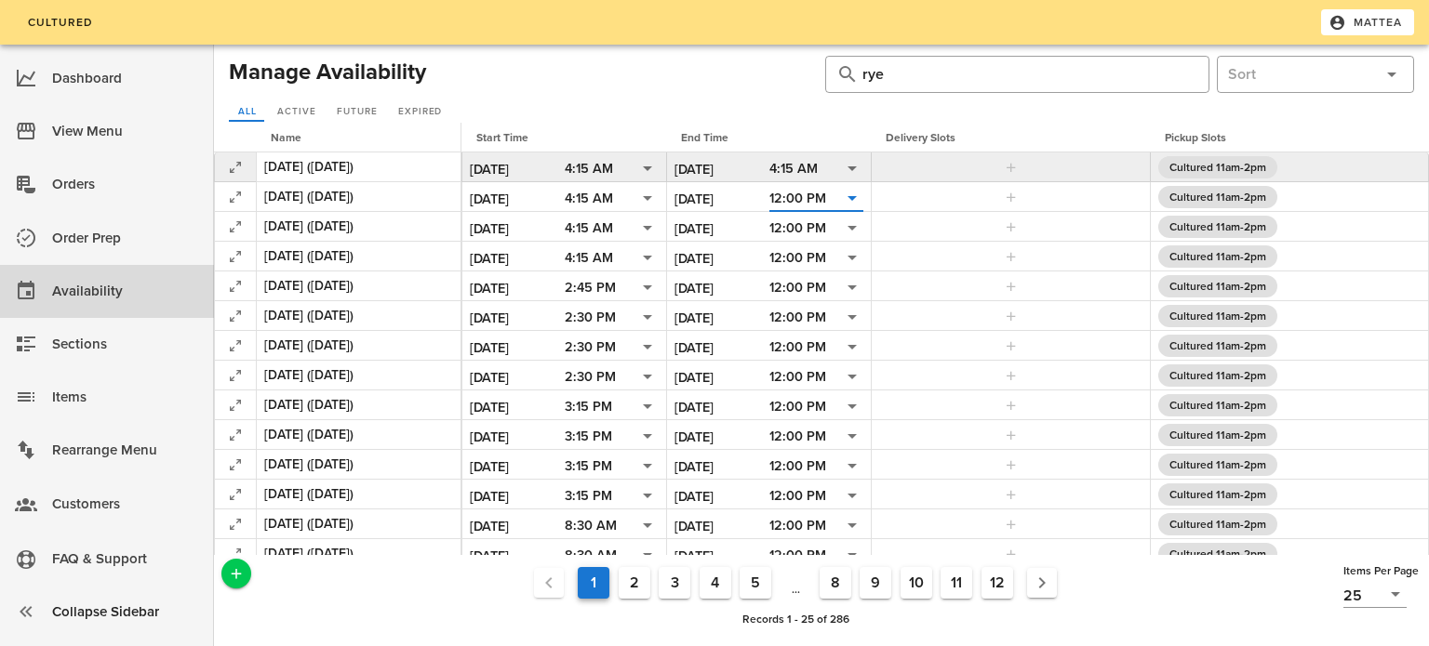
click at [813, 170] on div "4:15 AM" at bounding box center [793, 169] width 48 height 17
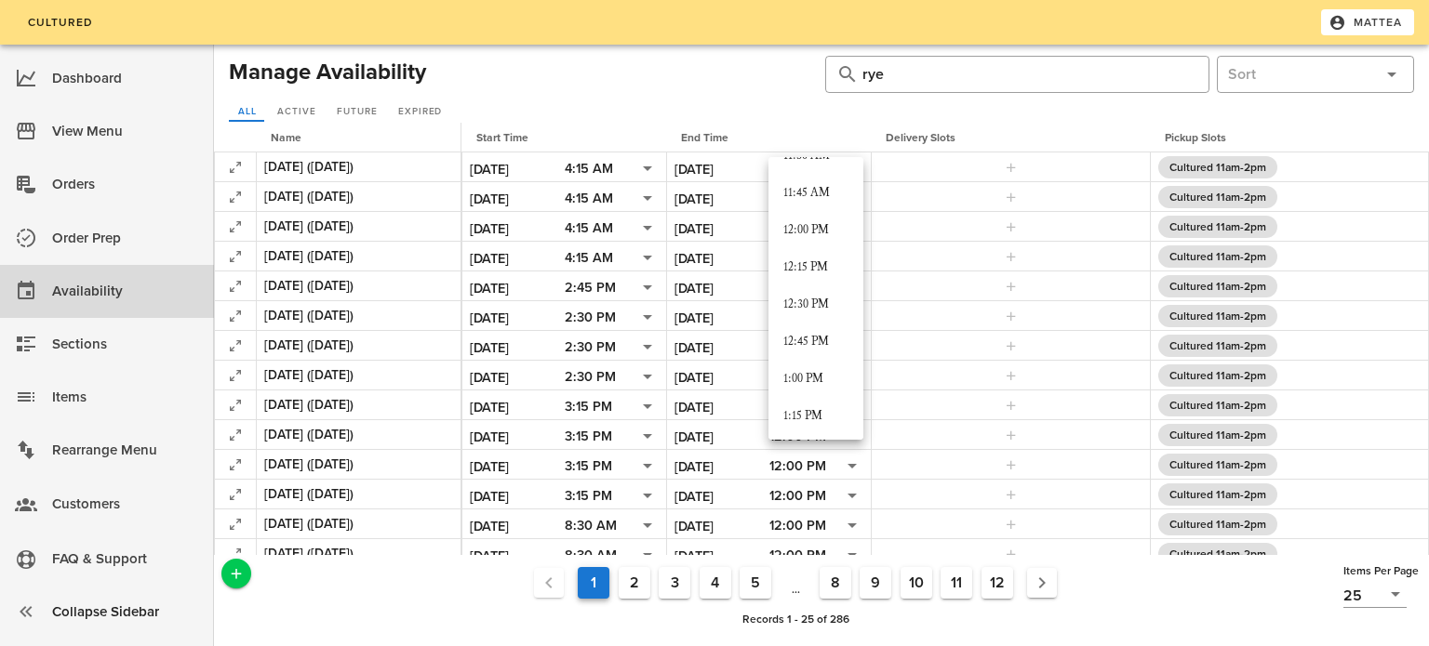
scroll to position [1734, 0]
click at [820, 233] on div "12:00 PM" at bounding box center [815, 235] width 65 height 15
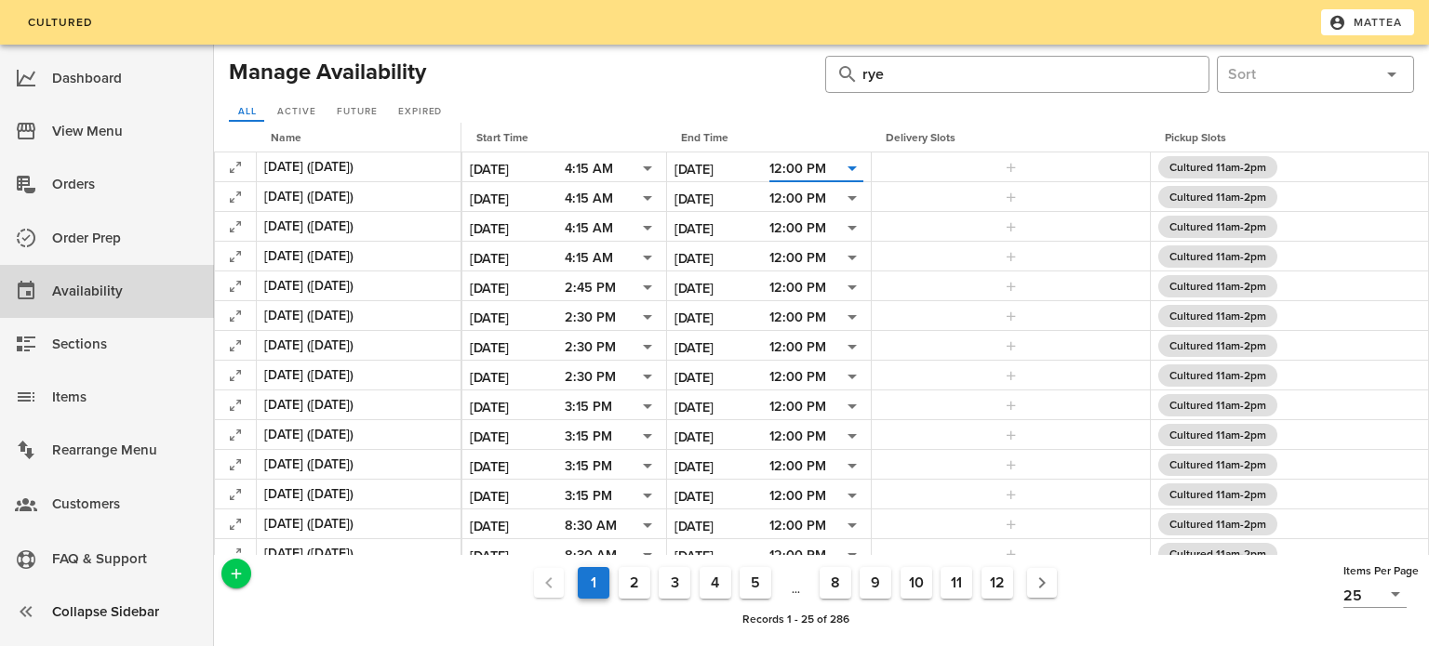
click at [754, 86] on div at bounding box center [626, 74] width 392 height 45
